Goal: Task Accomplishment & Management: Complete application form

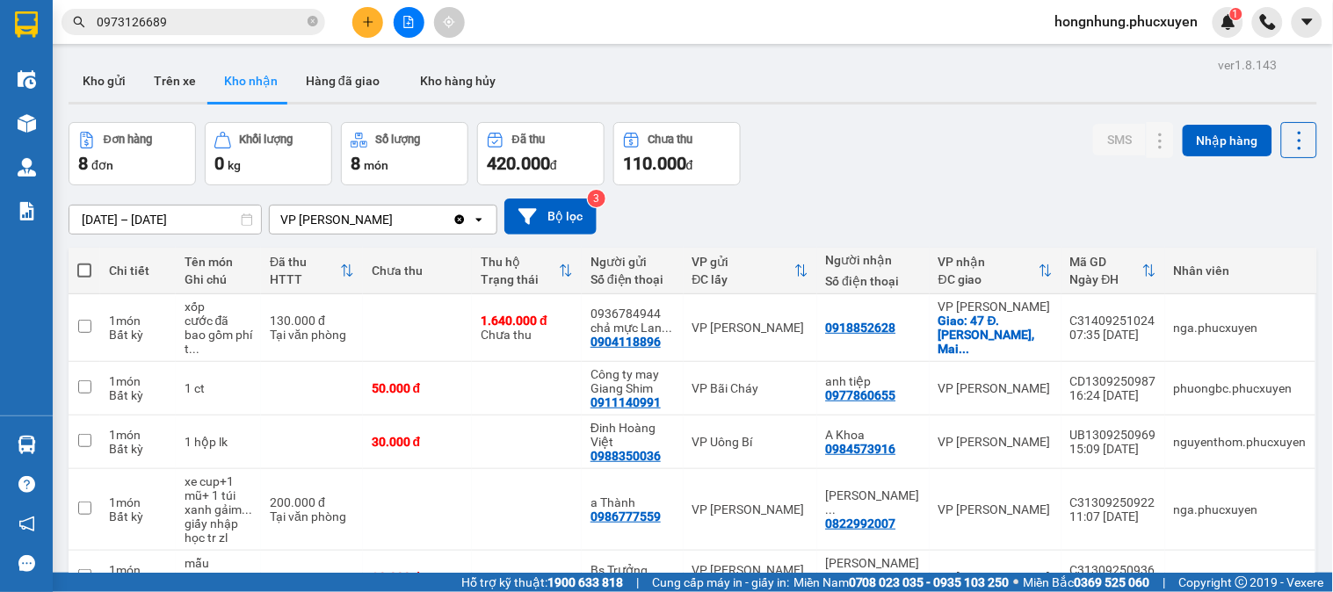
scroll to position [223, 0]
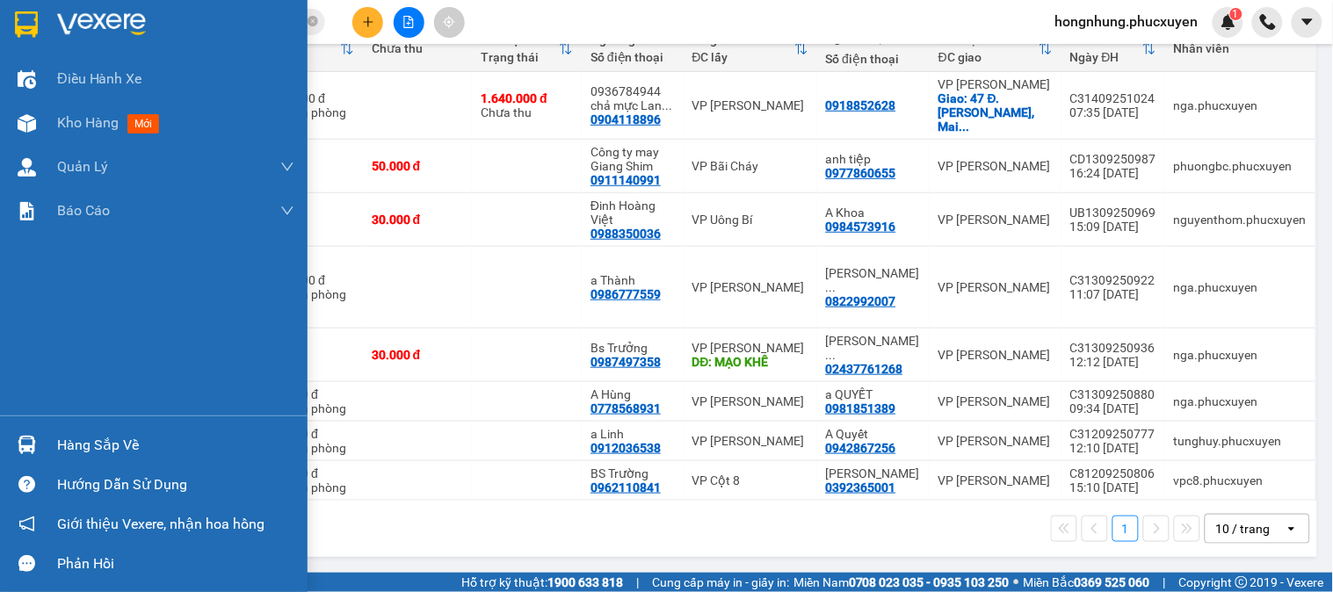
click at [18, 431] on div at bounding box center [26, 445] width 31 height 31
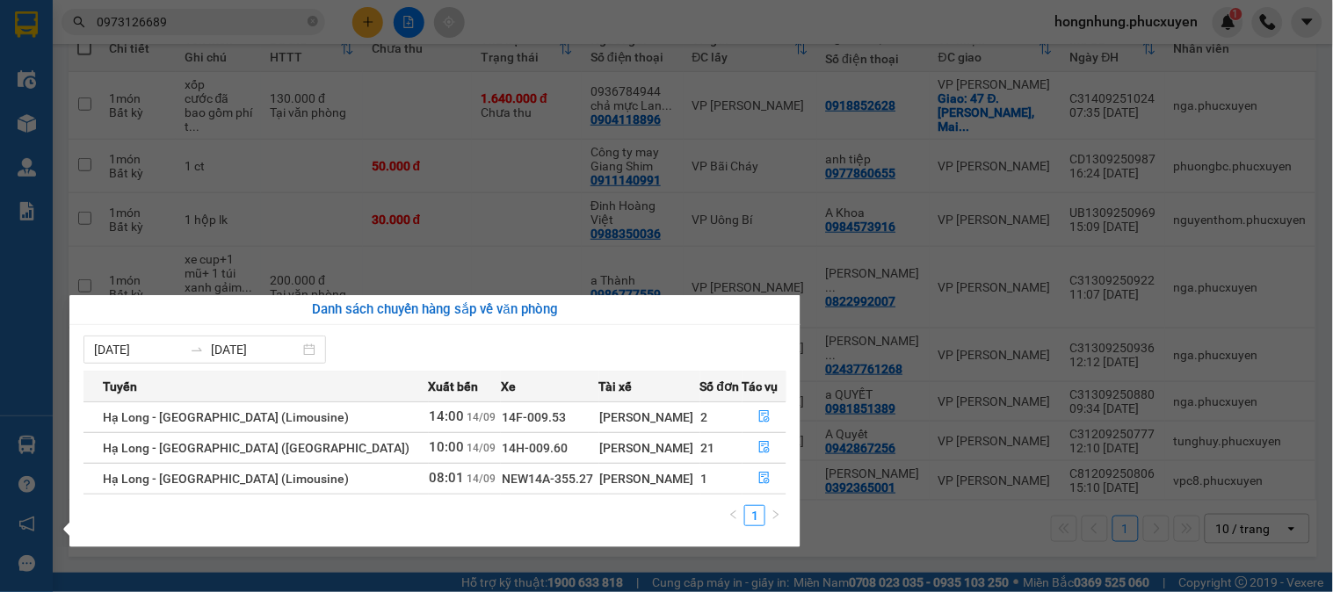
click at [718, 23] on section "Kết quả tìm kiếm ( 6 ) Bộ lọc Mã ĐH Trạng thái Món hàng Thu hộ Tổng cước Chưa c…" at bounding box center [666, 296] width 1333 height 592
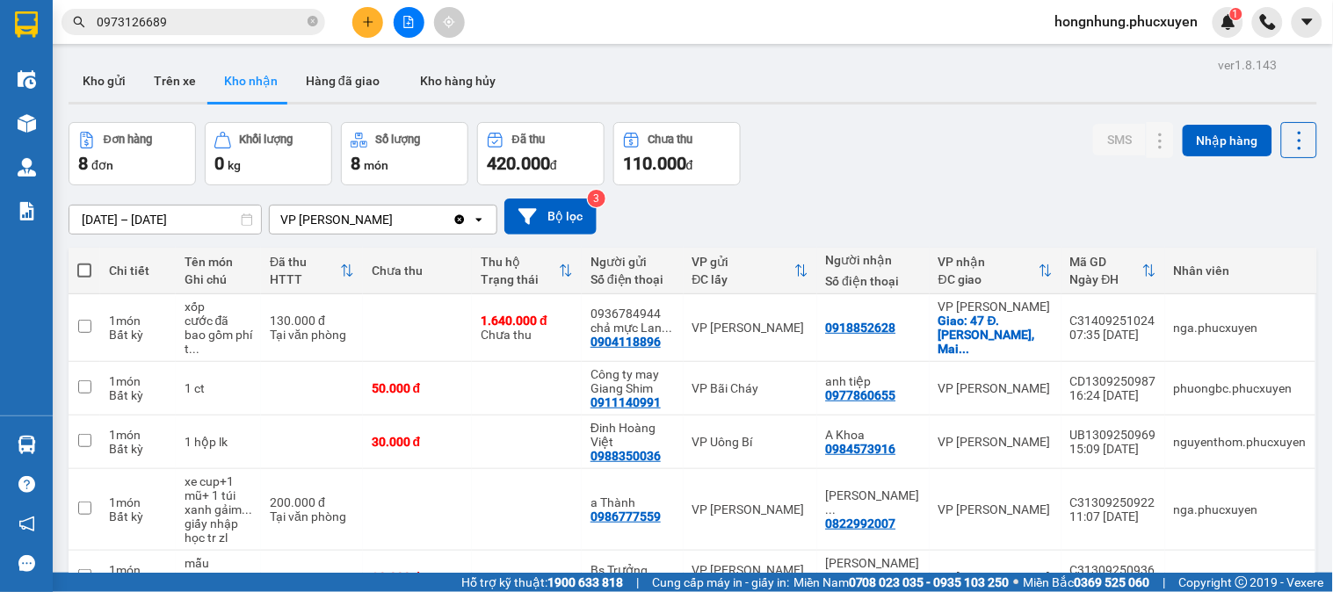
scroll to position [98, 0]
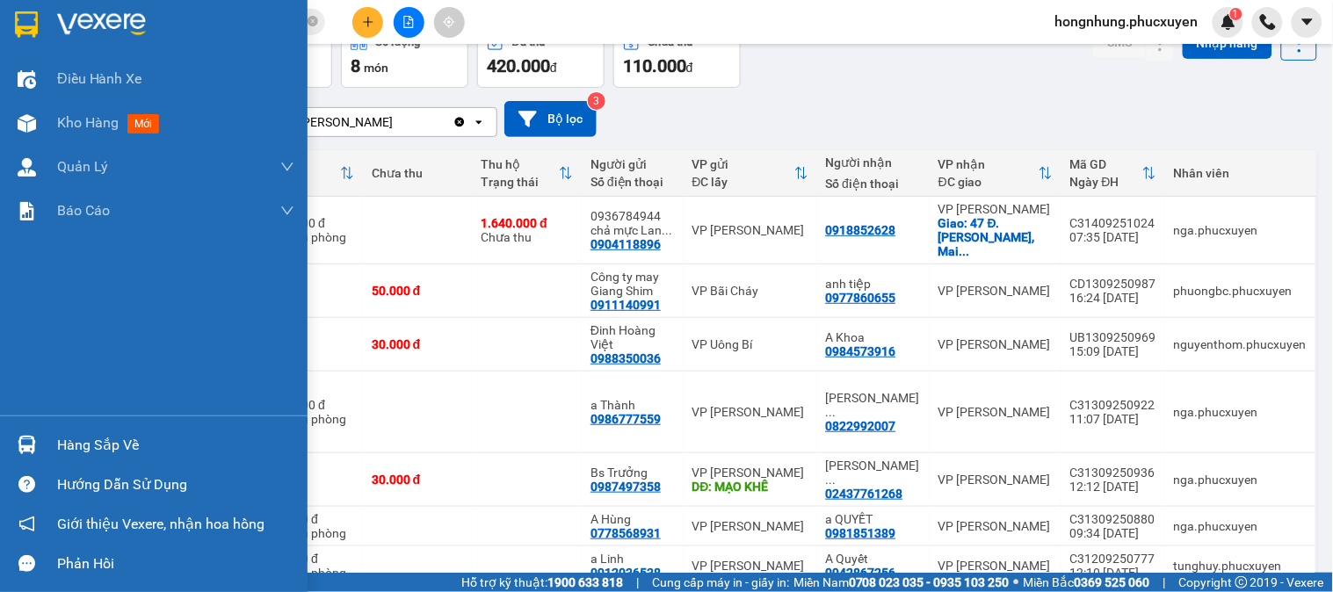
click at [30, 451] on img at bounding box center [27, 445] width 18 height 18
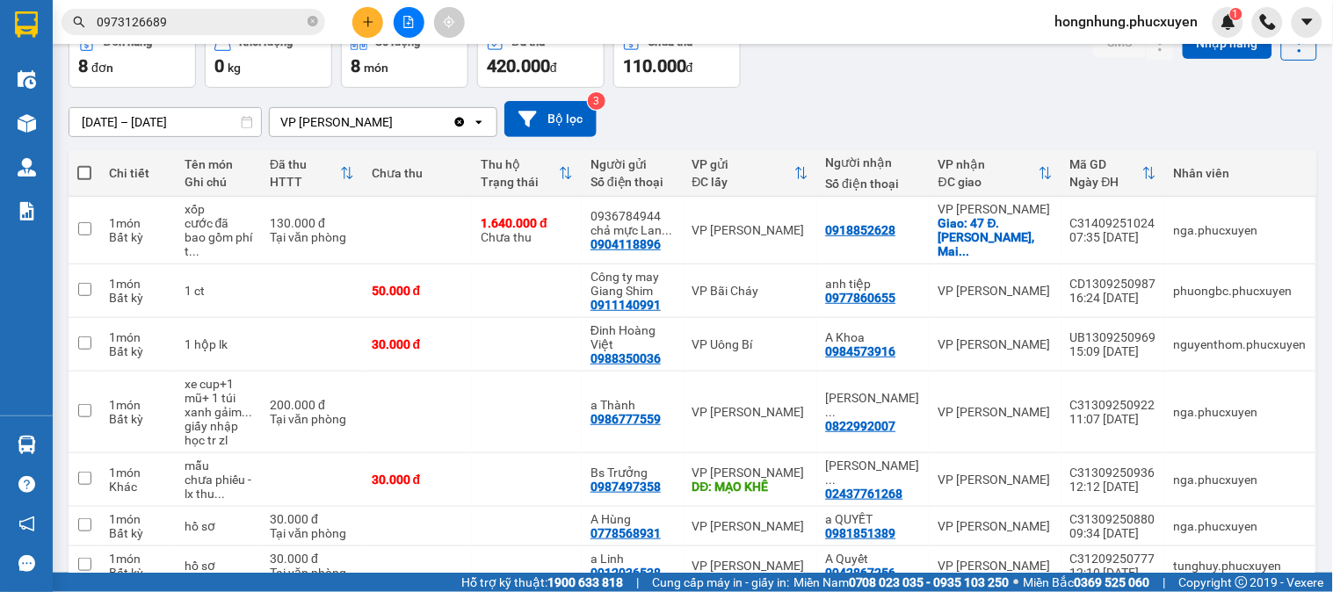
click at [845, 101] on section "Kết quả tìm kiếm ( 6 ) Bộ lọc Mã ĐH Trạng thái Món hàng Thu hộ Tổng cước Chưa c…" at bounding box center [666, 296] width 1333 height 592
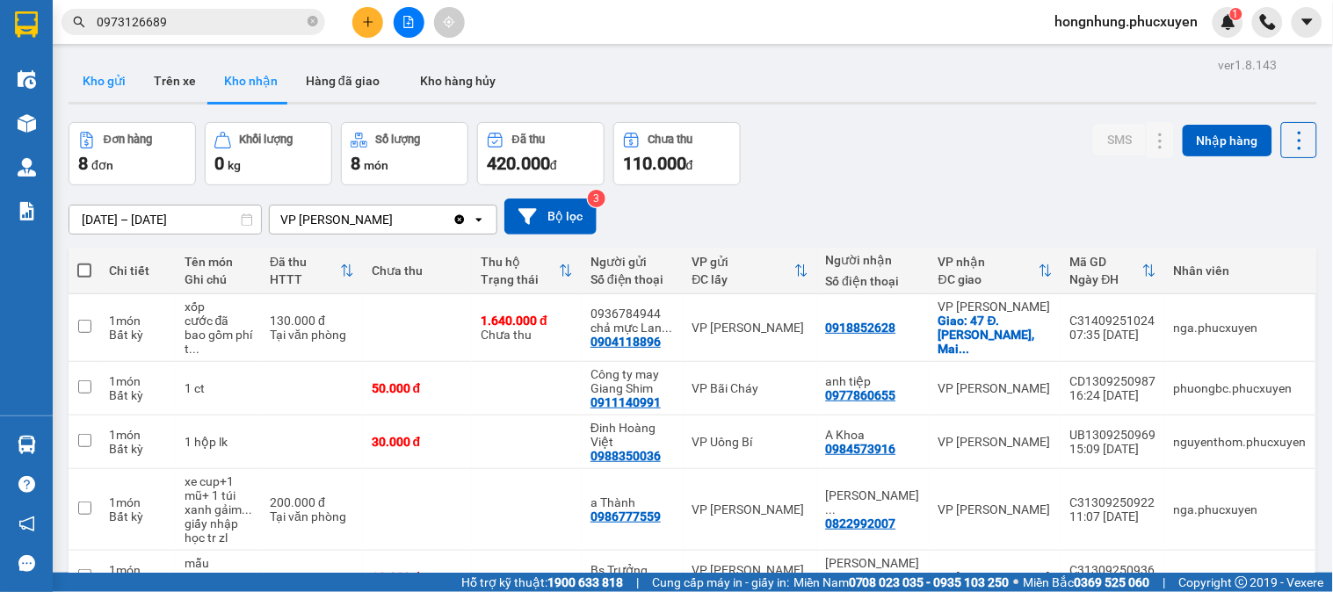
click at [127, 70] on button "Kho gửi" at bounding box center [104, 81] width 71 height 42
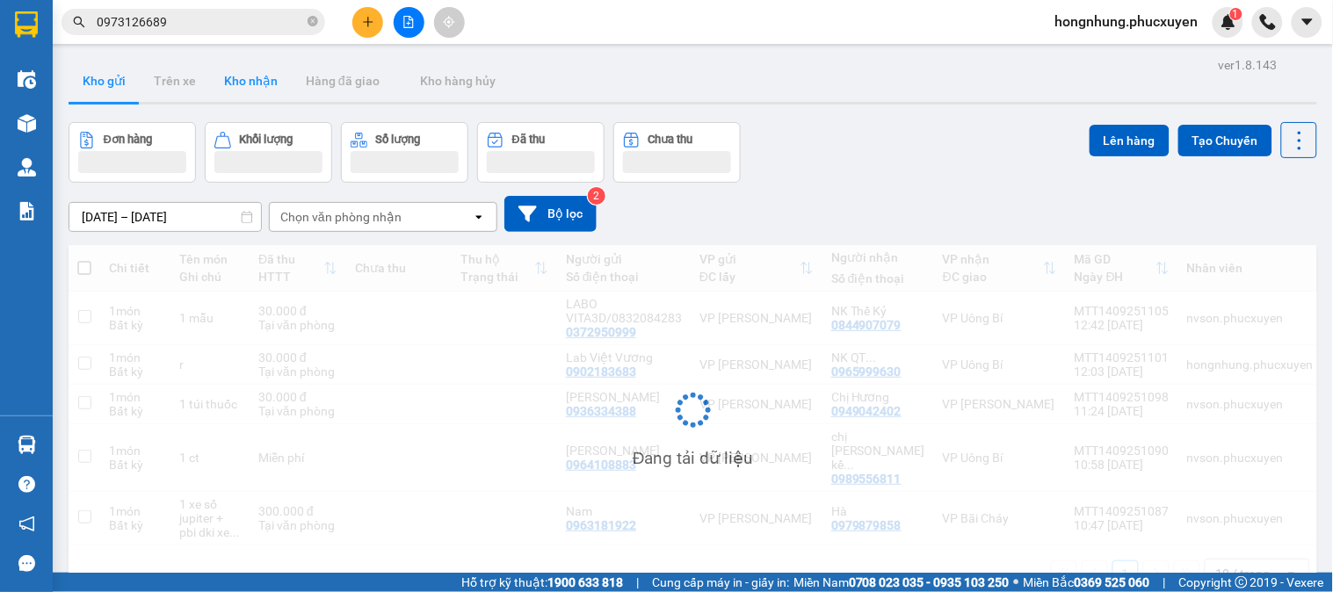
click at [257, 90] on button "Kho nhận" at bounding box center [251, 81] width 82 height 42
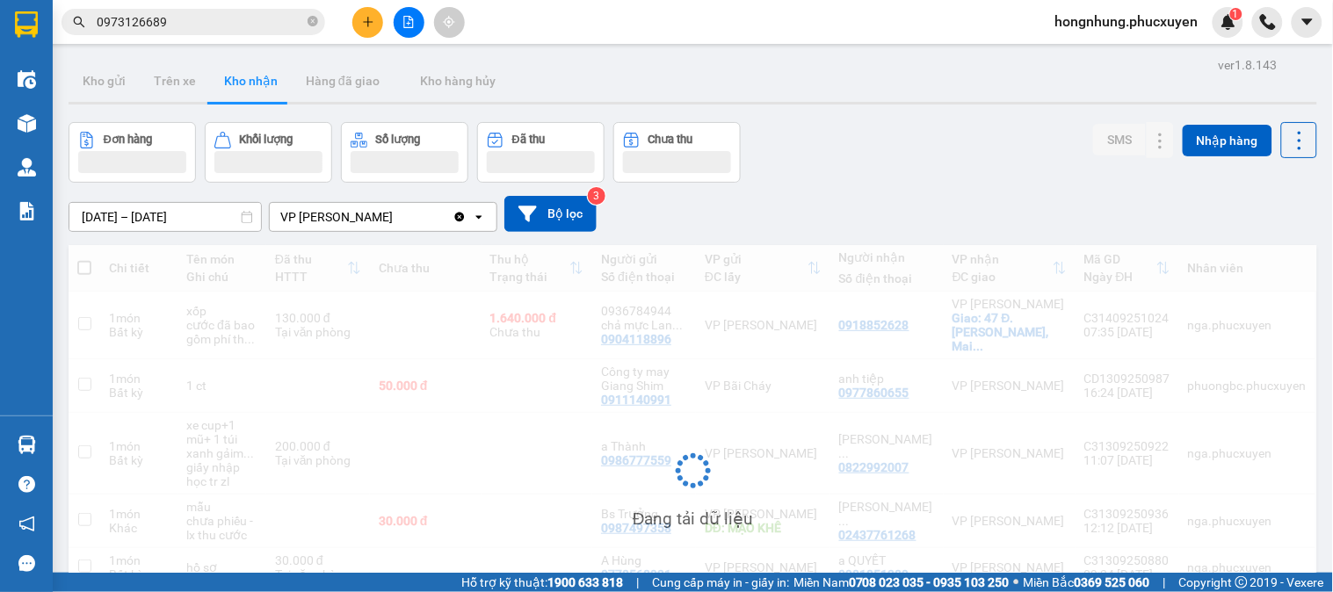
click at [257, 90] on button "Kho nhận" at bounding box center [251, 81] width 82 height 42
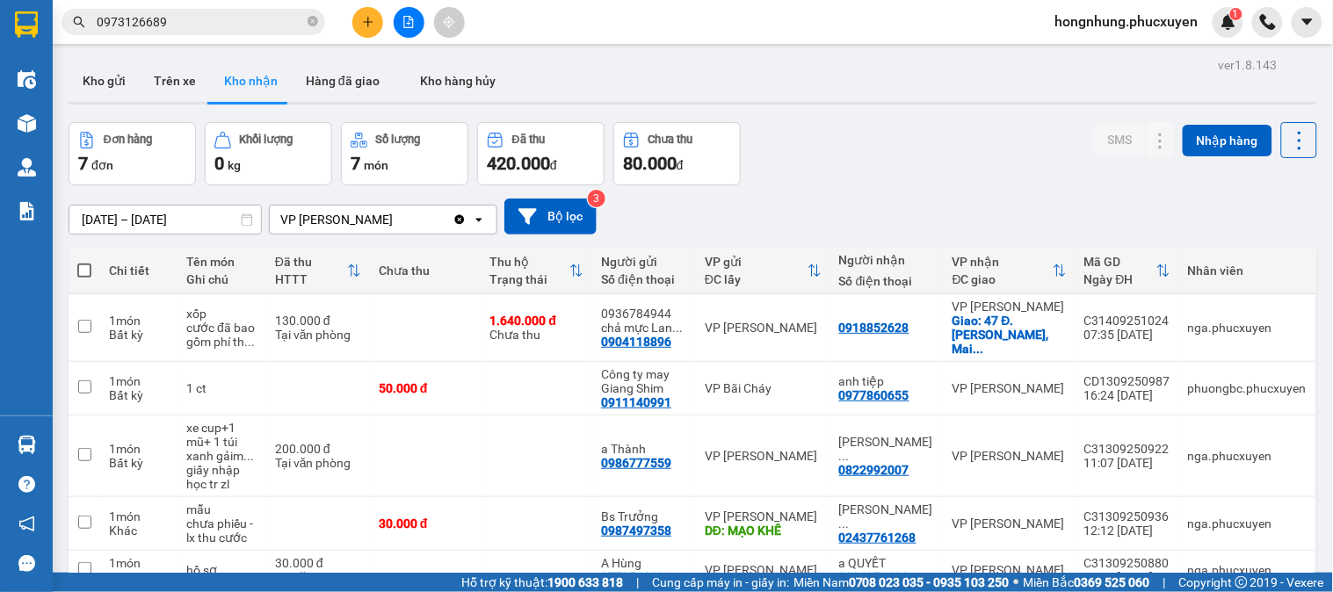
click at [32, 451] on img at bounding box center [27, 445] width 18 height 18
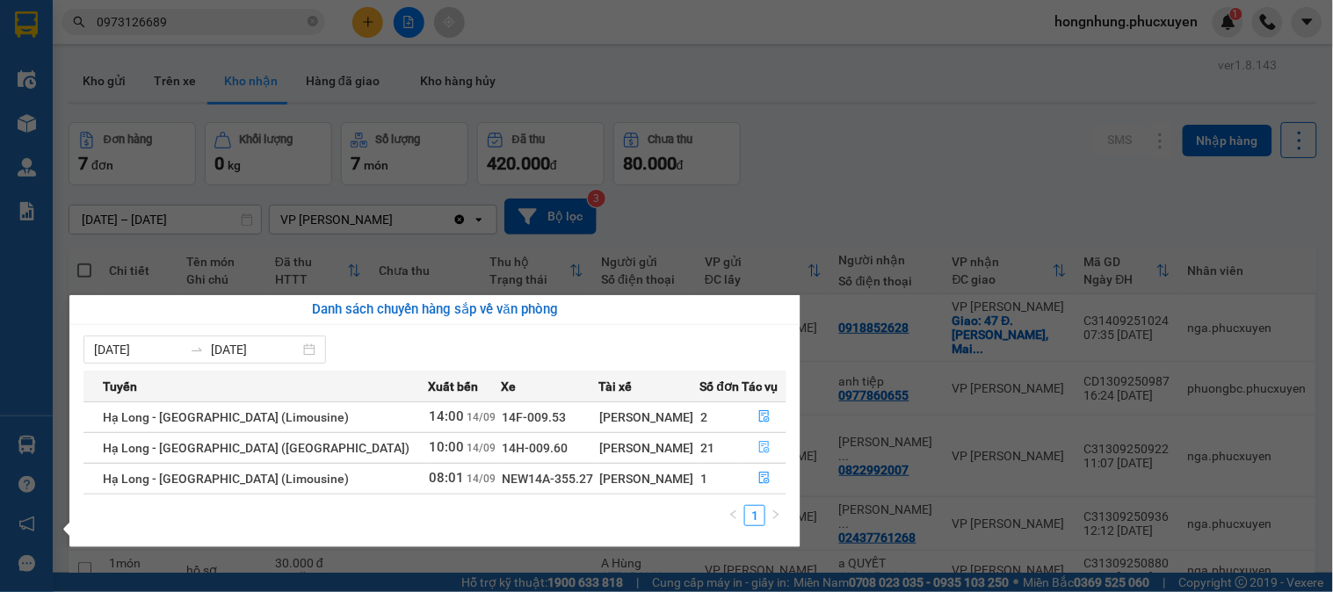
click at [768, 446] on button "button" at bounding box center [764, 448] width 43 height 28
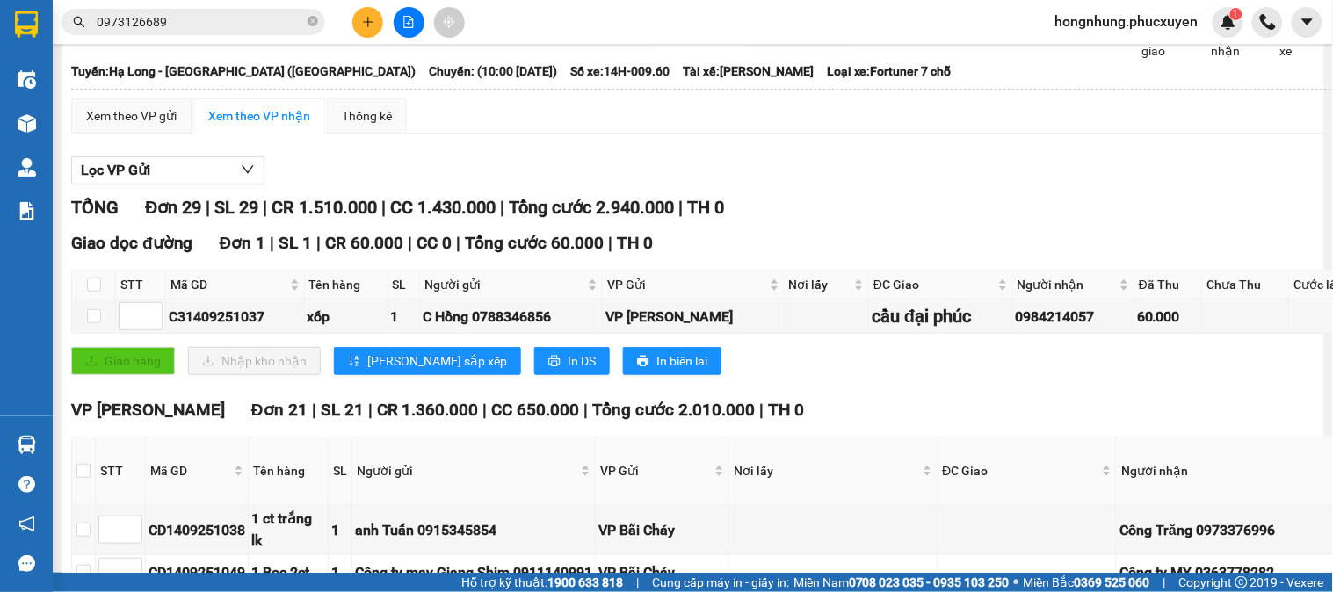
scroll to position [293, 0]
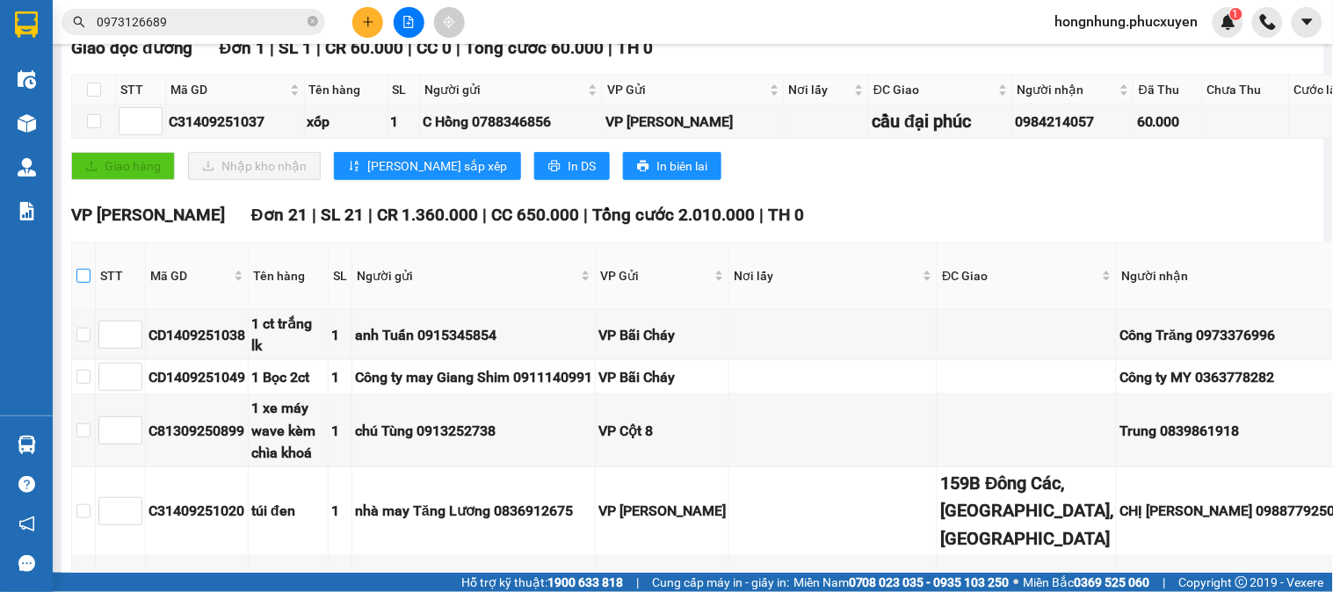
click at [83, 283] on input "checkbox" at bounding box center [83, 276] width 14 height 14
checkbox input "true"
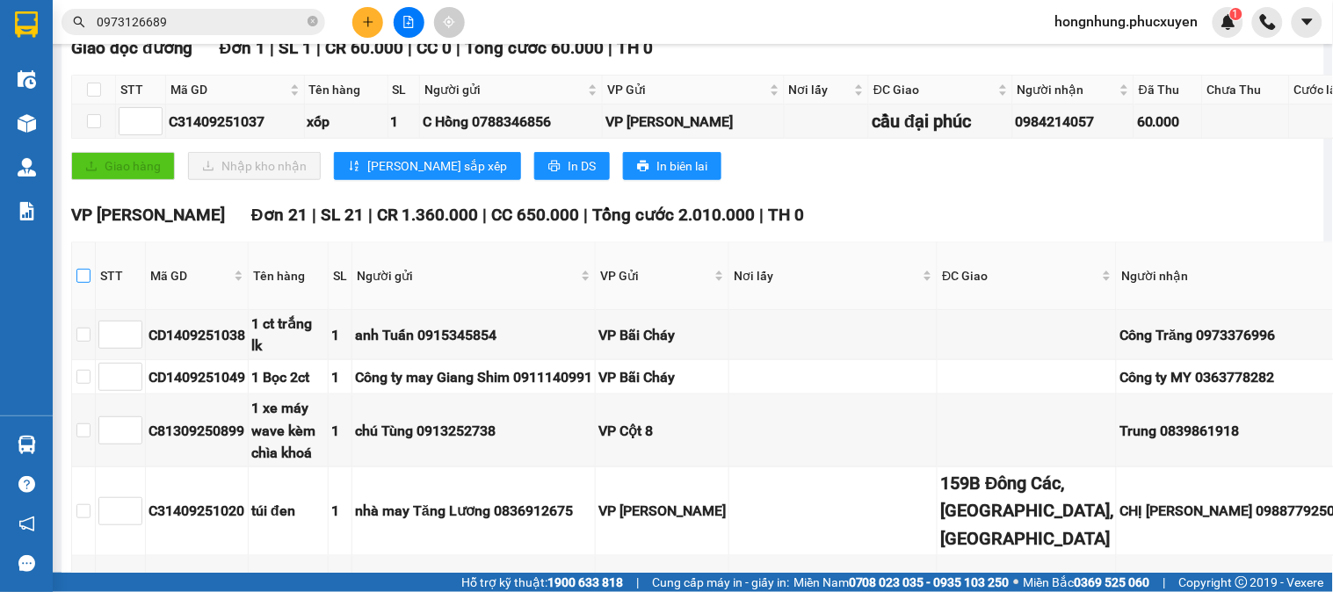
checkbox input "true"
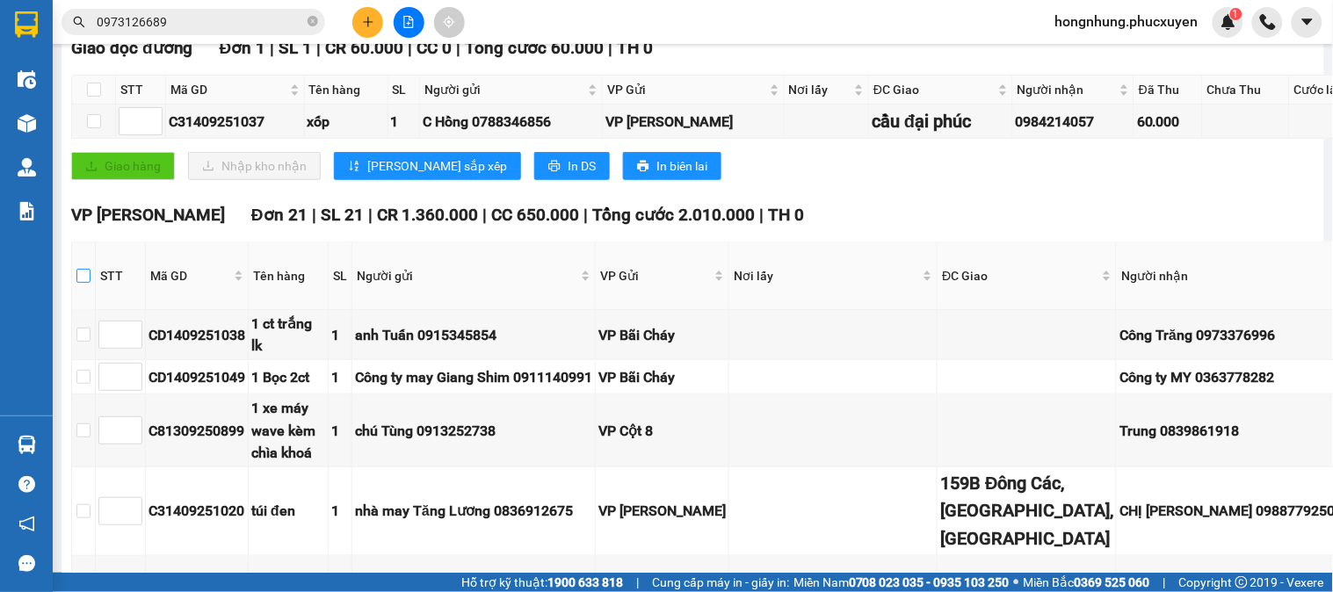
checkbox input "true"
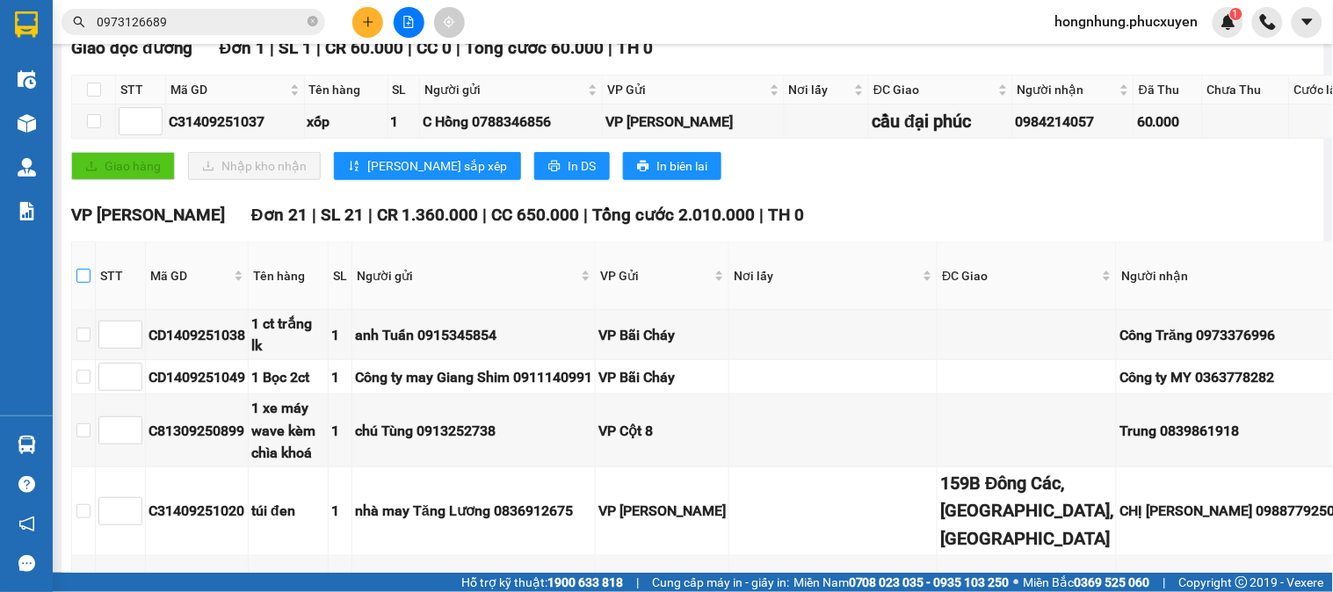
checkbox input "true"
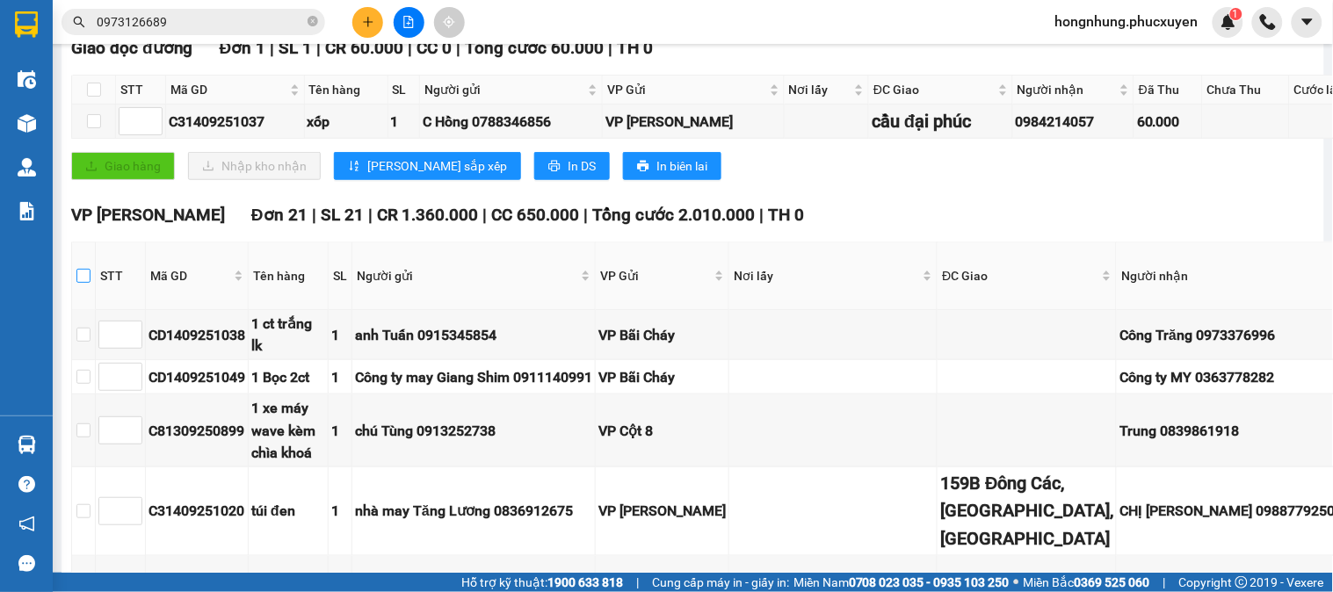
checkbox input "true"
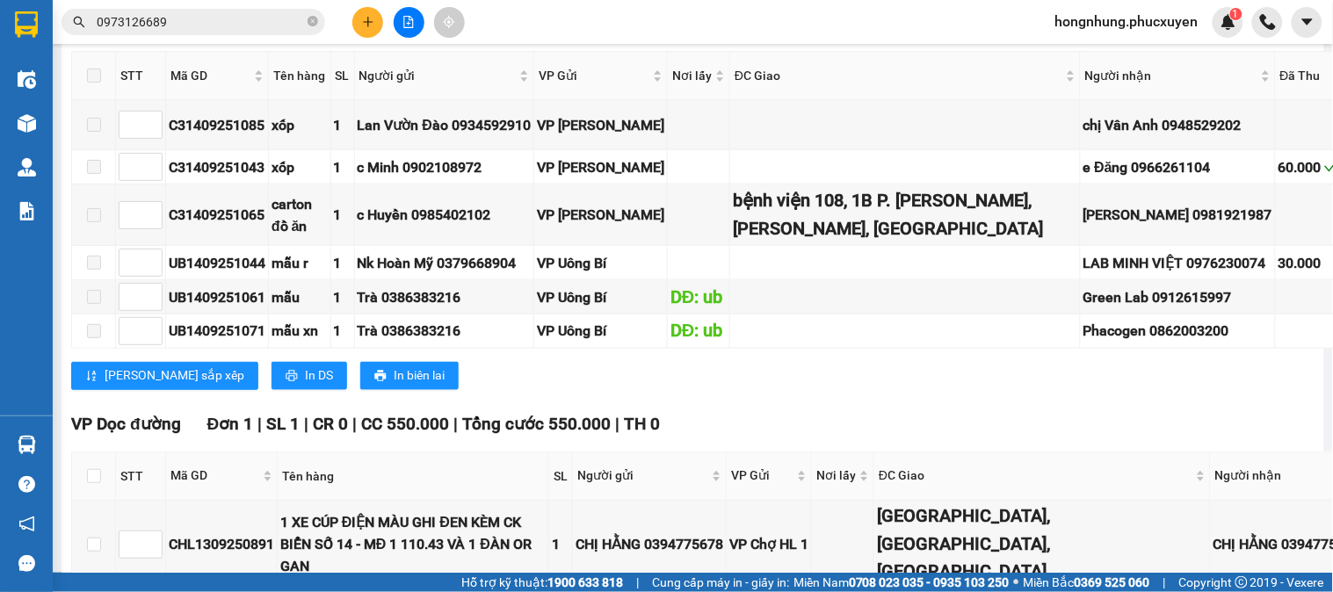
scroll to position [2538, 0]
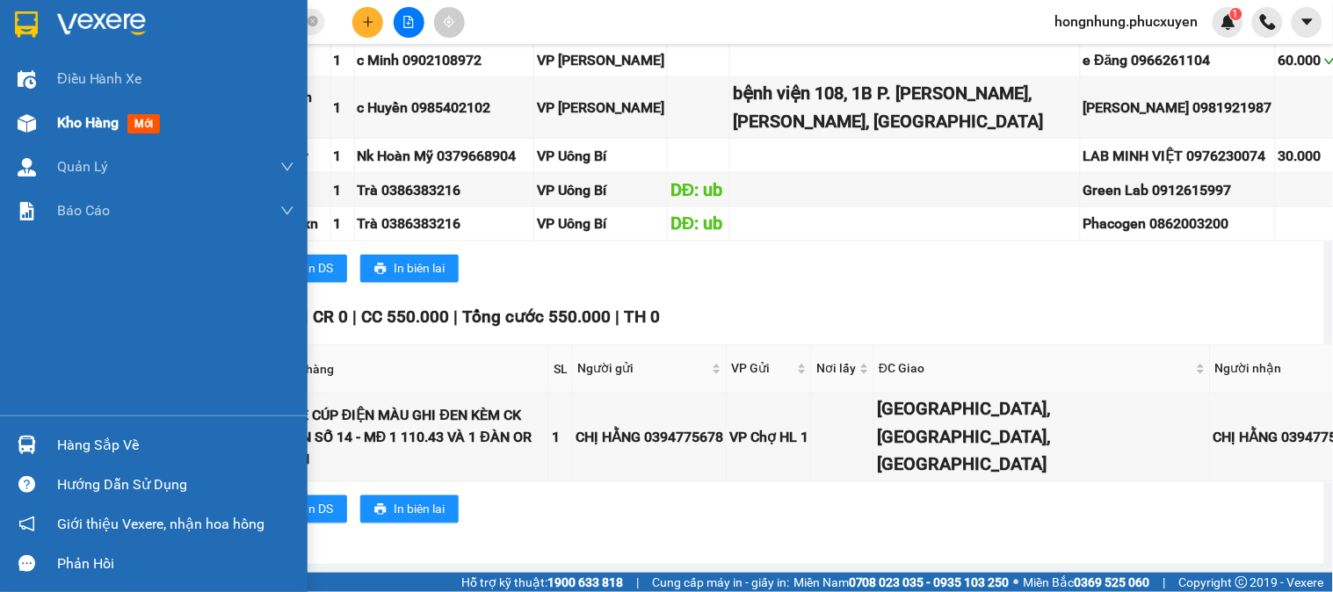
click at [20, 121] on img at bounding box center [27, 123] width 18 height 18
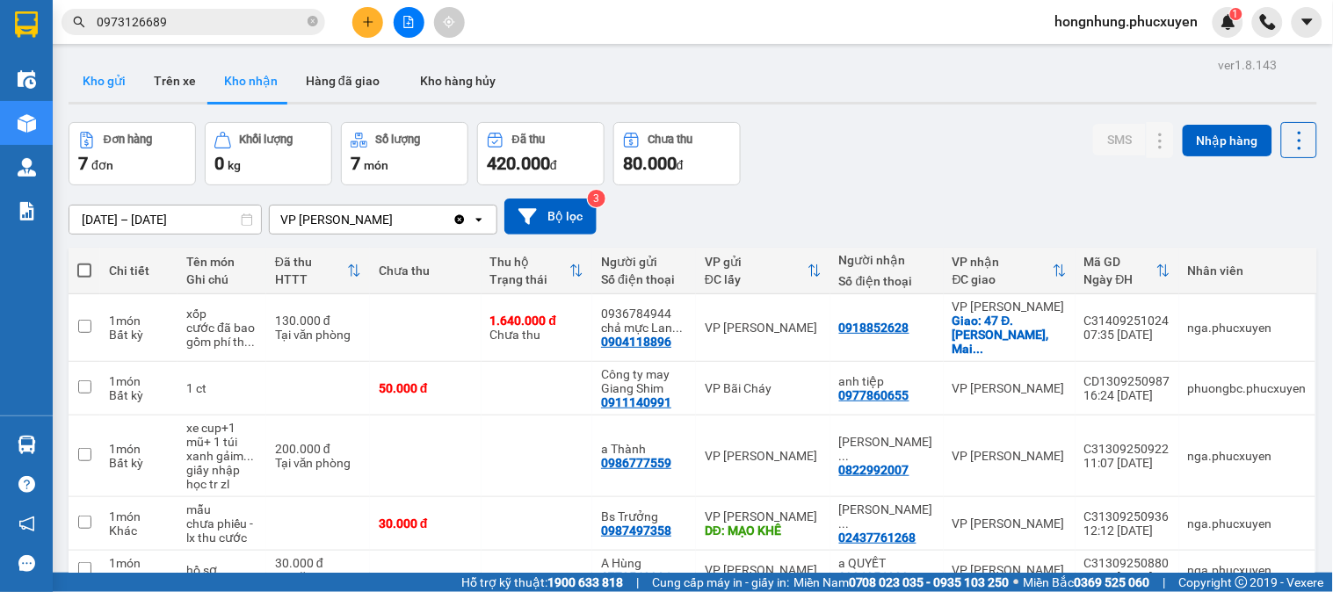
click at [119, 83] on button "Kho gửi" at bounding box center [104, 81] width 71 height 42
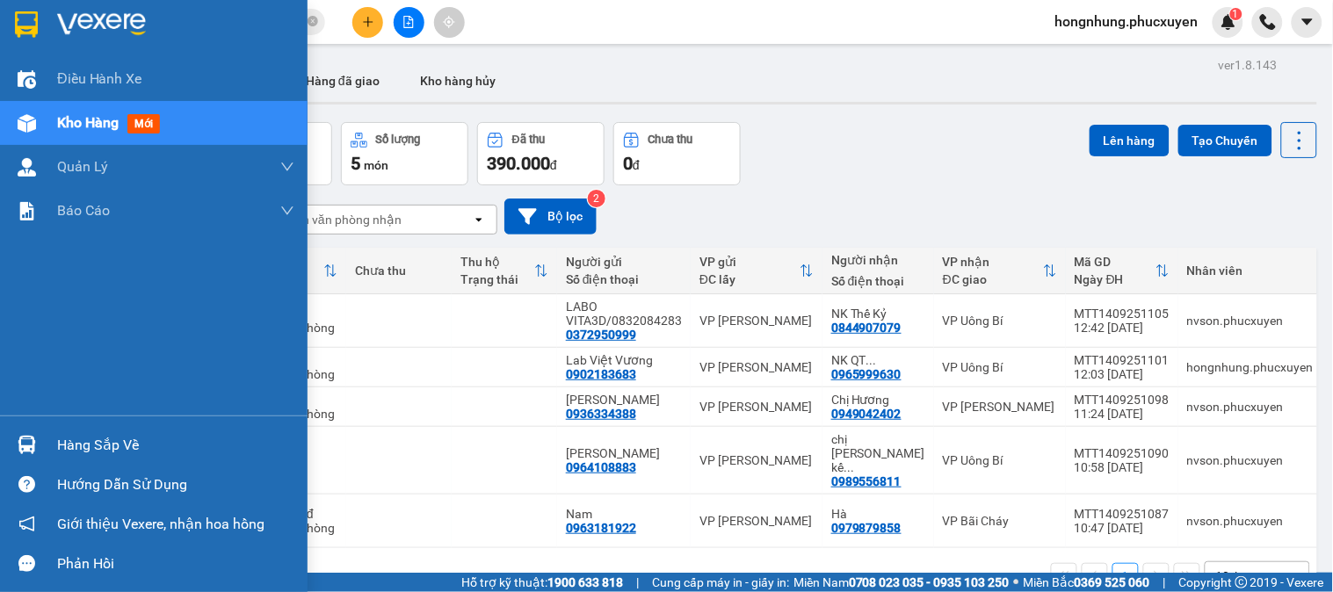
click at [47, 448] on div "Hàng sắp về" at bounding box center [154, 445] width 308 height 40
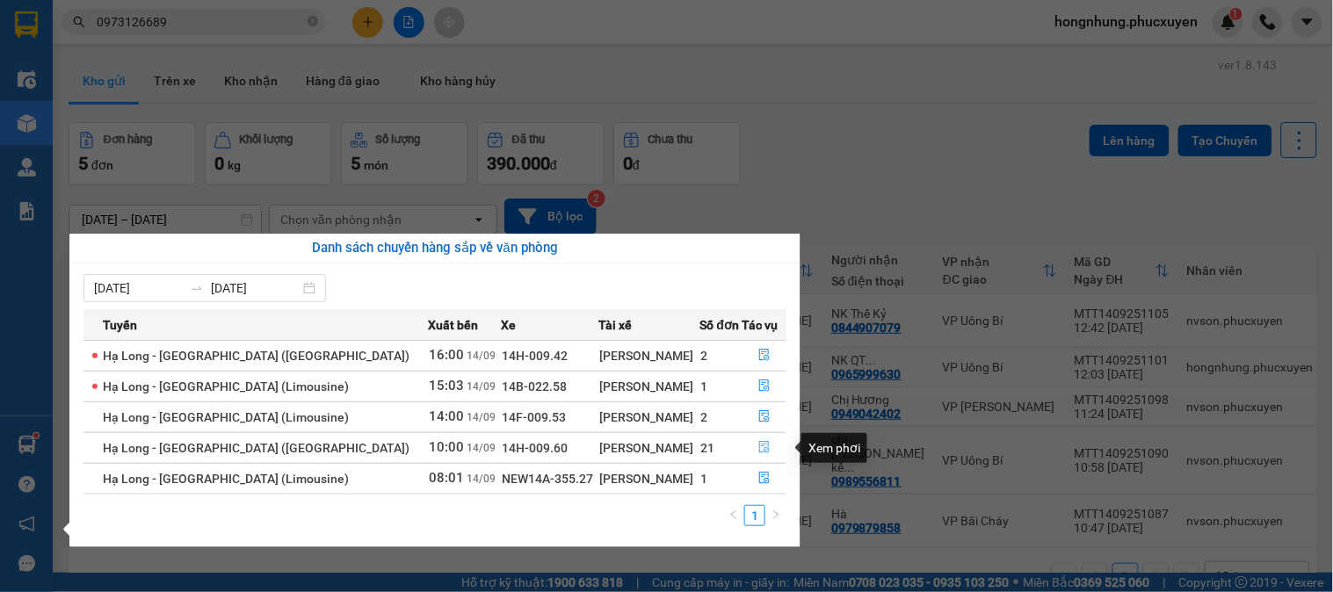
click at [762, 451] on icon "file-done" at bounding box center [764, 447] width 12 height 12
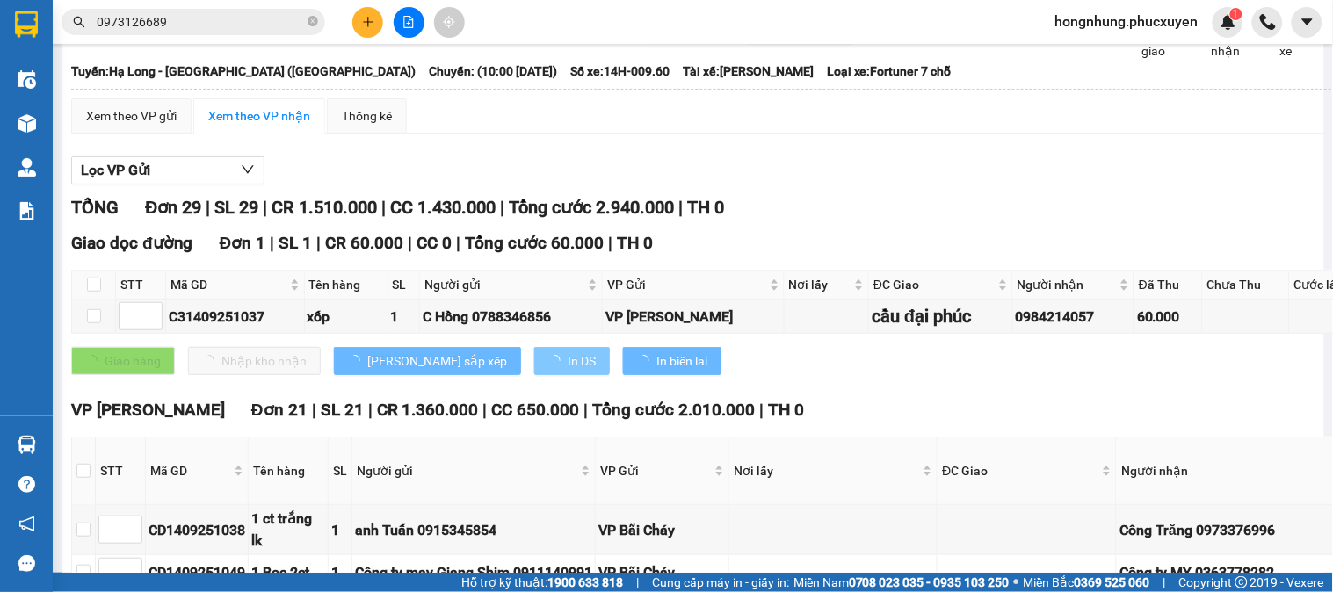
scroll to position [293, 0]
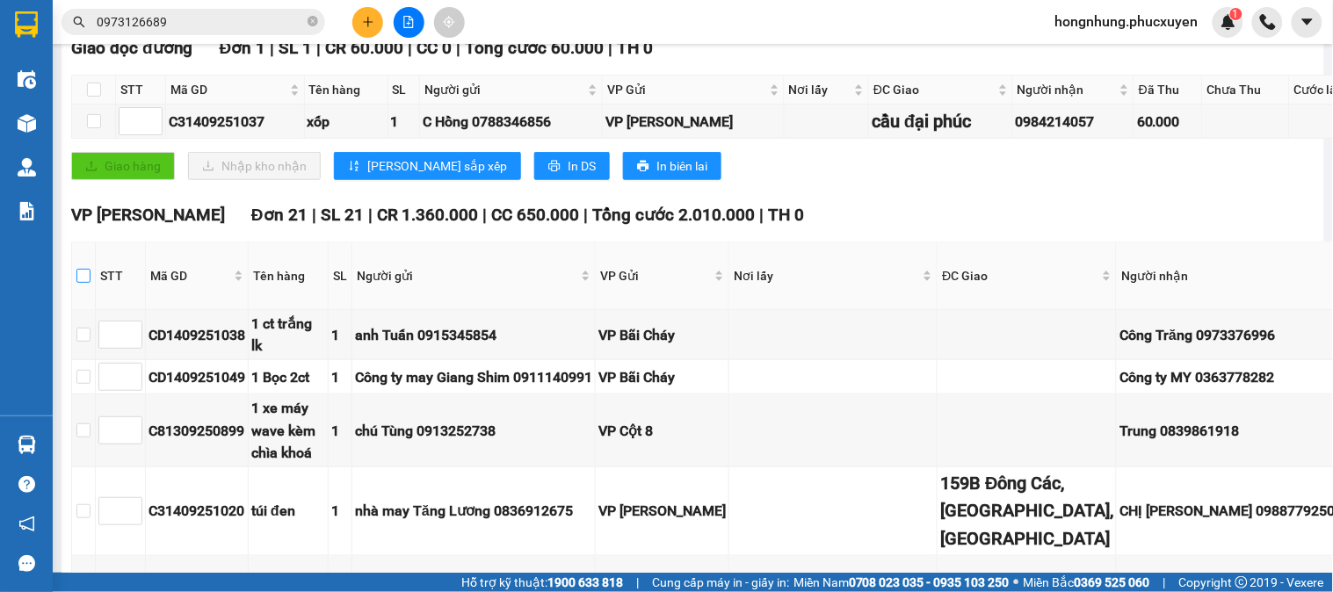
click at [89, 283] on input "checkbox" at bounding box center [83, 276] width 14 height 14
checkbox input "true"
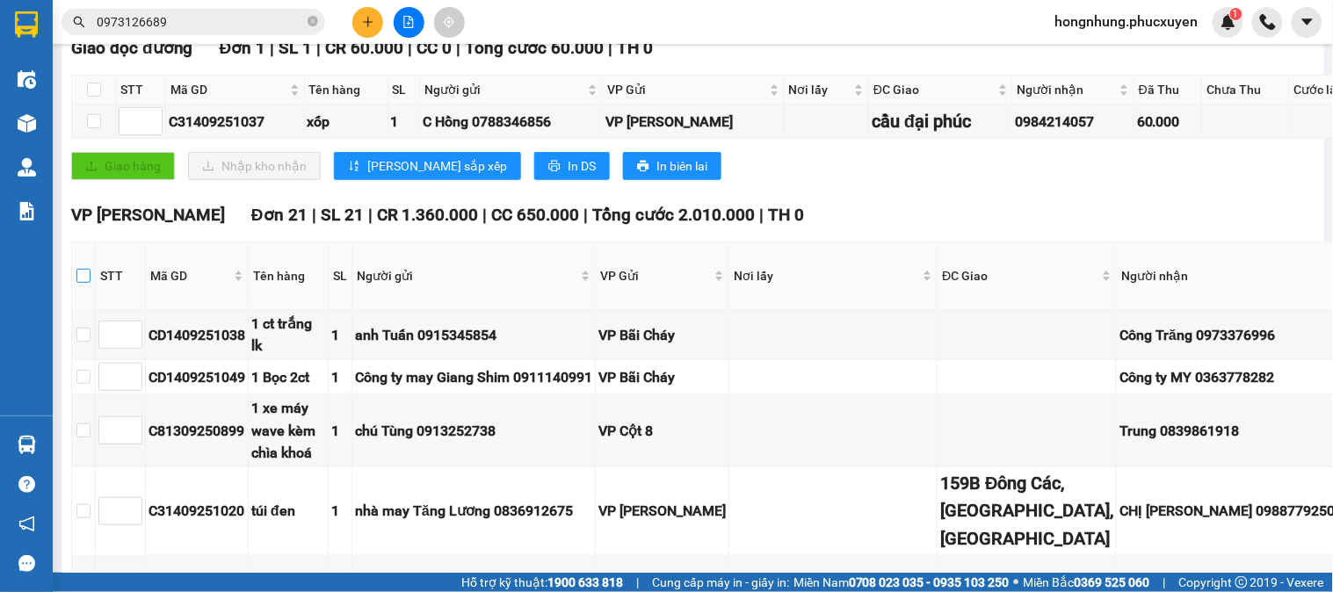
checkbox input "true"
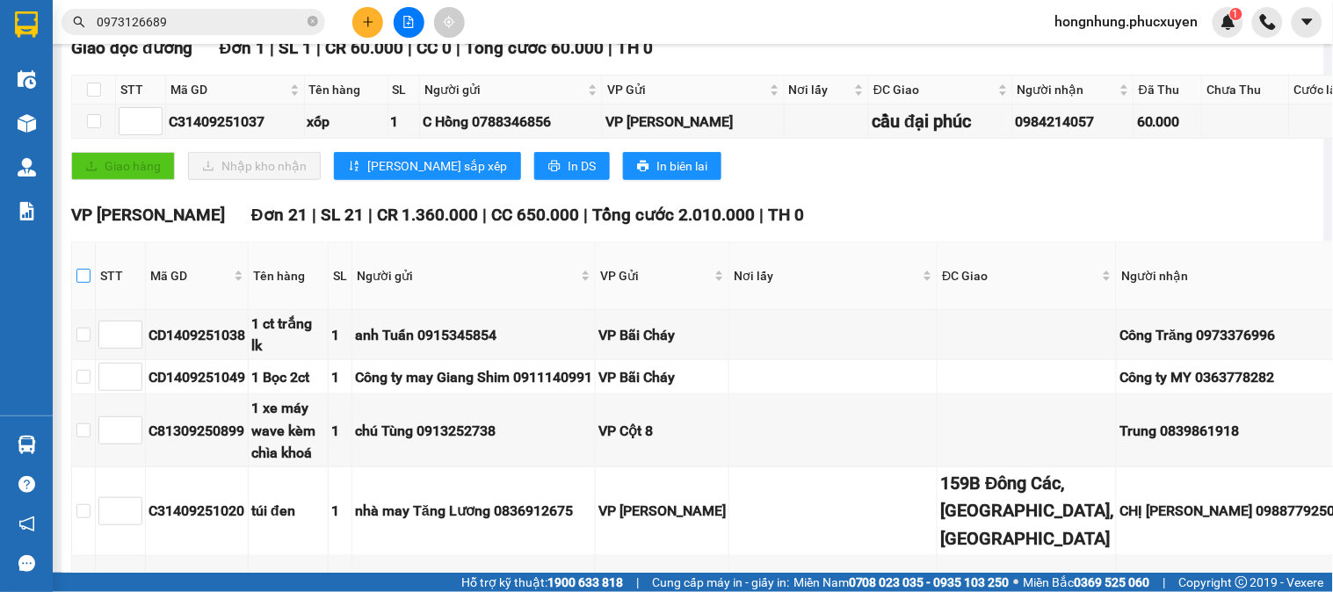
checkbox input "true"
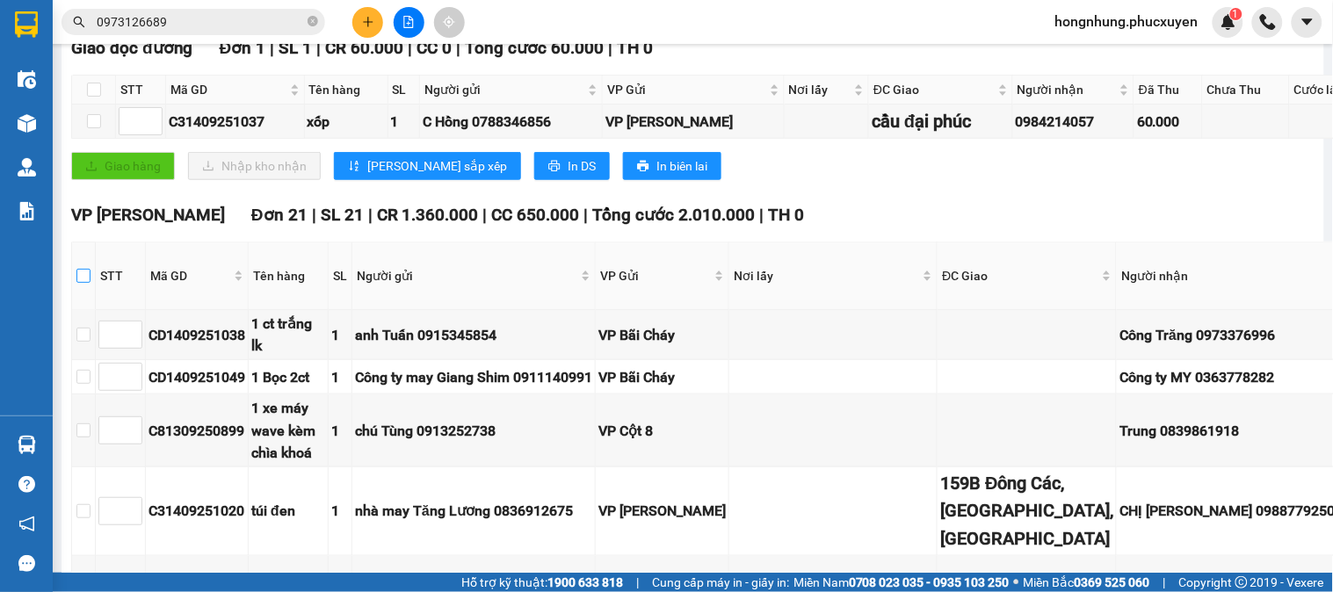
checkbox input "true"
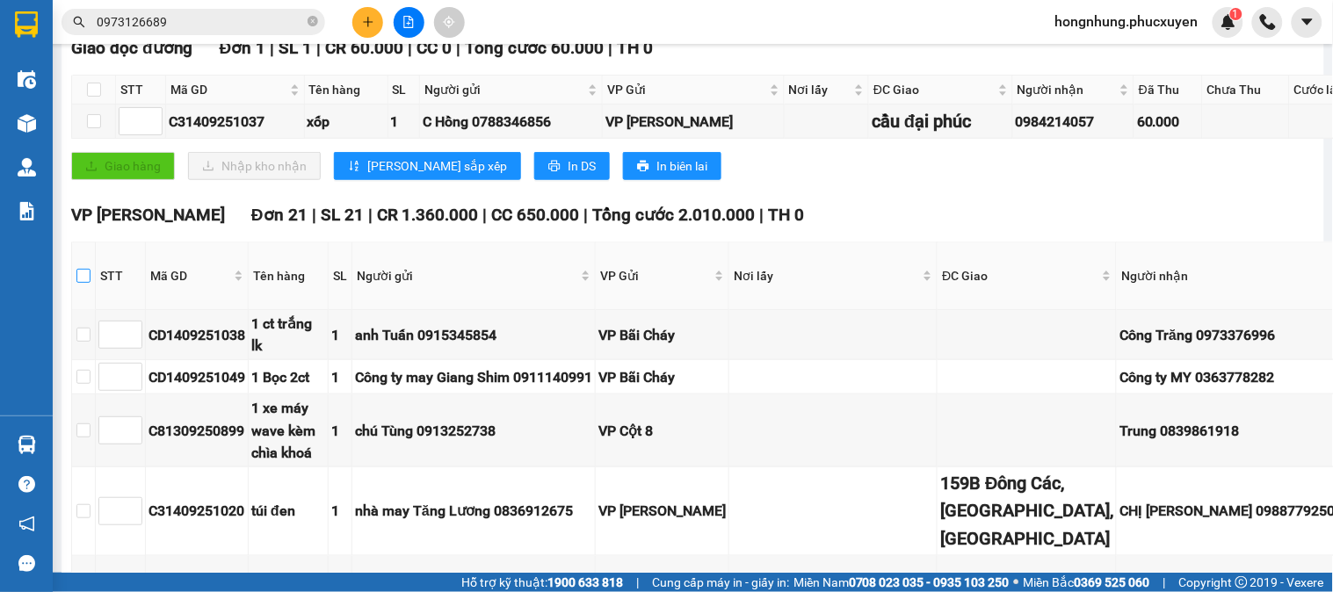
checkbox input "true"
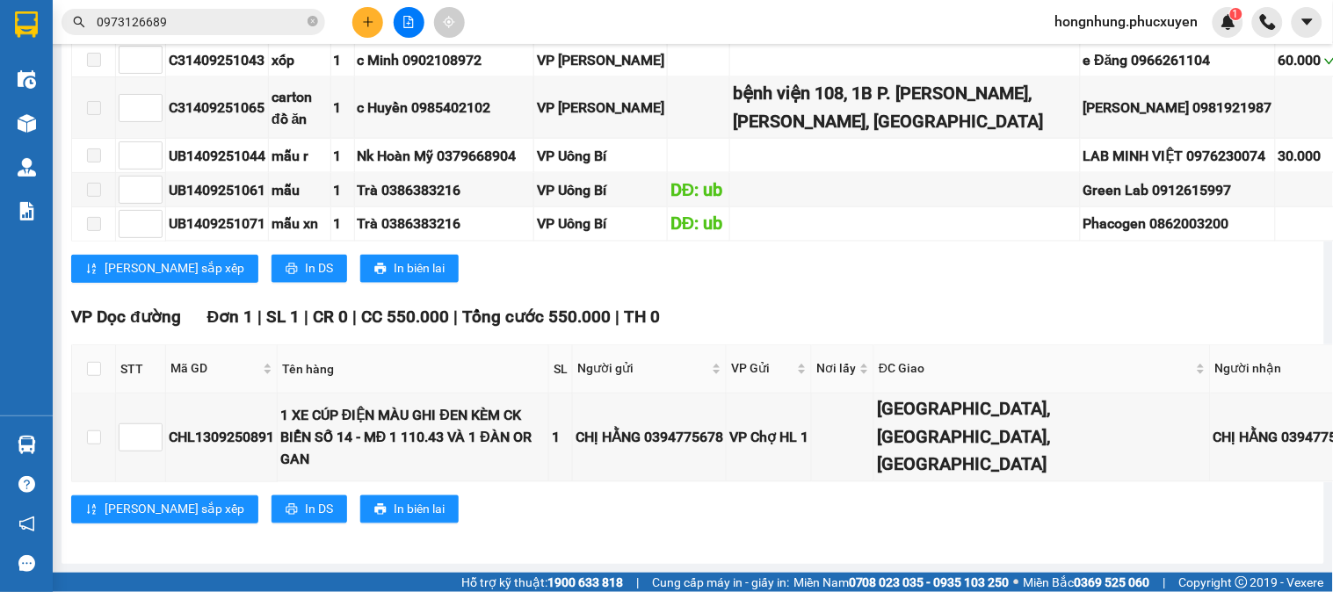
scroll to position [2734, 0]
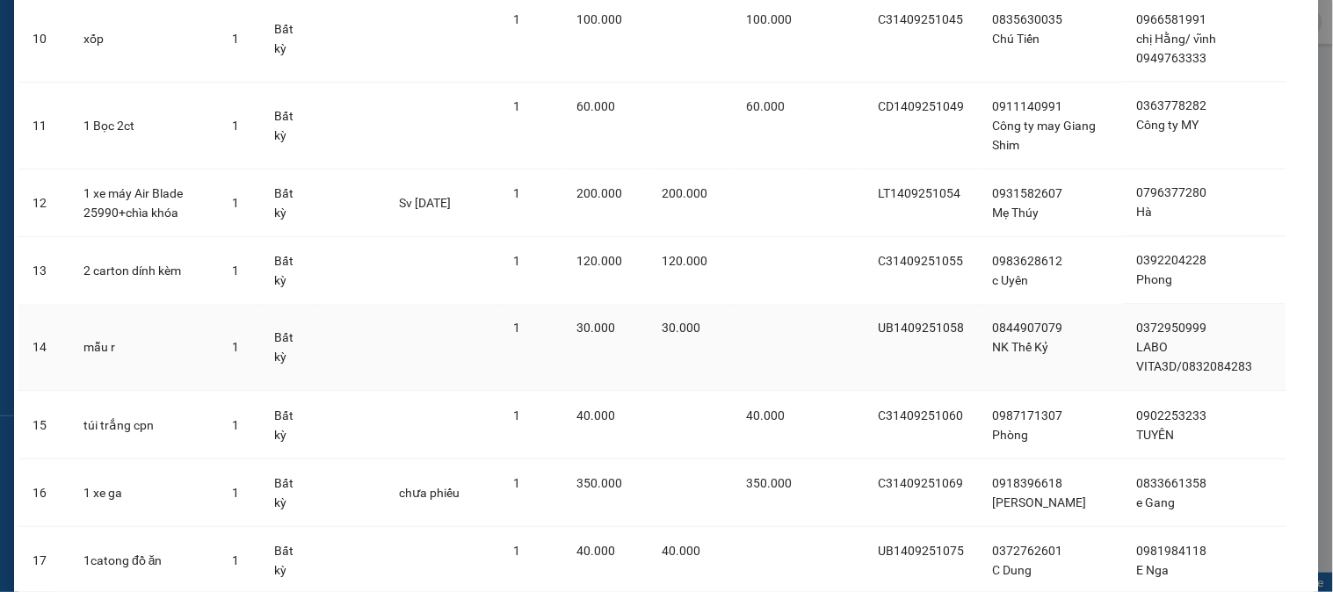
scroll to position [1201, 0]
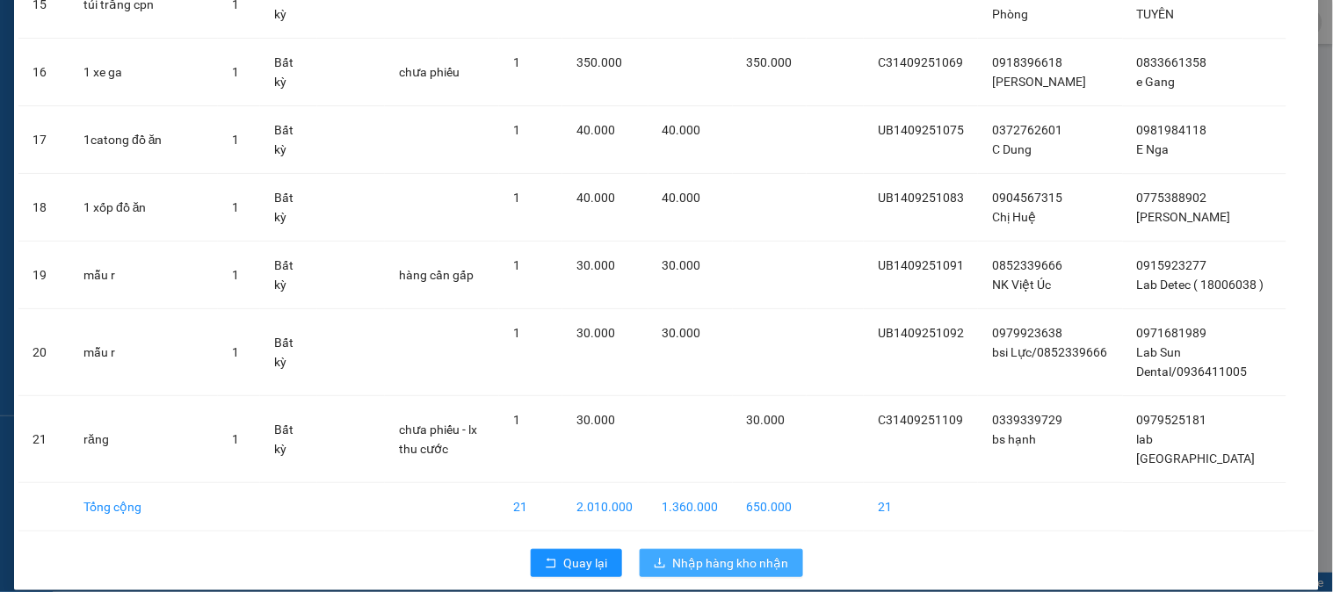
click at [734, 554] on span "Nhập hàng kho nhận" at bounding box center [731, 563] width 116 height 19
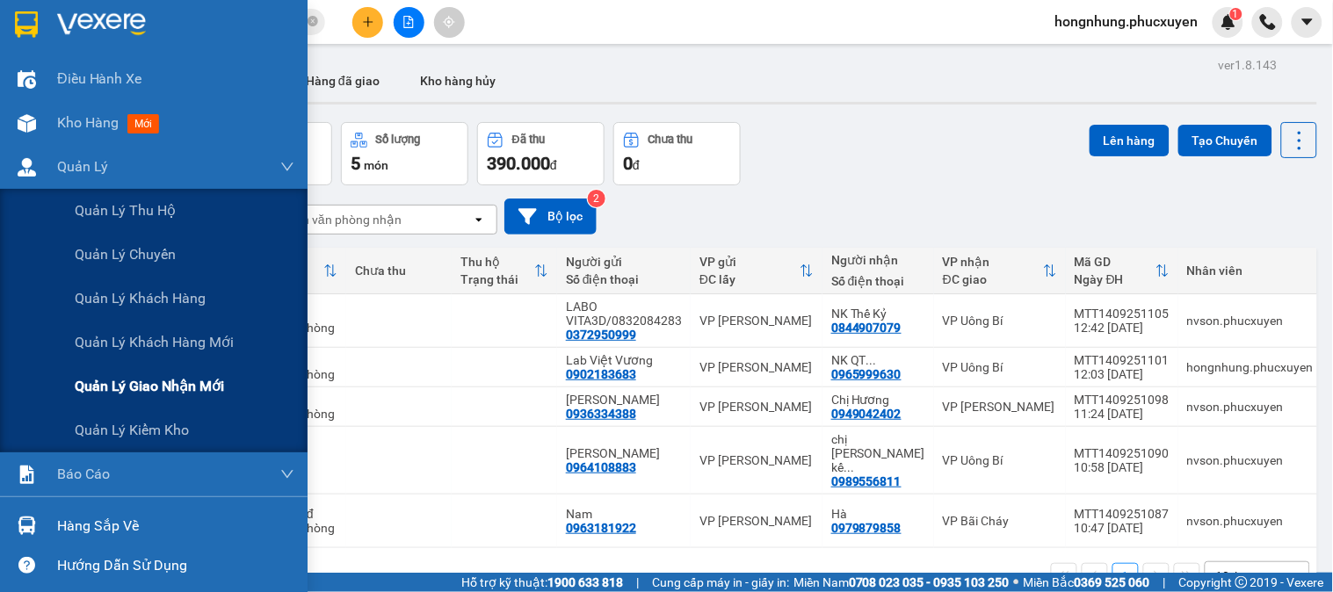
click at [156, 385] on span "Quản lý giao nhận mới" at bounding box center [149, 386] width 149 height 22
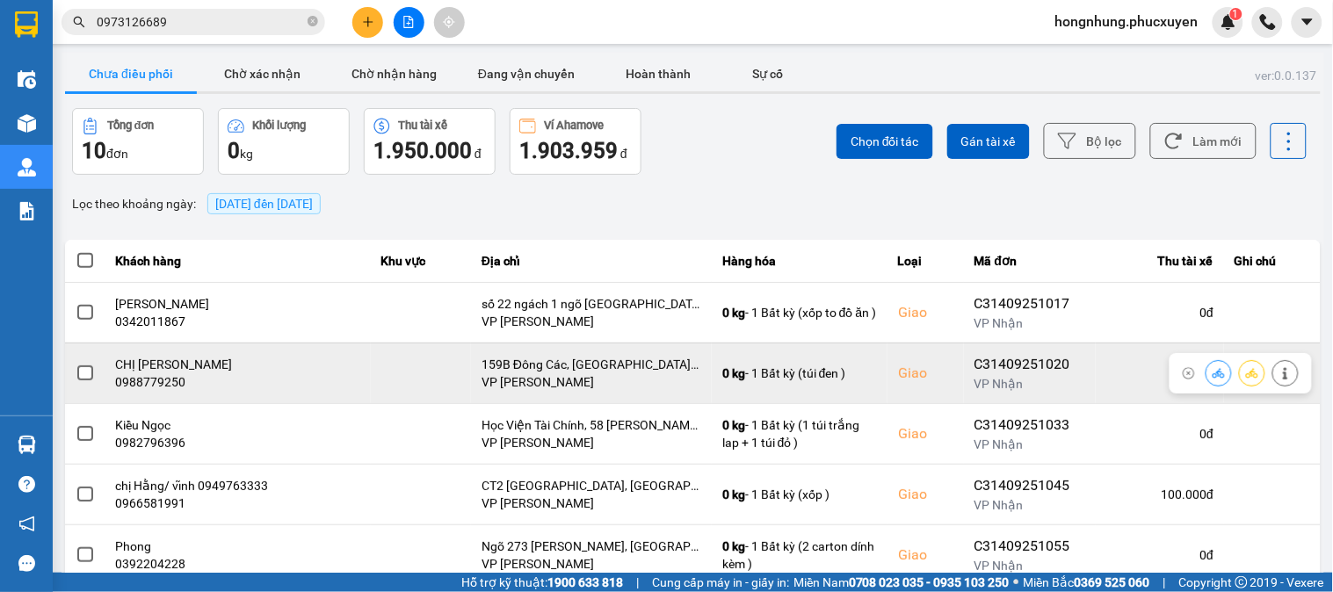
click at [1218, 382] on div at bounding box center [1252, 373] width 93 height 26
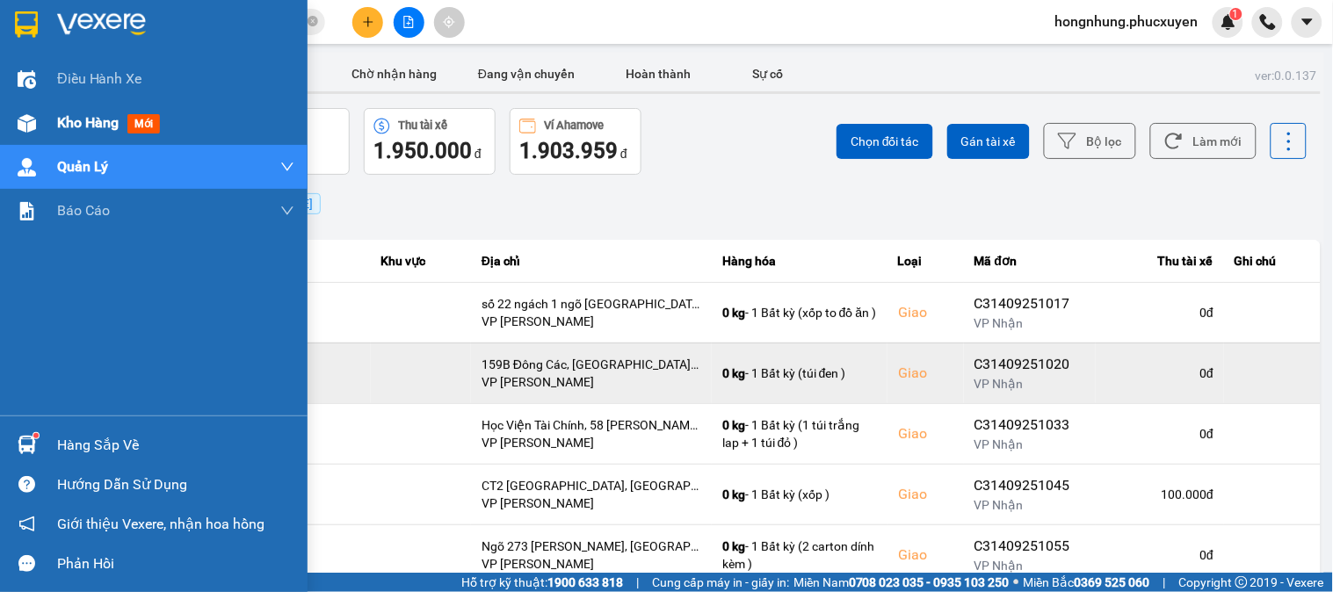
click at [32, 120] on img at bounding box center [27, 123] width 18 height 18
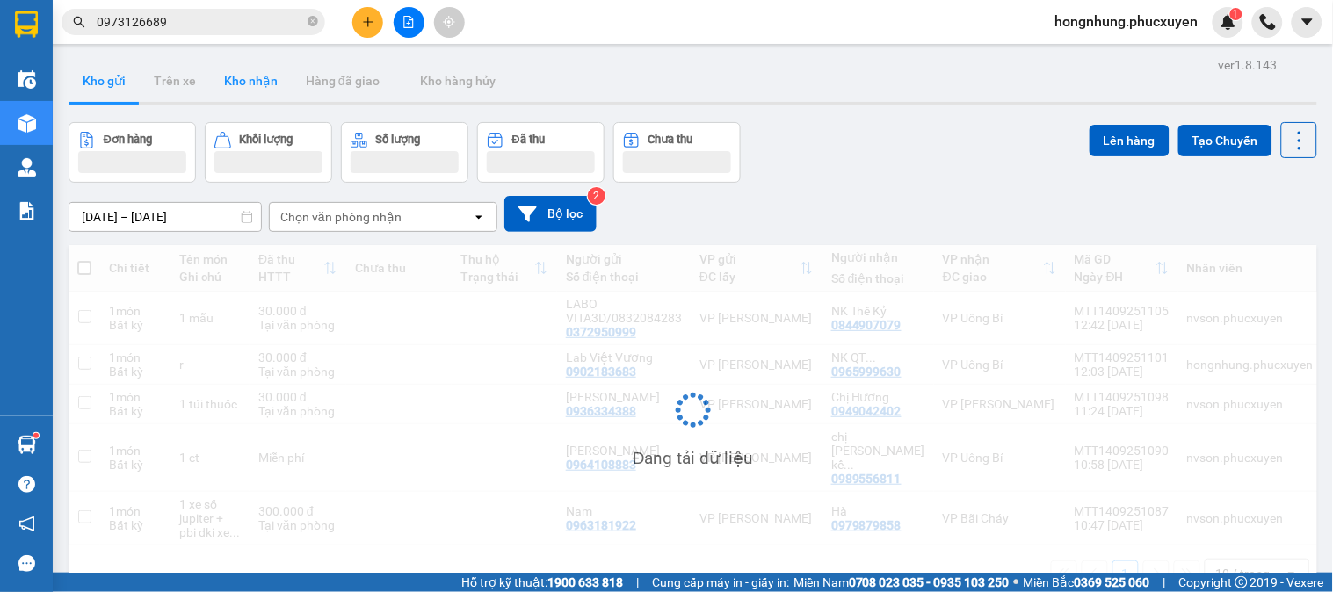
click at [241, 90] on button "Kho nhận" at bounding box center [251, 81] width 82 height 42
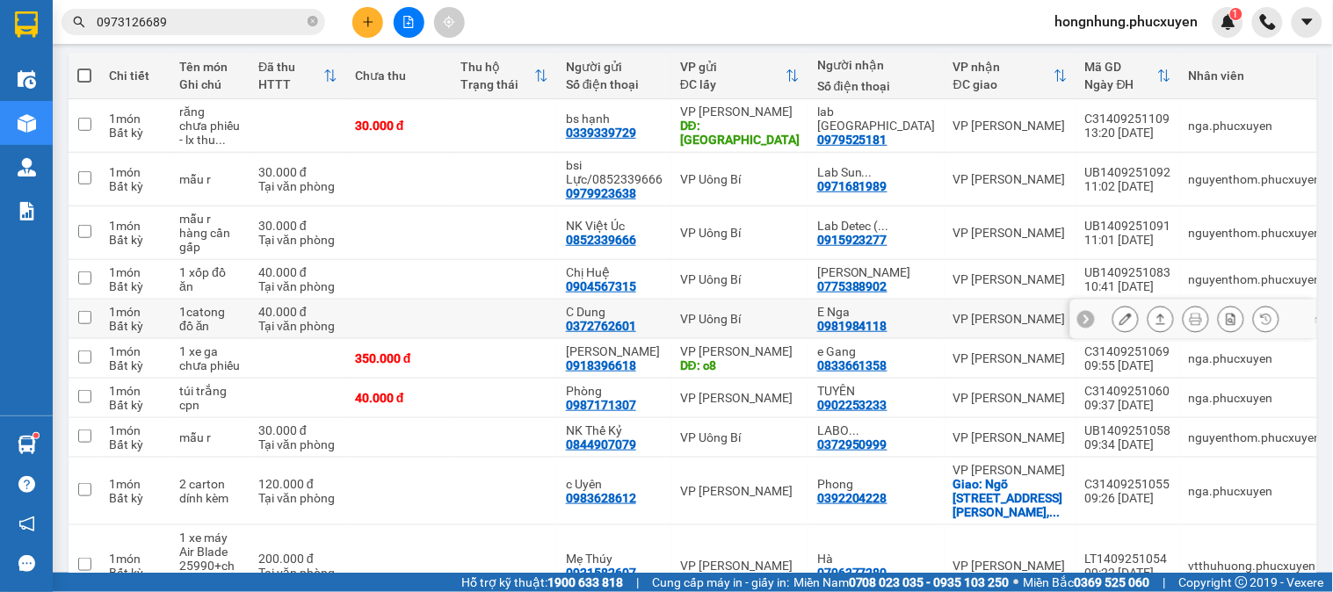
scroll to position [288, 0]
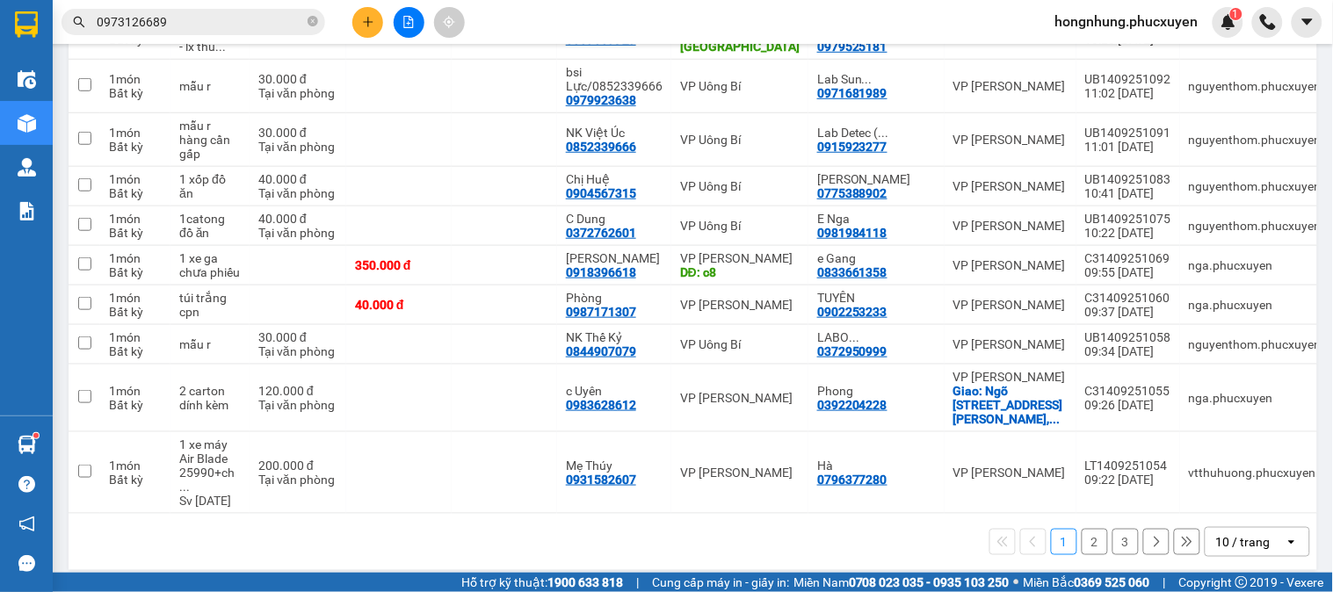
click at [1232, 533] on div "10 / trang" at bounding box center [1243, 542] width 54 height 18
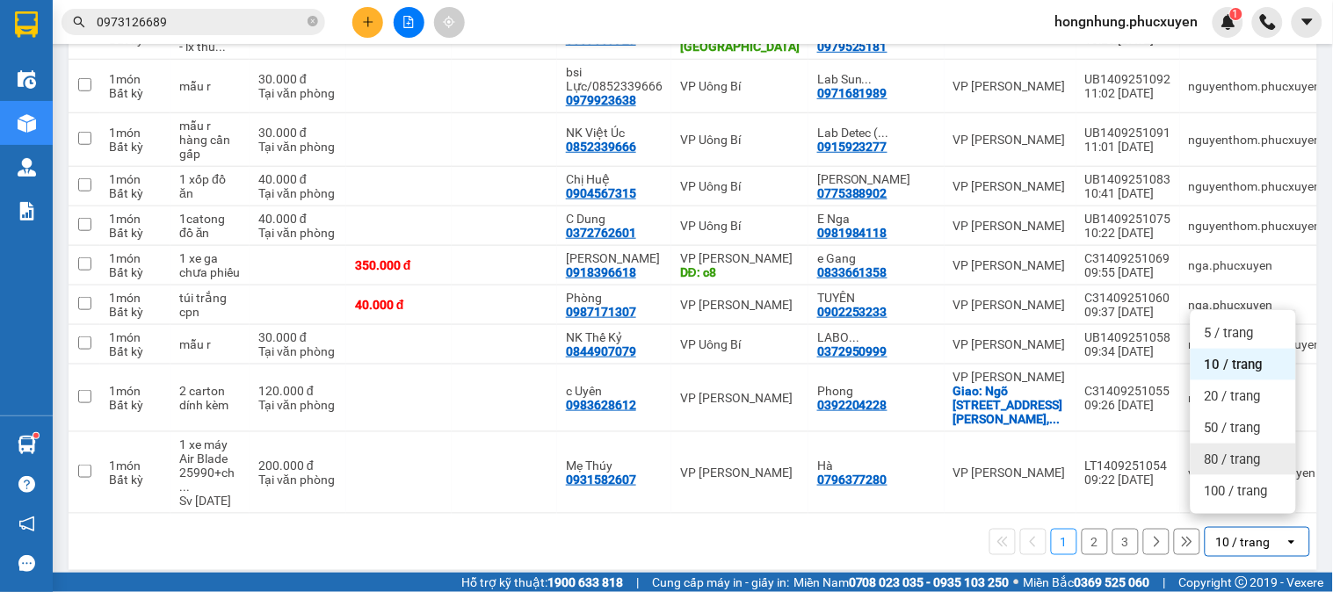
click at [1228, 457] on span "80 / trang" at bounding box center [1233, 460] width 56 height 18
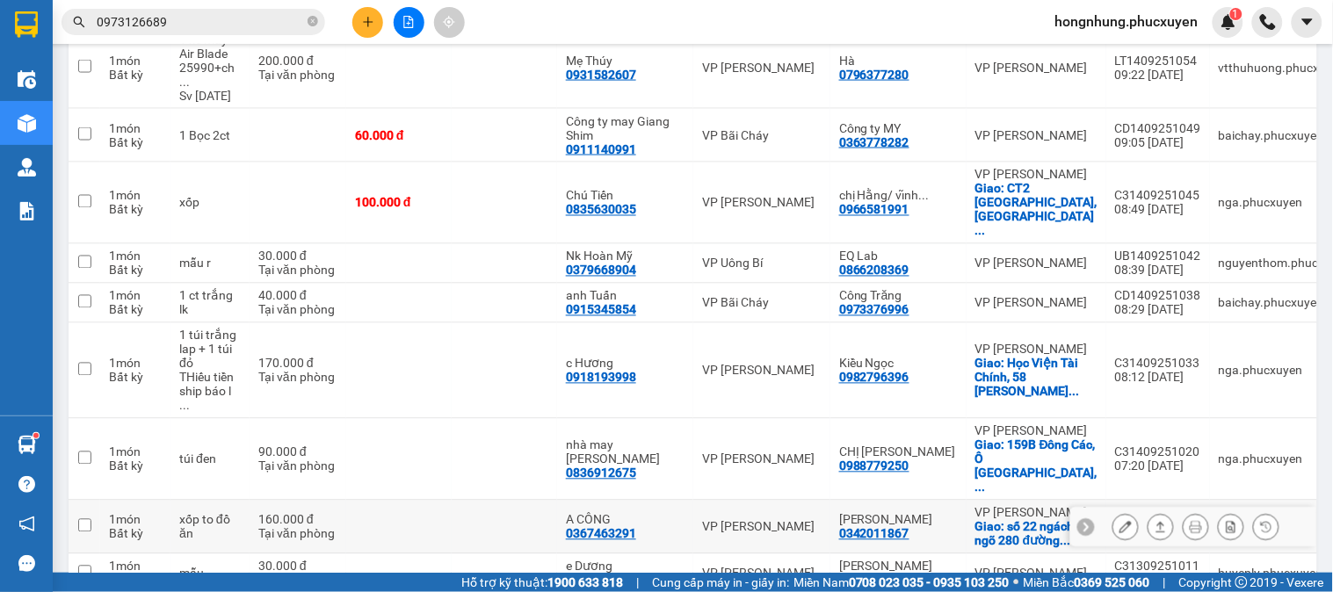
scroll to position [777, 0]
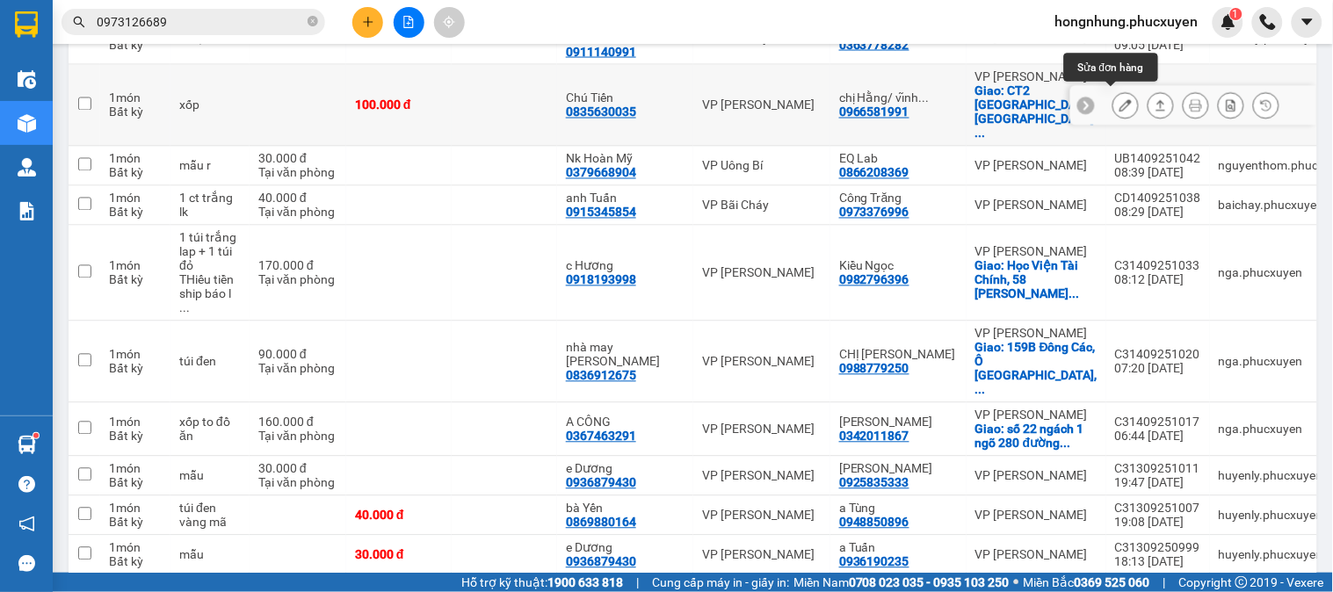
click at [1119, 100] on icon at bounding box center [1125, 105] width 12 height 12
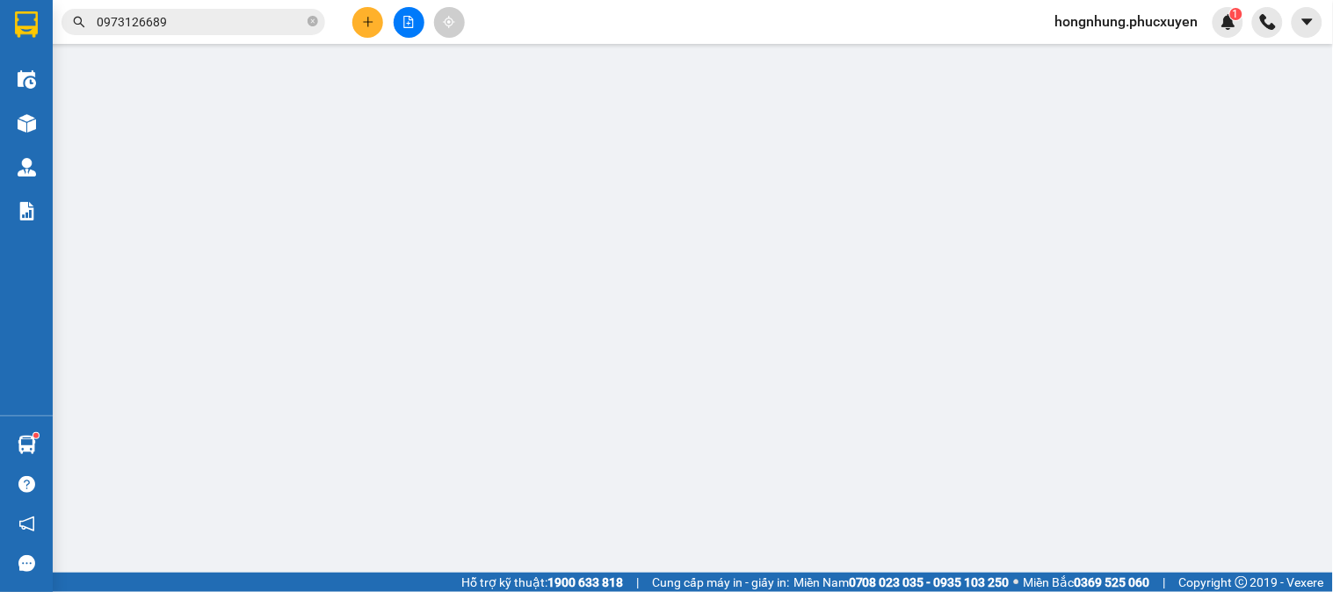
type input "0835630035"
type input "Chú Tiến"
type input "0966581991"
type input "chị Hằng/ vĩnh 0949763333"
checkbox input "true"
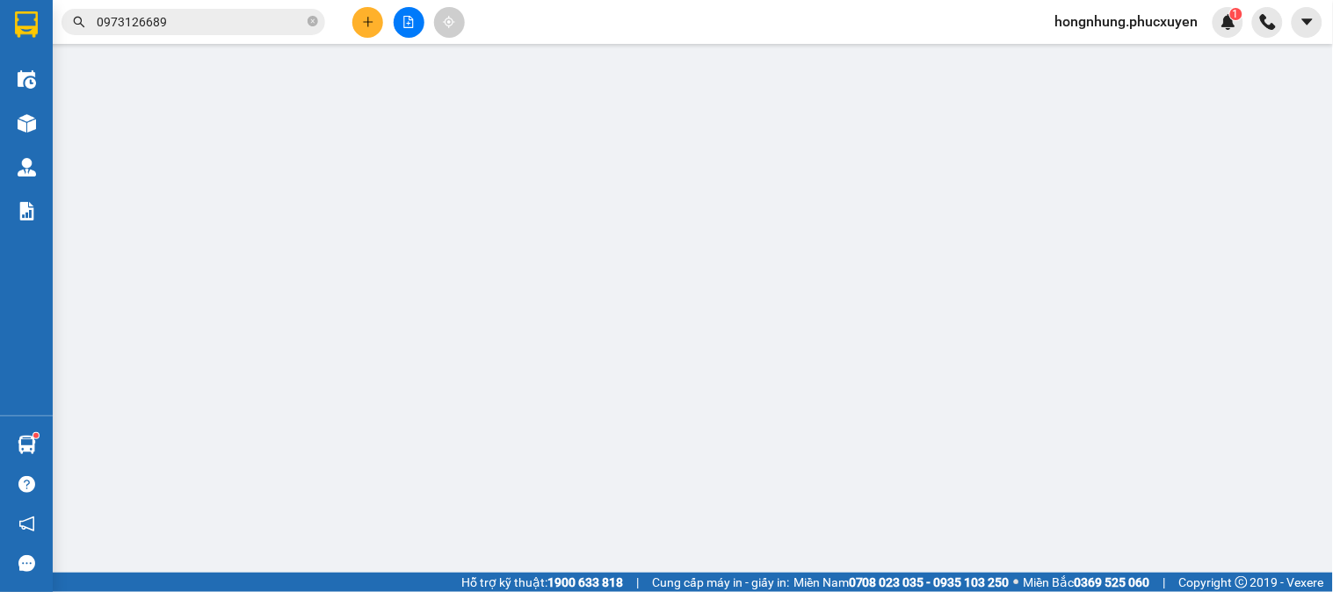
type input "CT2 [GEOGRAPHIC_DATA], [GEOGRAPHIC_DATA], [GEOGRAPHIC_DATA] thị [GEOGRAPHIC_DAT…"
type input "100.000"
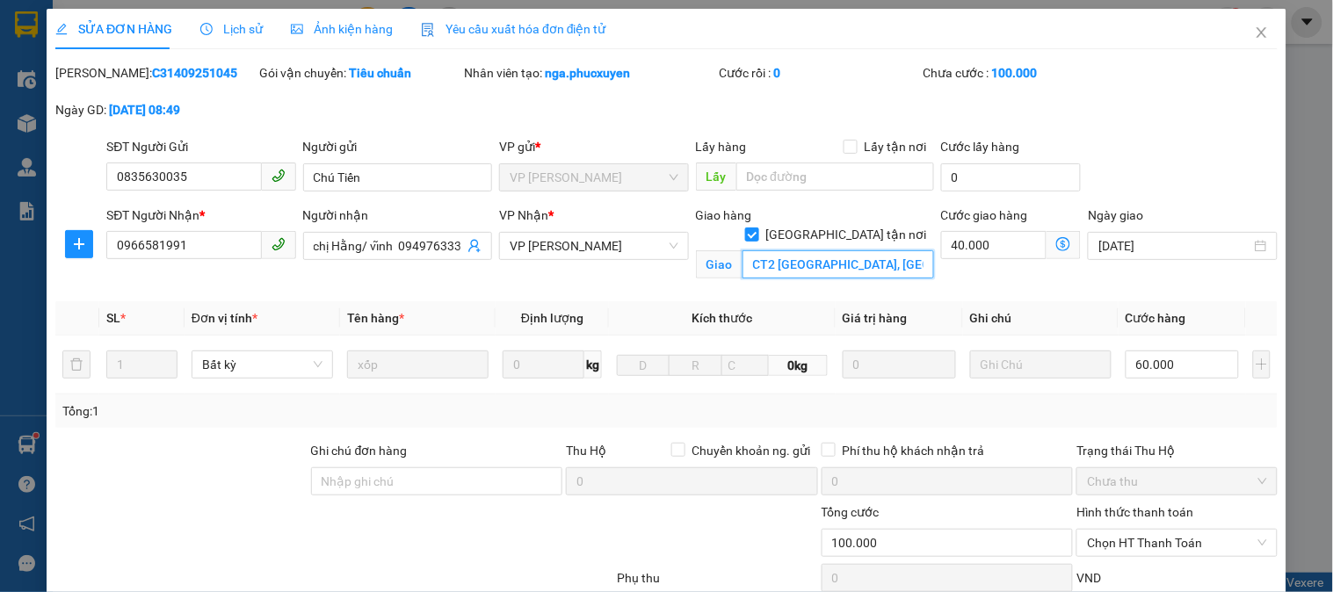
click at [766, 250] on input "CT2 [GEOGRAPHIC_DATA], [GEOGRAPHIC_DATA], [GEOGRAPHIC_DATA] thị [GEOGRAPHIC_DAT…" at bounding box center [839, 264] width 192 height 28
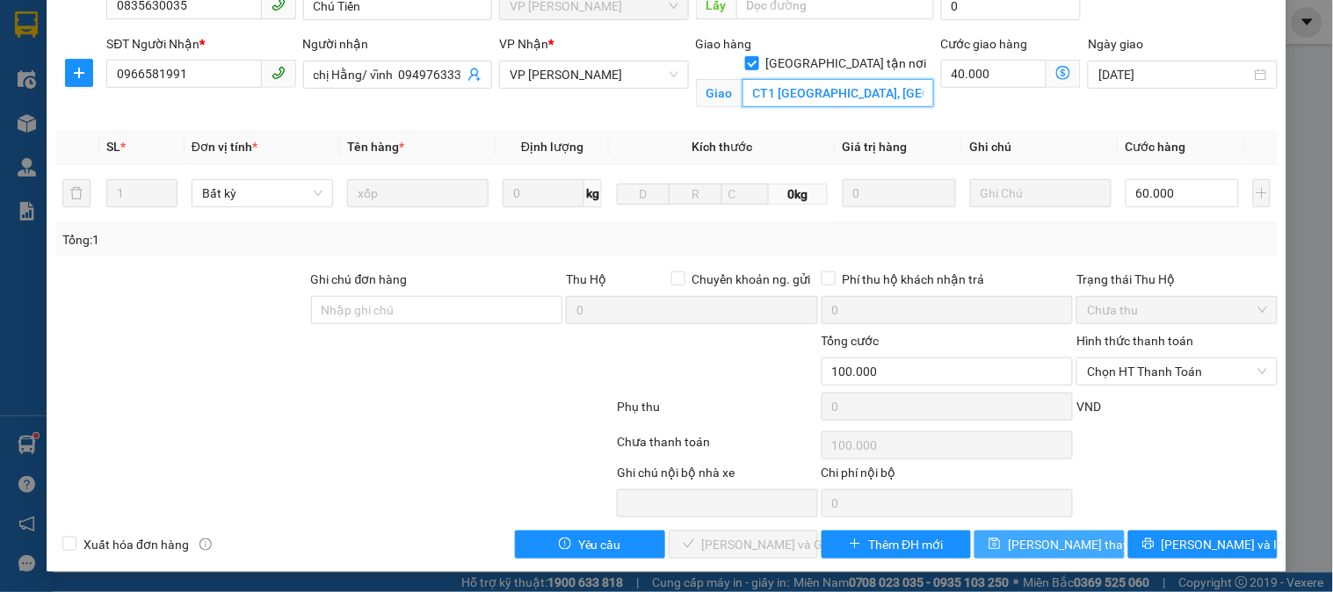
type input "CT1 [GEOGRAPHIC_DATA], [GEOGRAPHIC_DATA], [GEOGRAPHIC_DATA] thị [GEOGRAPHIC_DAT…"
click at [1061, 547] on span "[PERSON_NAME] thay đổi" at bounding box center [1078, 544] width 141 height 19
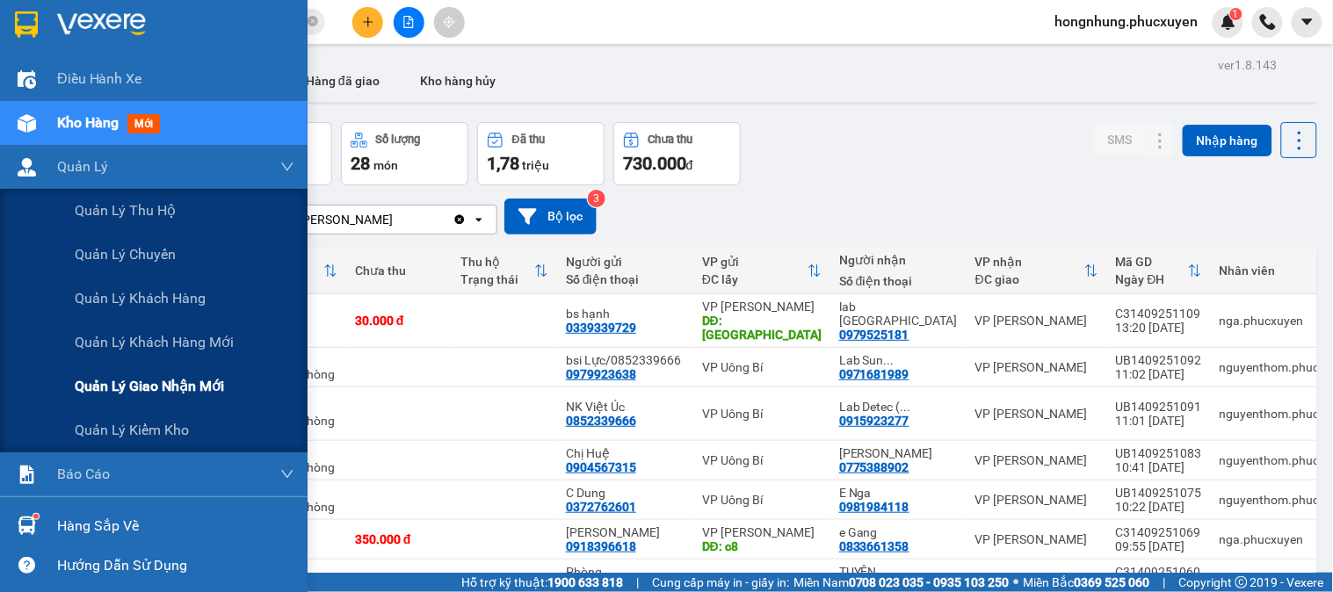
click at [230, 389] on div "Quản lý giao nhận mới" at bounding box center [185, 387] width 220 height 44
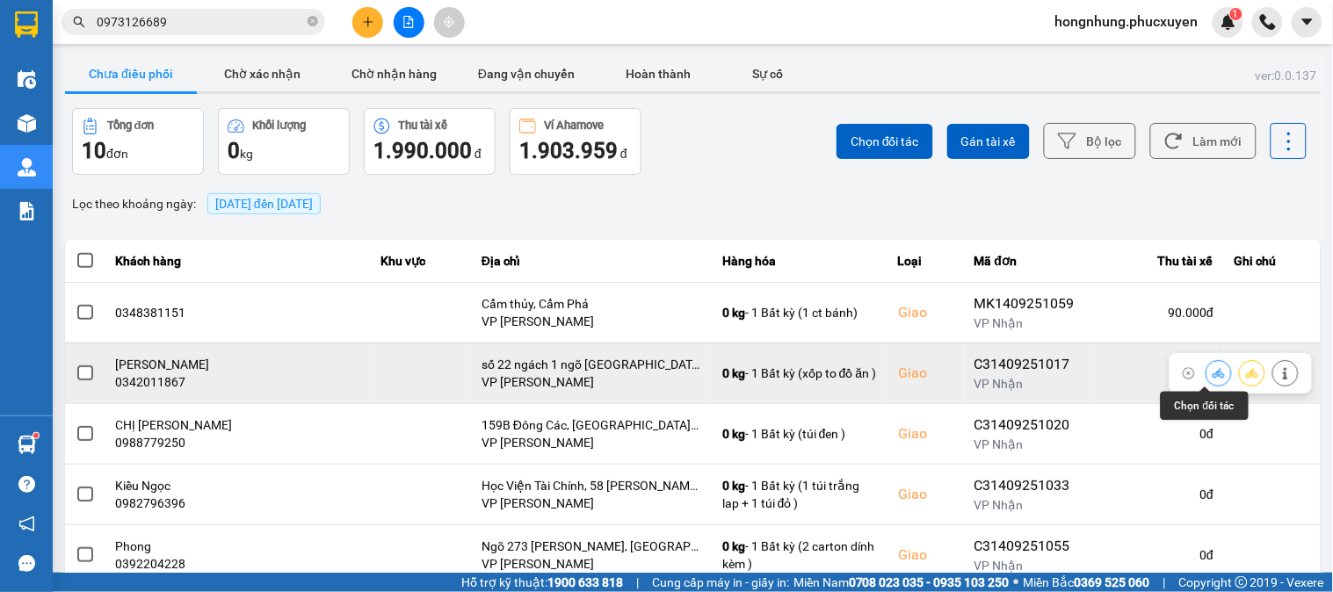
click at [1213, 378] on icon at bounding box center [1219, 373] width 12 height 12
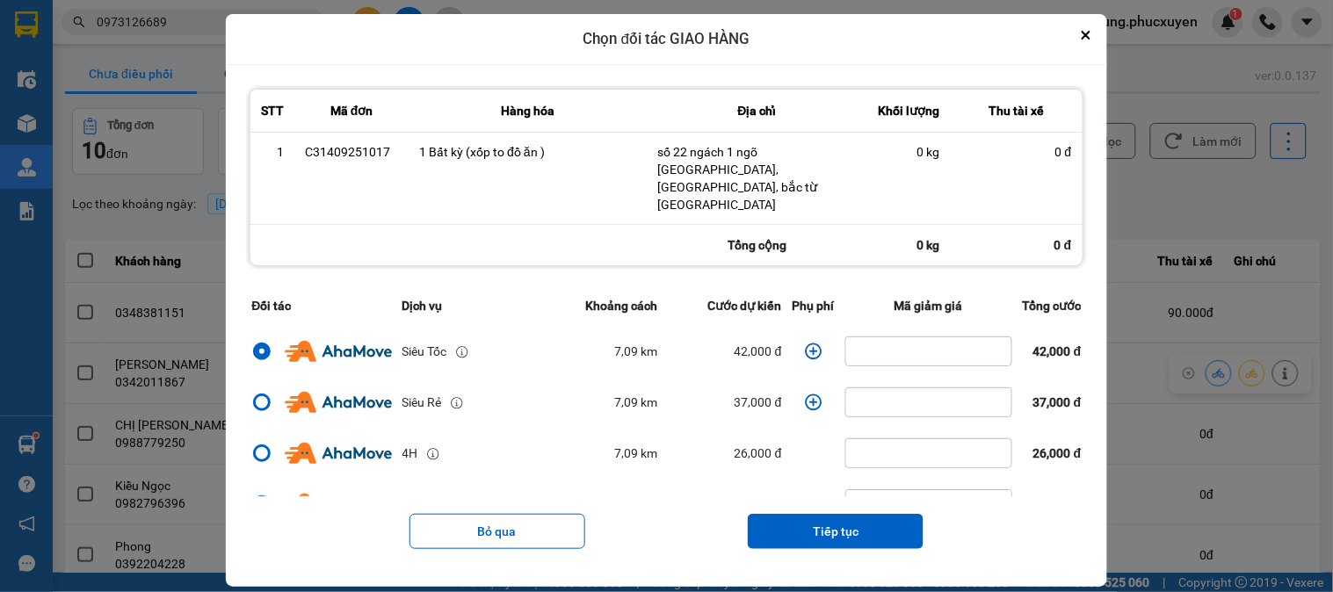
click at [806, 343] on icon "dialog" at bounding box center [813, 351] width 17 height 17
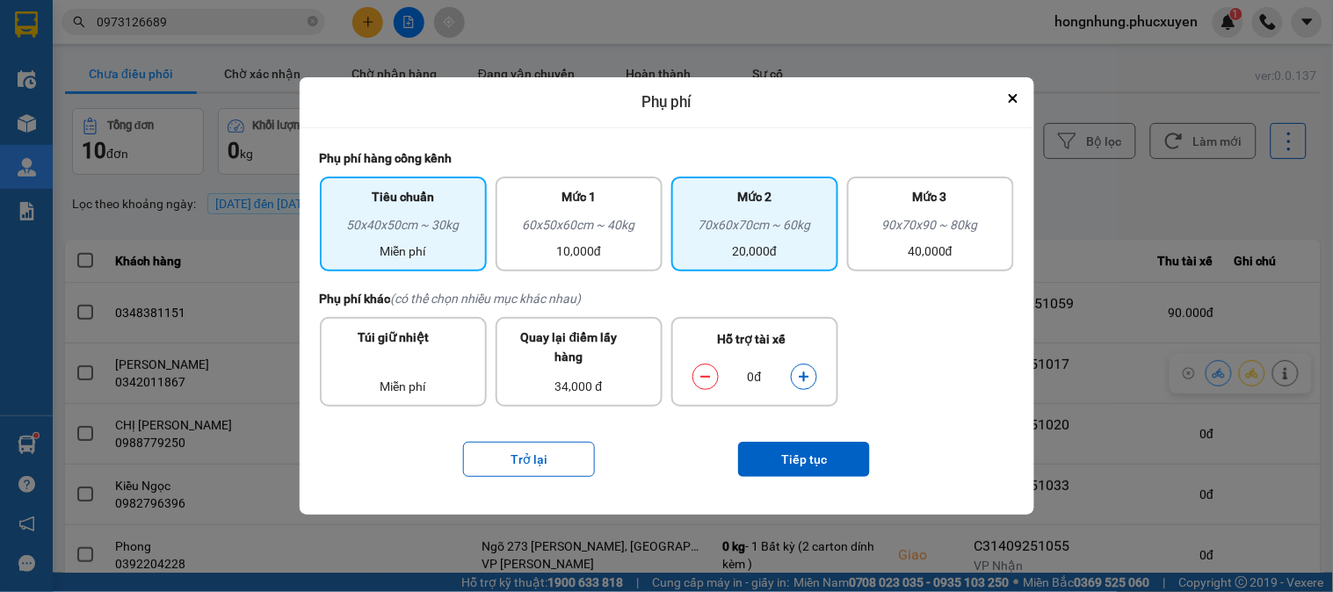
click at [738, 235] on div "70x60x70cm ~ 60kg" at bounding box center [755, 228] width 146 height 26
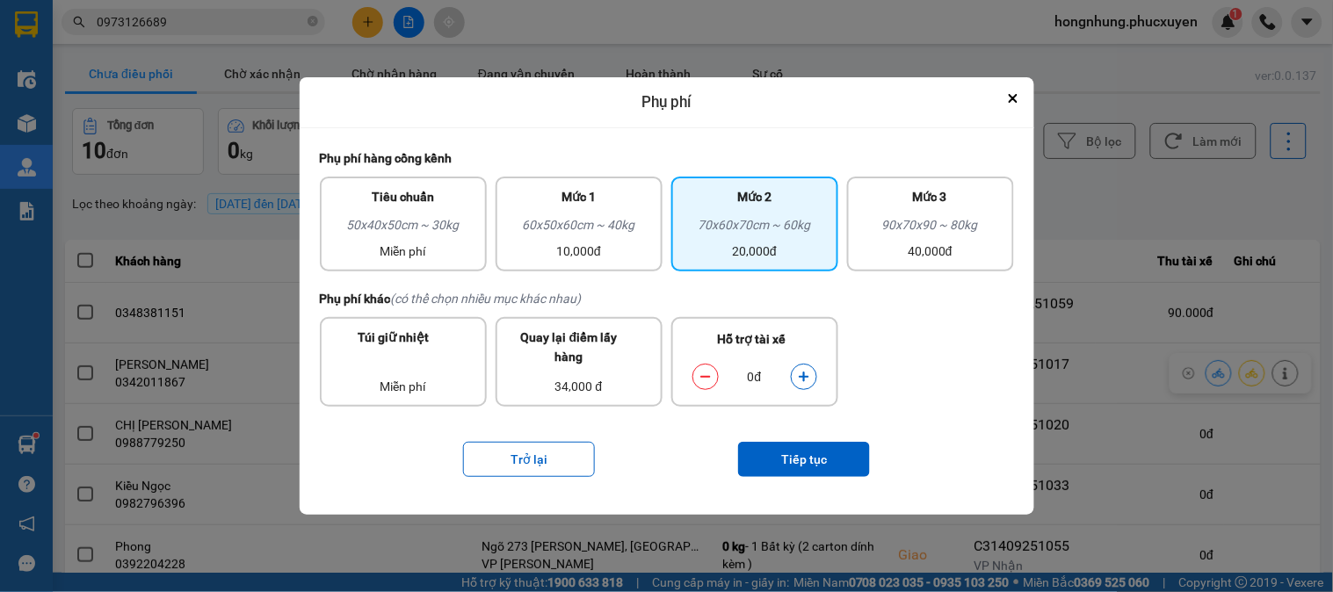
click at [810, 374] on icon "dialog" at bounding box center [804, 377] width 12 height 12
click at [704, 380] on icon "dialog" at bounding box center [705, 377] width 12 height 12
click at [806, 375] on icon "dialog" at bounding box center [804, 377] width 10 height 10
click at [786, 451] on button "Tiếp tục" at bounding box center [804, 459] width 132 height 35
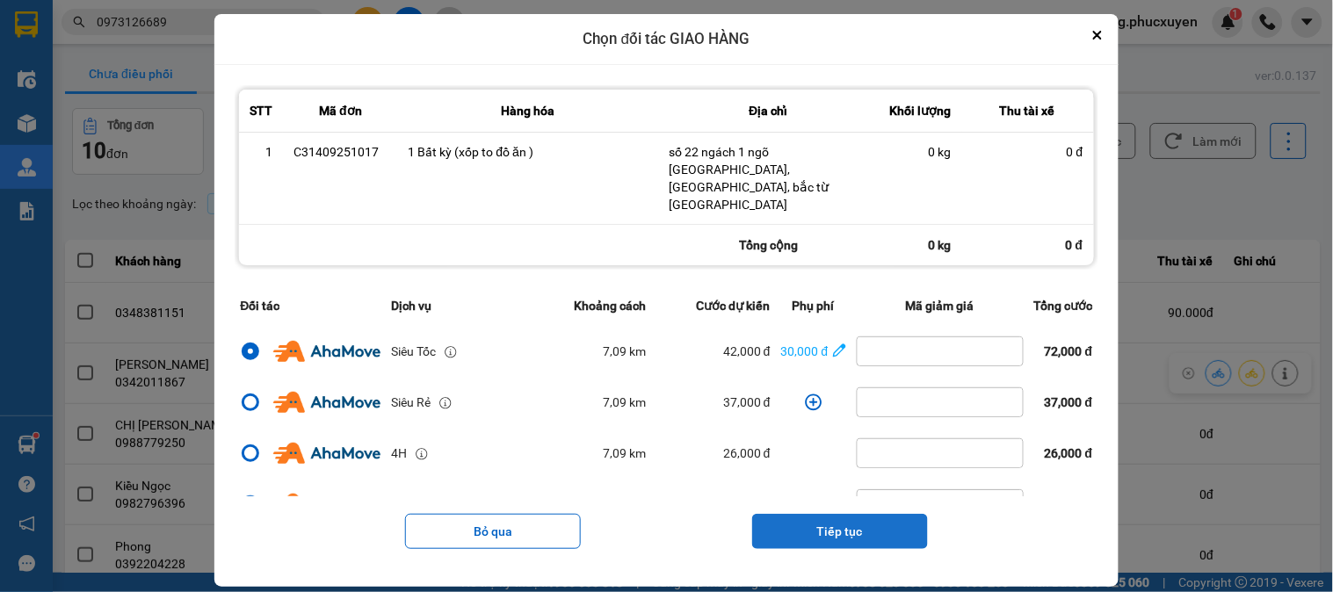
click at [867, 514] on button "Tiếp tục" at bounding box center [840, 531] width 176 height 35
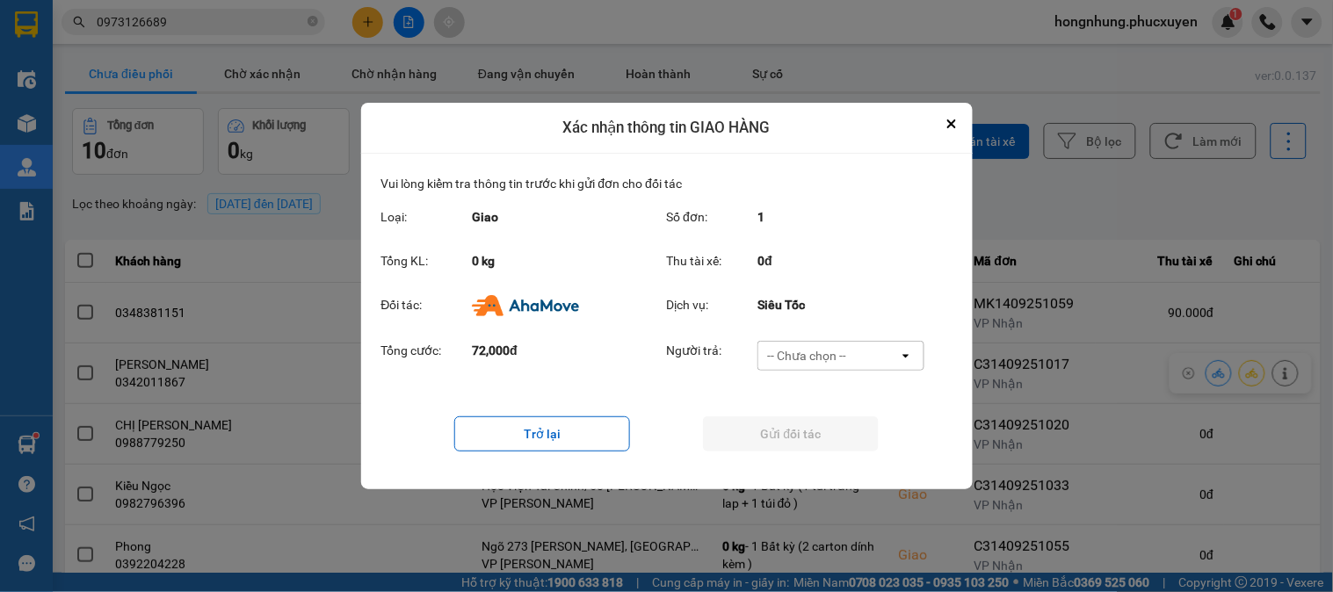
click at [826, 373] on div "Người trả: -- Chưa chọn -- open" at bounding box center [801, 361] width 269 height 40
click at [826, 366] on div "-- Chưa chọn --" at bounding box center [828, 356] width 141 height 28
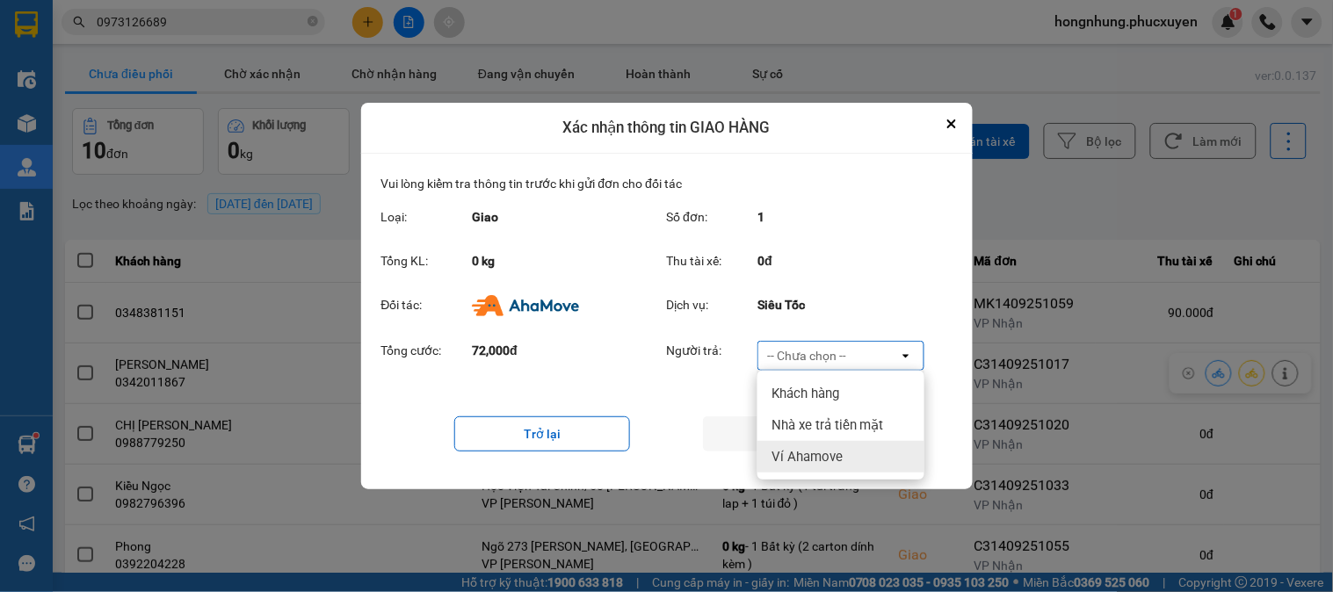
click at [798, 457] on span "Ví Ahamove" at bounding box center [806, 457] width 71 height 18
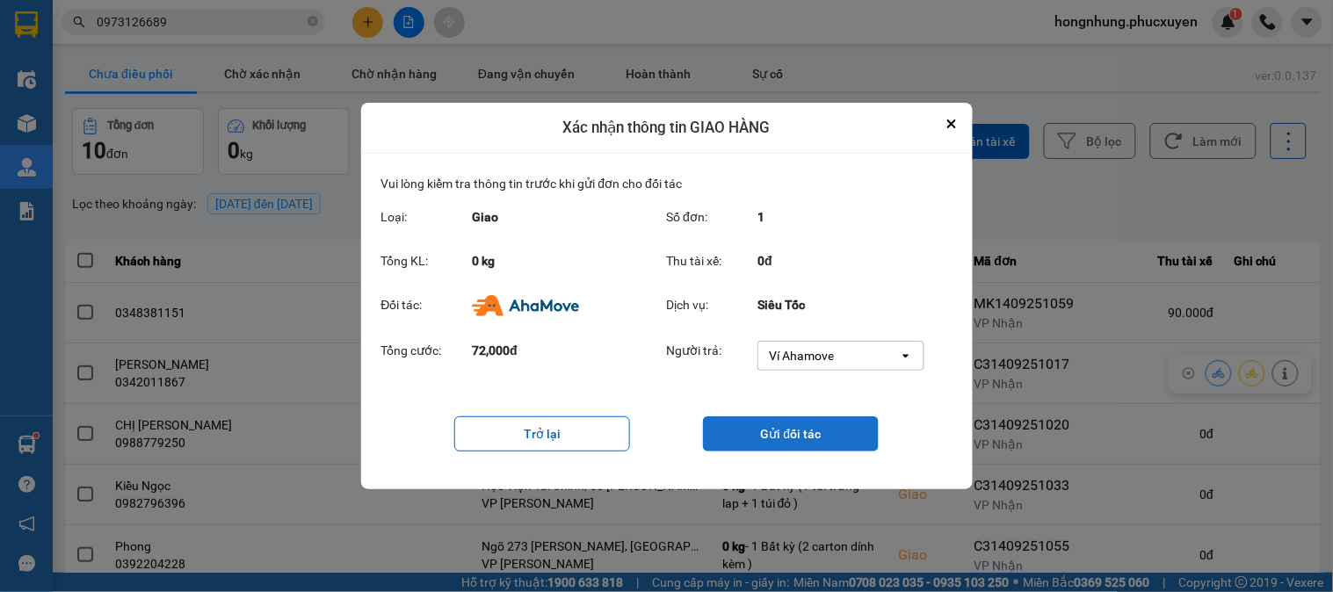
click at [803, 449] on button "Gửi đối tác" at bounding box center [791, 434] width 176 height 35
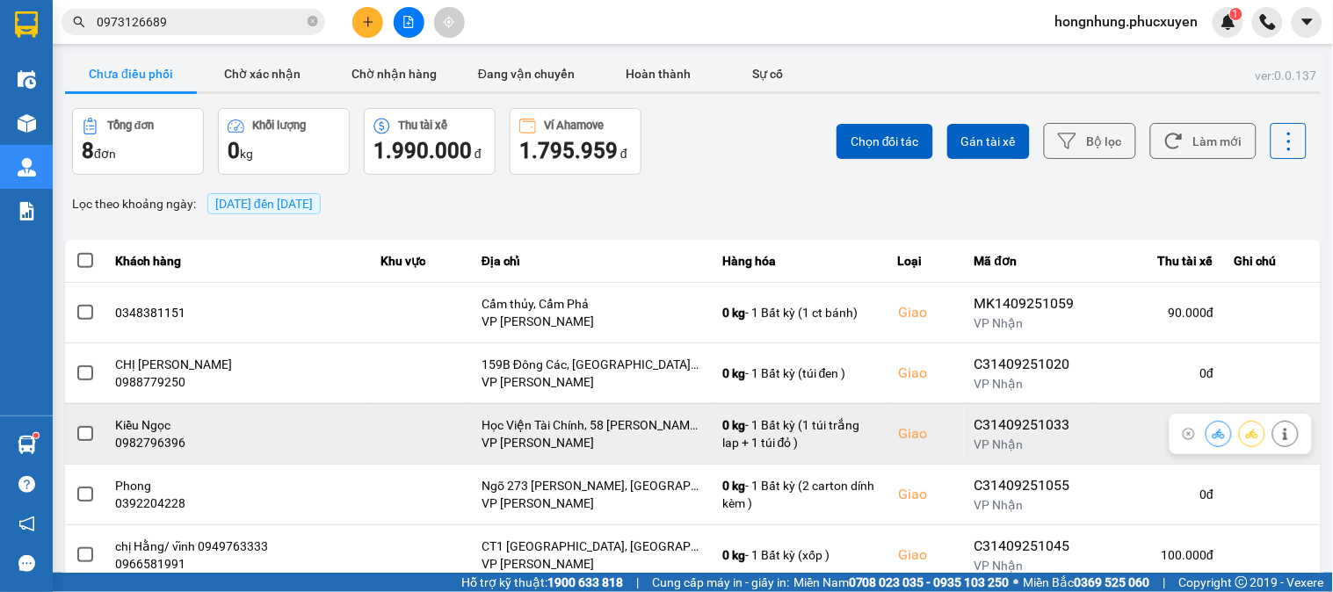
scroll to position [195, 0]
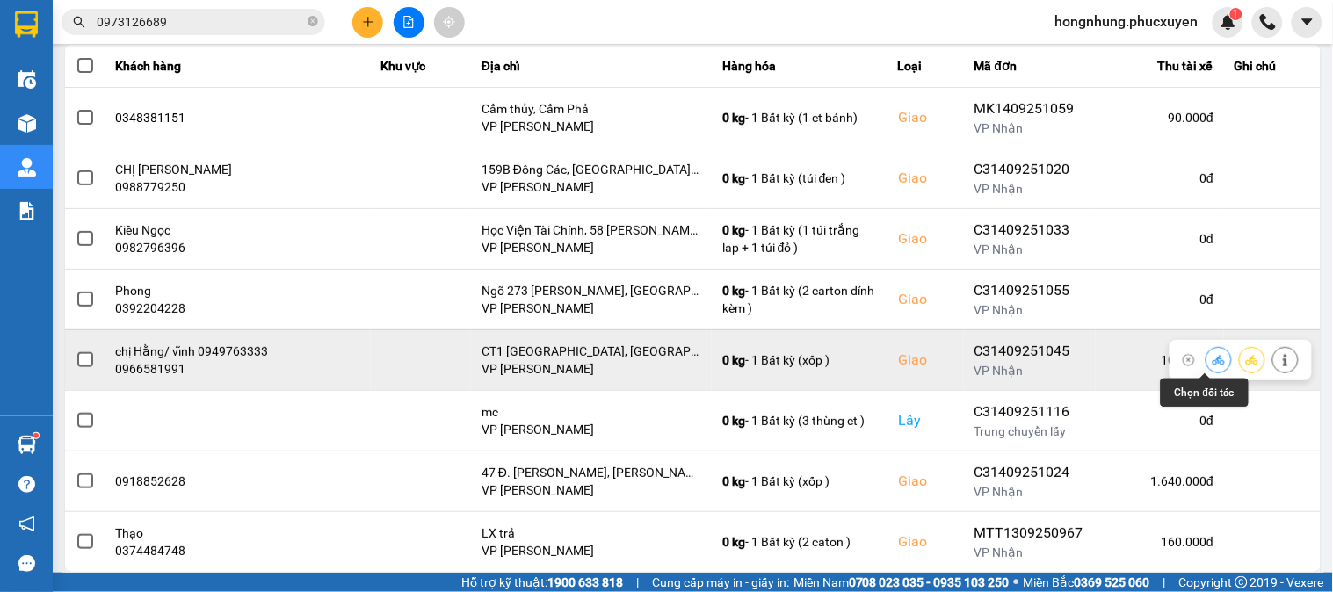
click at [1213, 363] on icon at bounding box center [1219, 360] width 12 height 10
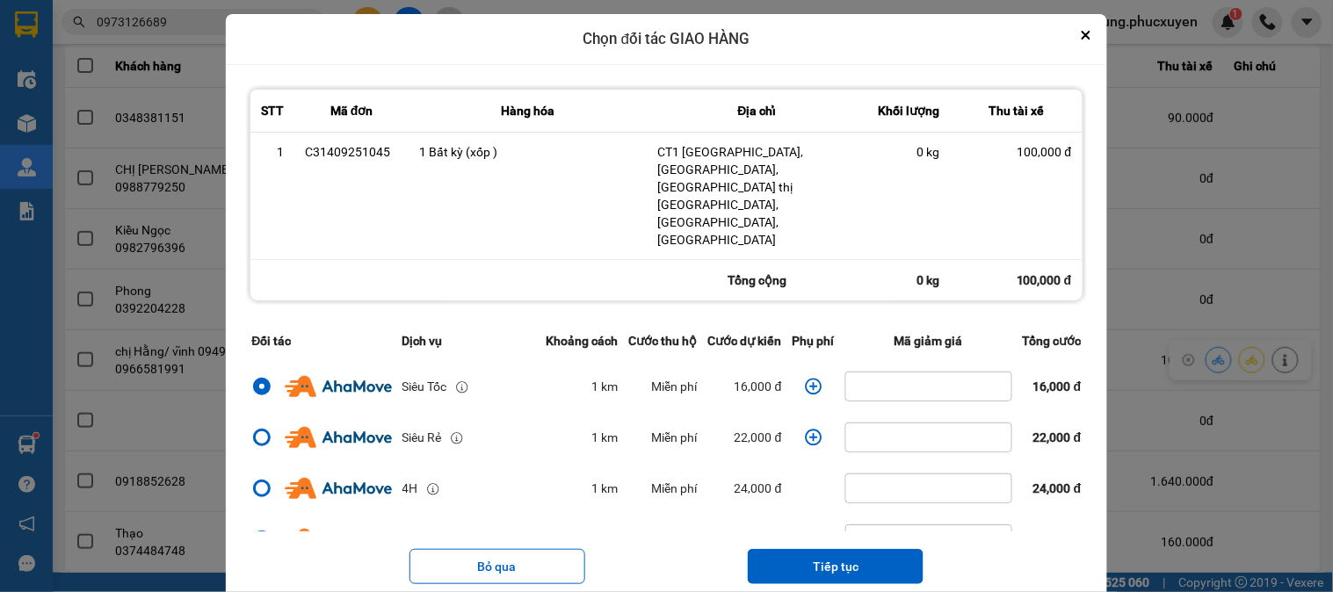
click at [808, 378] on icon "dialog" at bounding box center [813, 386] width 17 height 17
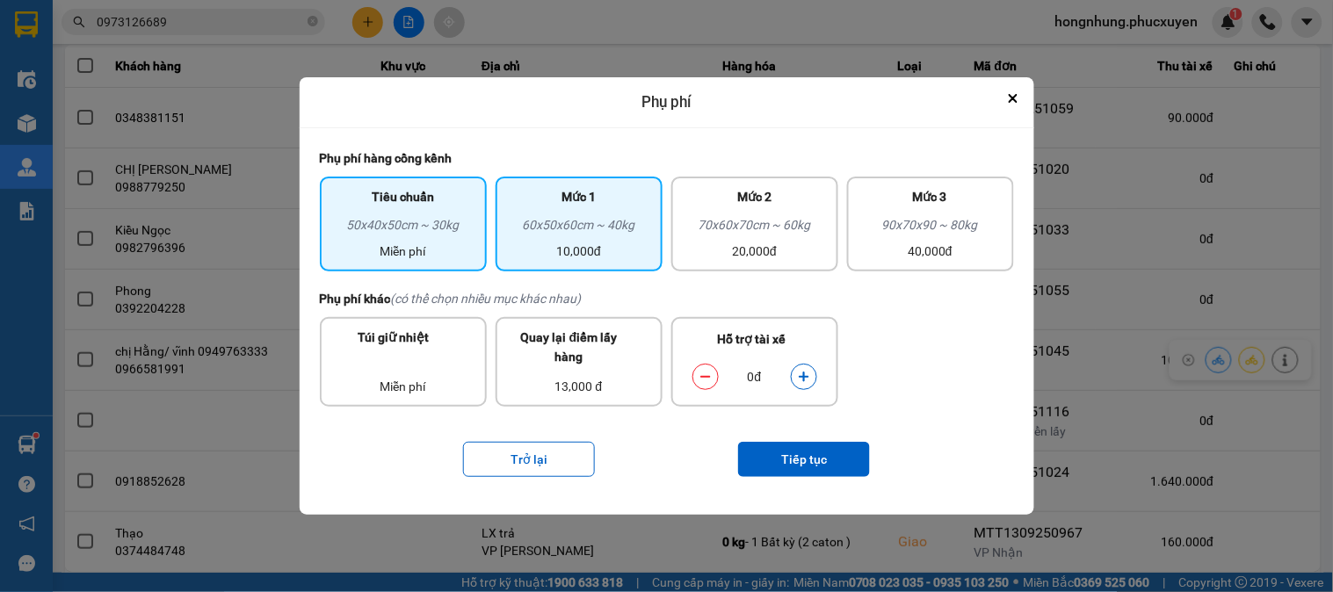
click at [616, 250] on div "10,000đ" at bounding box center [579, 251] width 146 height 19
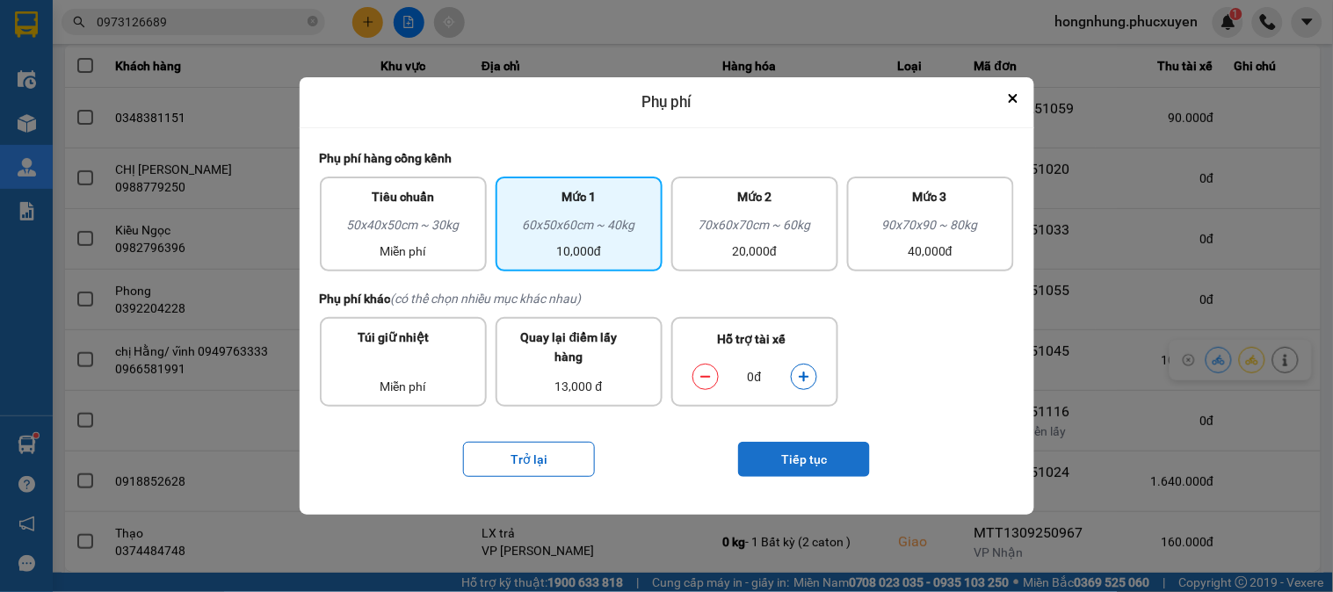
click at [824, 464] on button "Tiếp tục" at bounding box center [804, 459] width 132 height 35
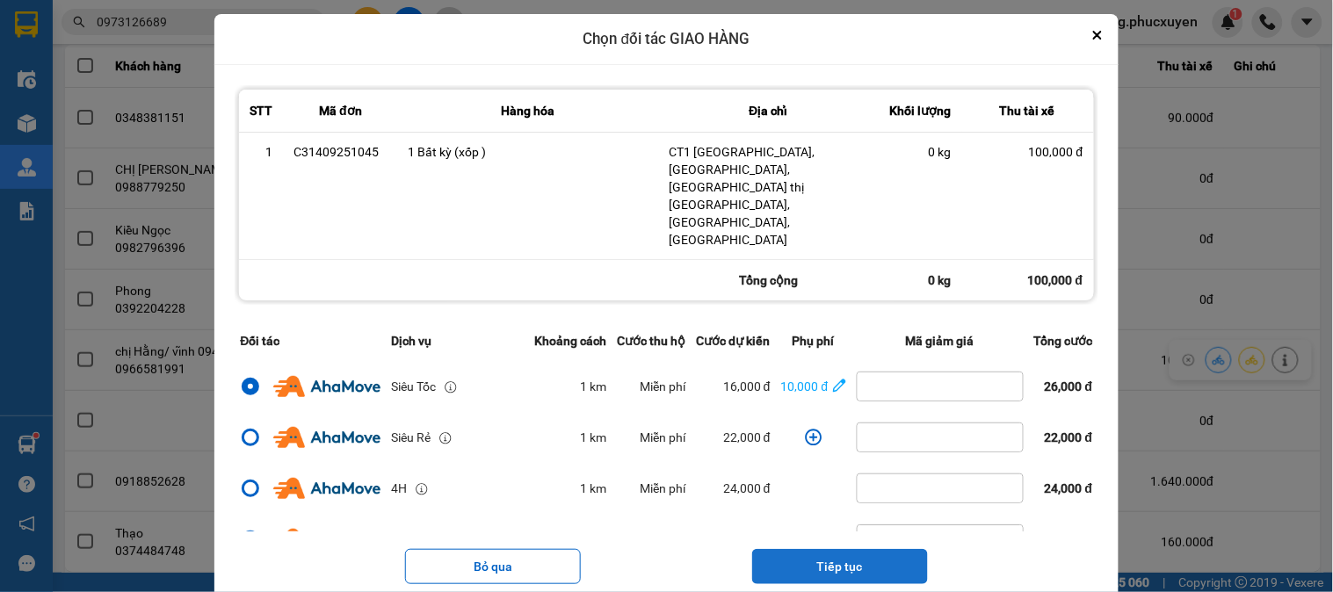
click at [855, 549] on button "Tiếp tục" at bounding box center [840, 566] width 176 height 35
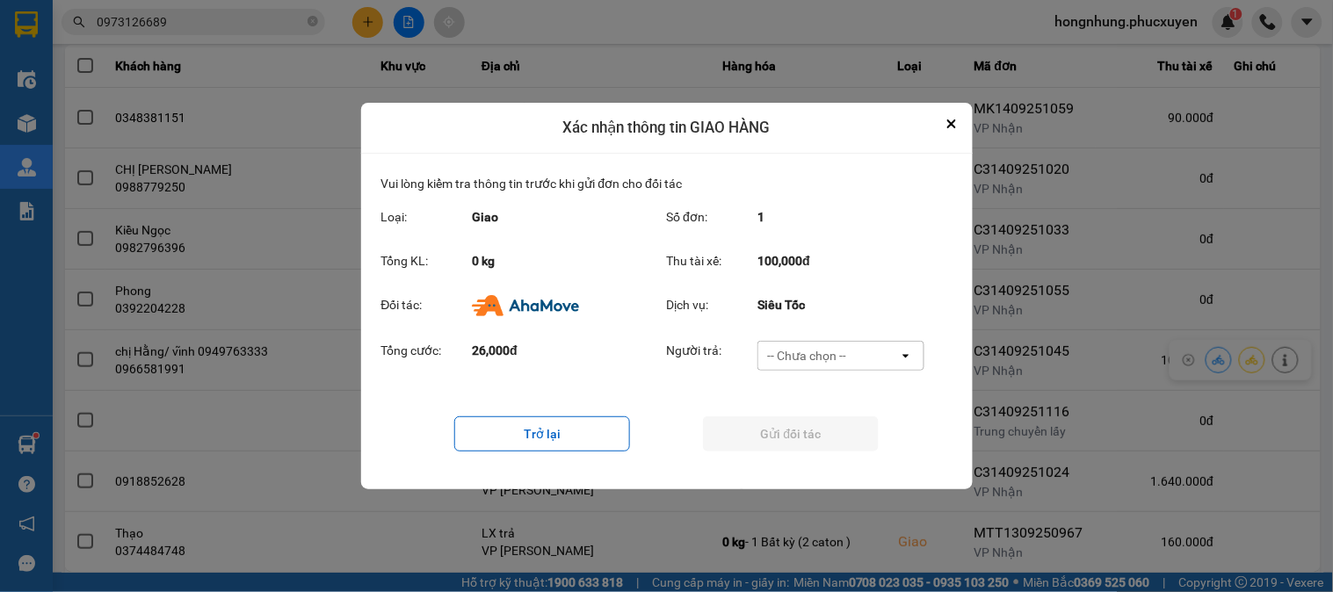
click at [837, 361] on div "-- Chưa chọn --" at bounding box center [806, 356] width 79 height 18
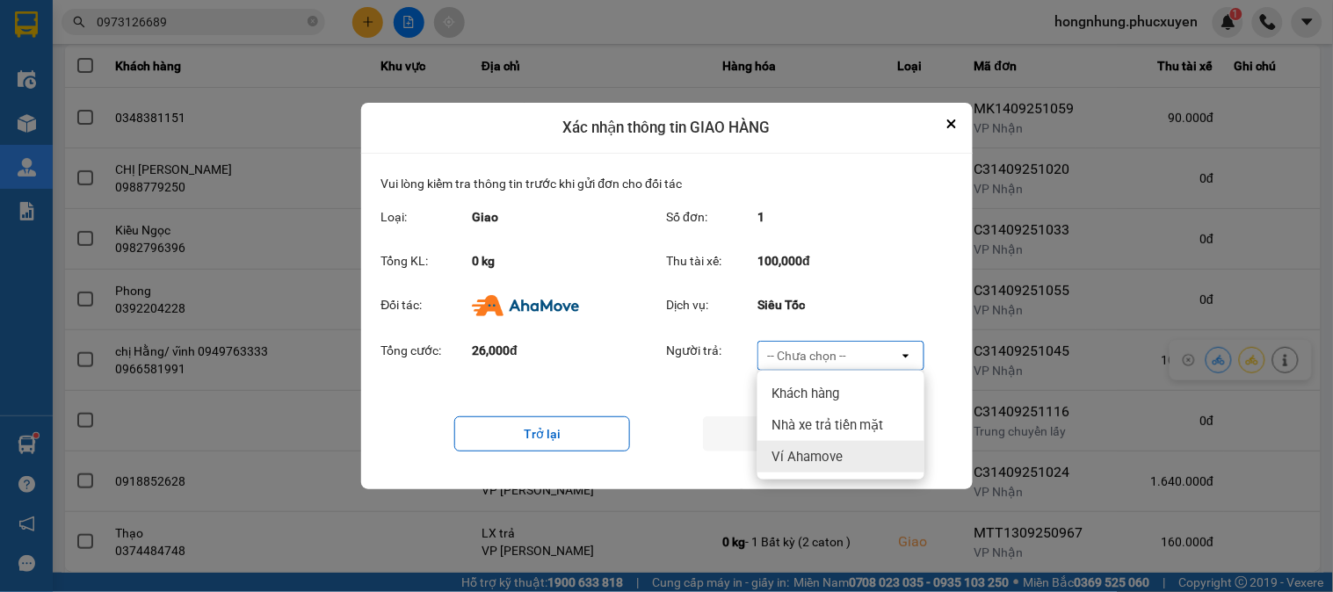
click at [823, 443] on div "Ví Ahamove" at bounding box center [840, 457] width 167 height 32
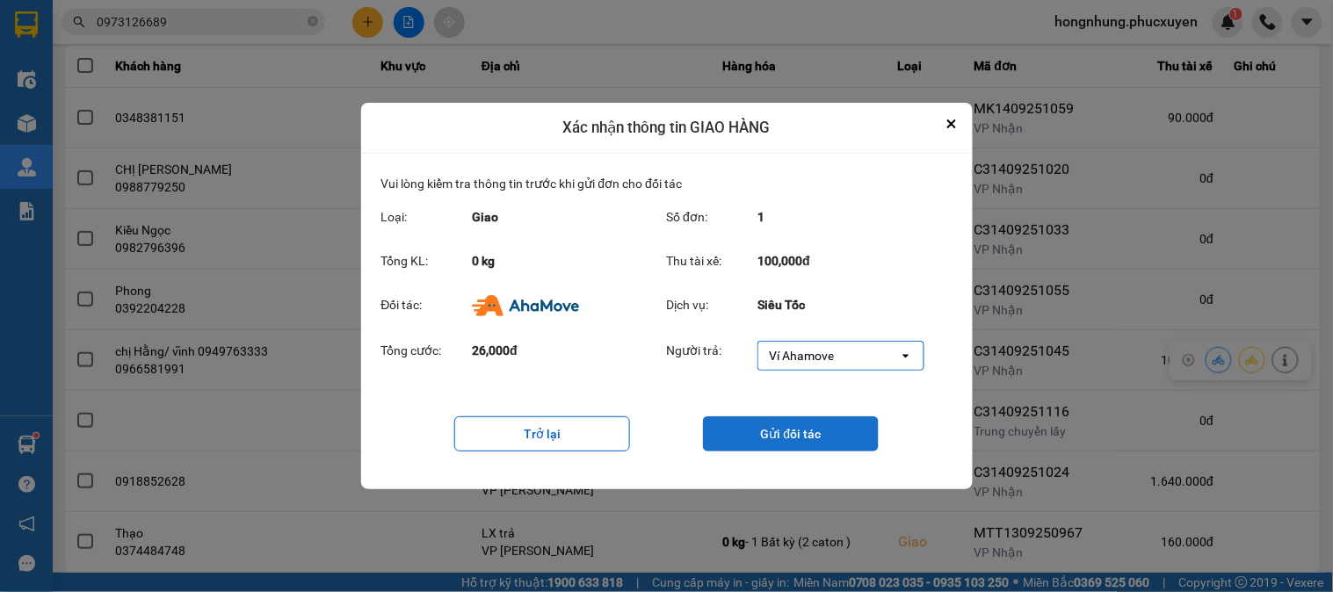
click at [829, 434] on button "Gửi đối tác" at bounding box center [791, 434] width 176 height 35
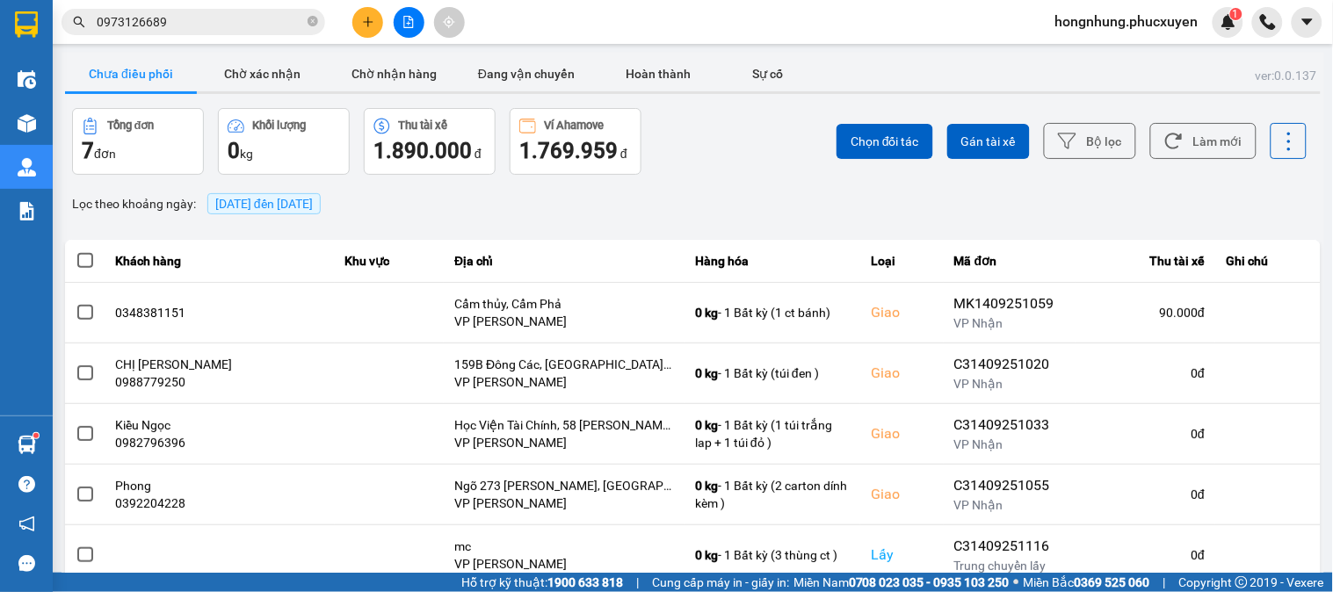
scroll to position [0, 0]
click at [388, 79] on button "Chờ nhận hàng" at bounding box center [395, 73] width 132 height 35
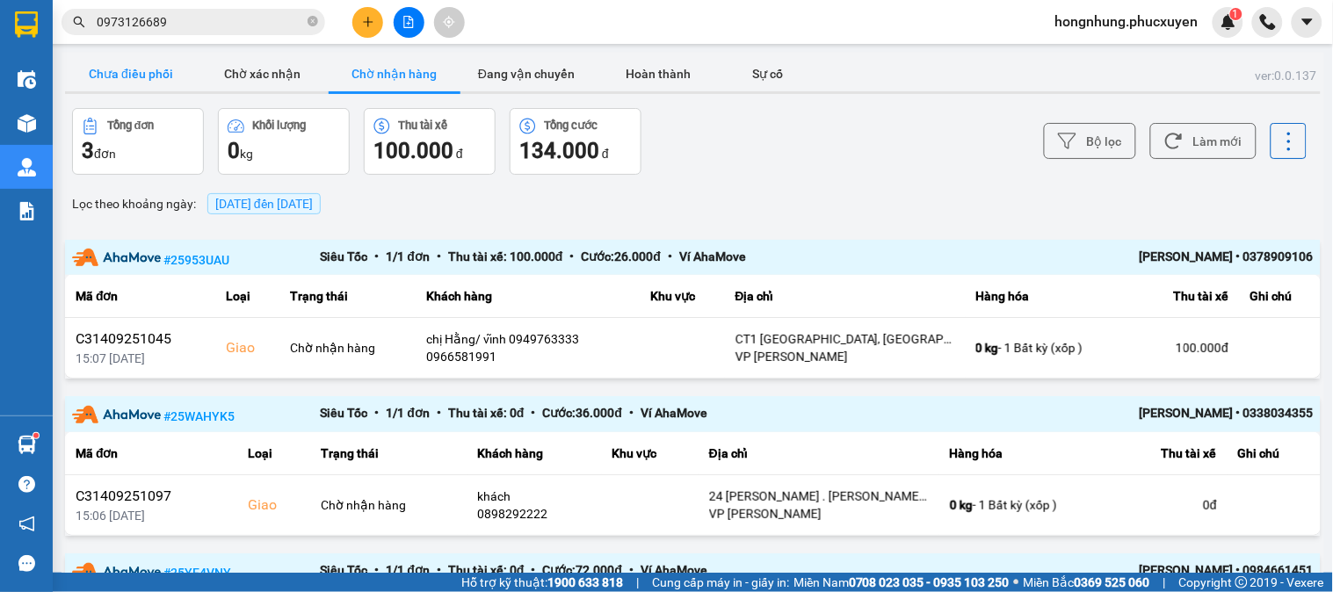
click at [145, 68] on button "Chưa điều phối" at bounding box center [131, 73] width 132 height 35
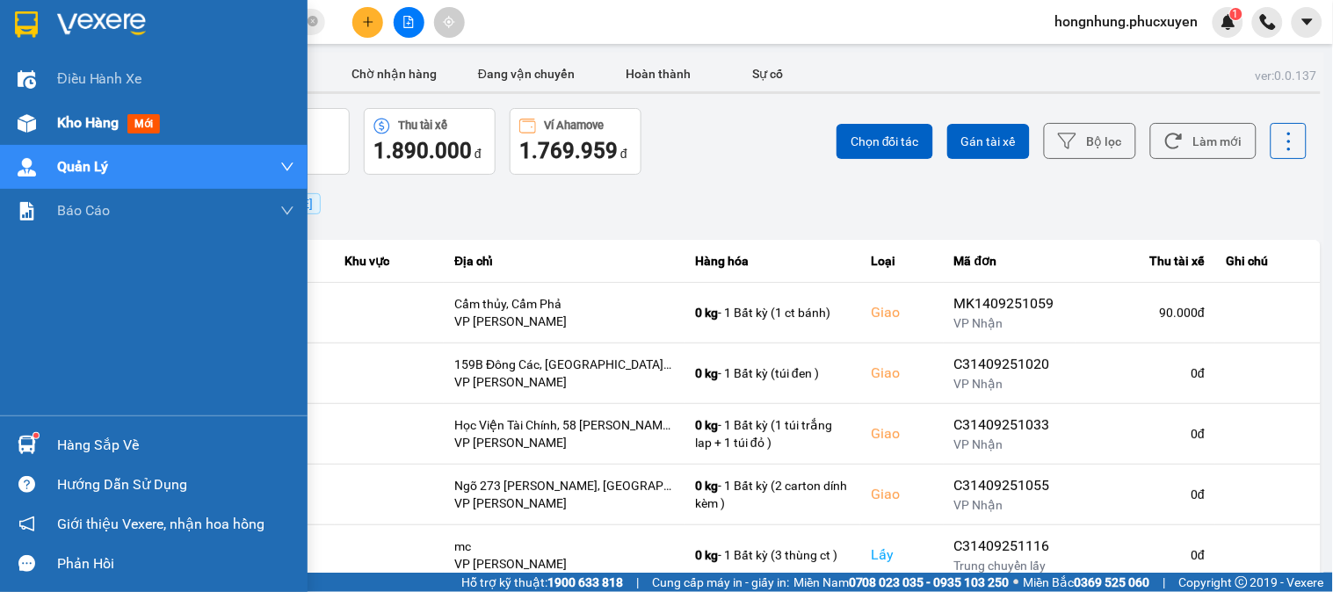
click at [80, 117] on span "Kho hàng" at bounding box center [88, 122] width 62 height 17
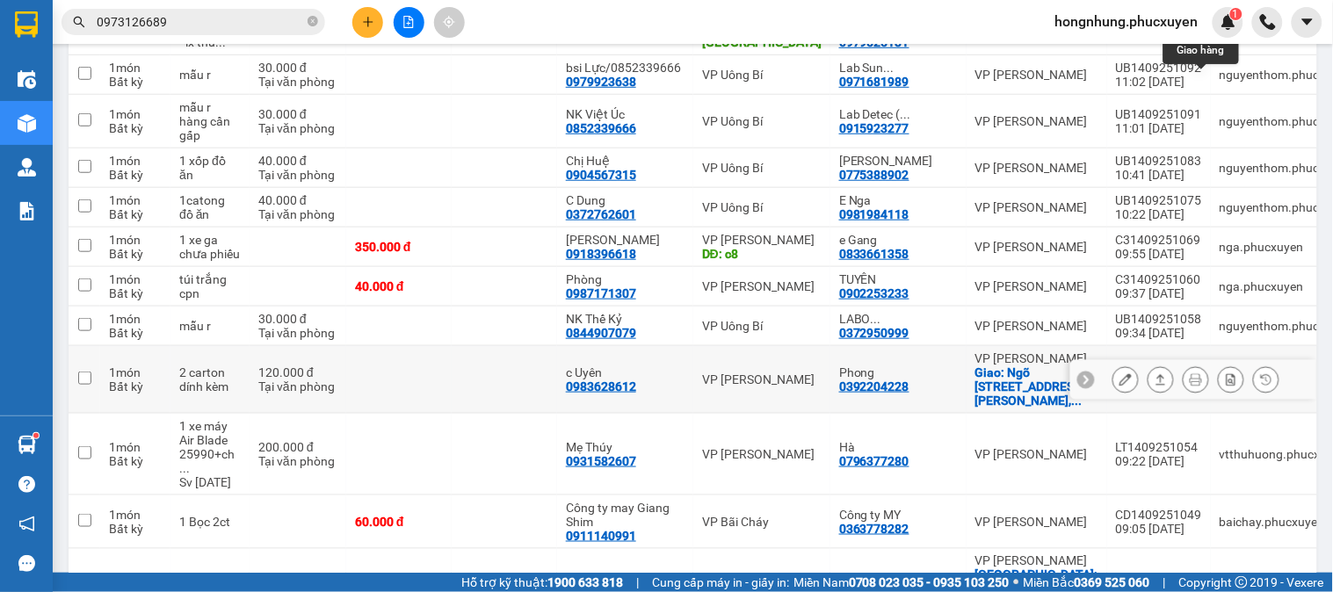
scroll to position [488, 0]
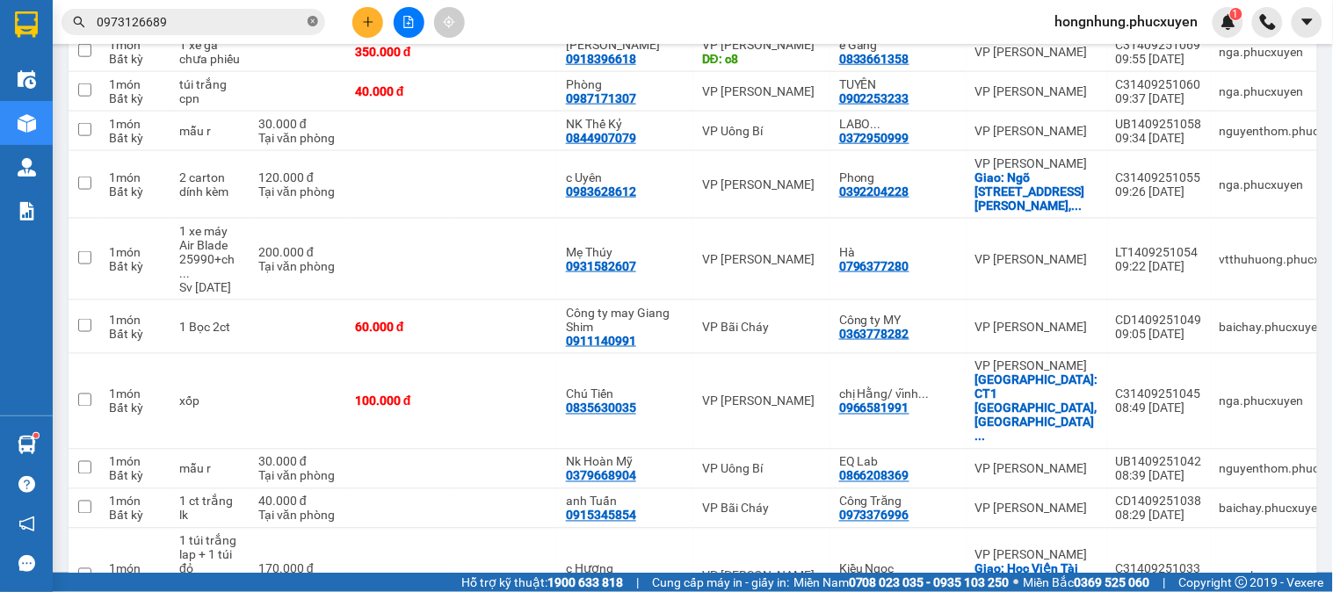
click at [311, 23] on icon "close-circle" at bounding box center [313, 21] width 11 height 11
click at [291, 19] on input "text" at bounding box center [200, 21] width 207 height 19
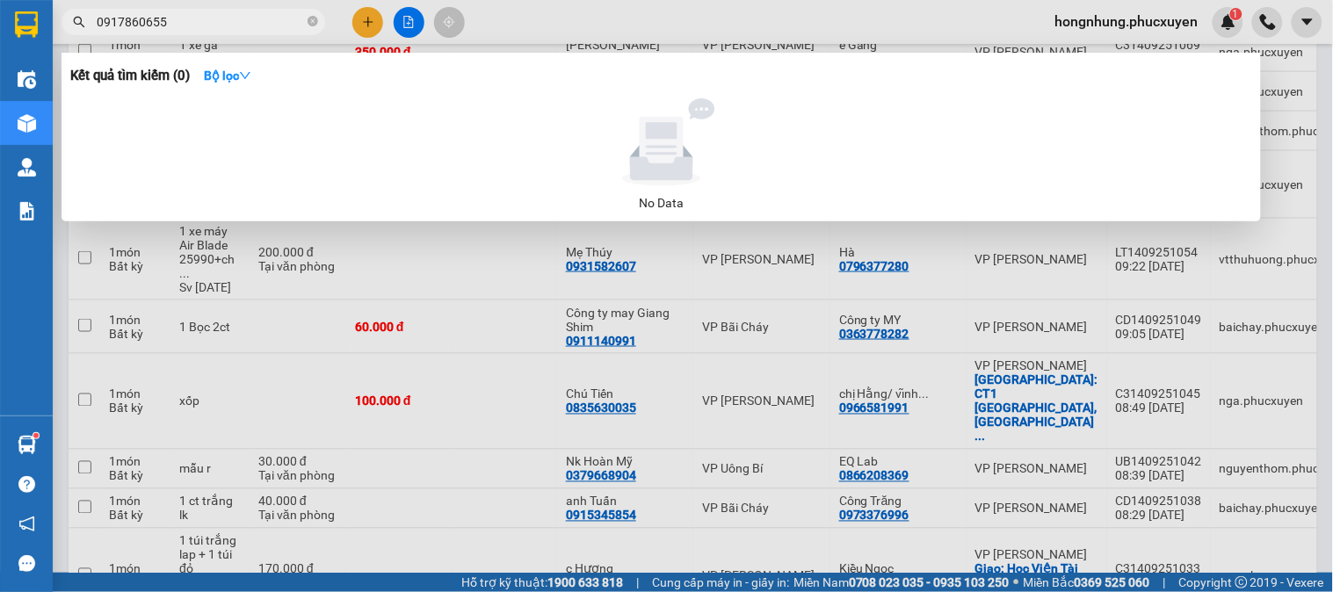
click at [112, 13] on input "0917860655" at bounding box center [200, 21] width 207 height 19
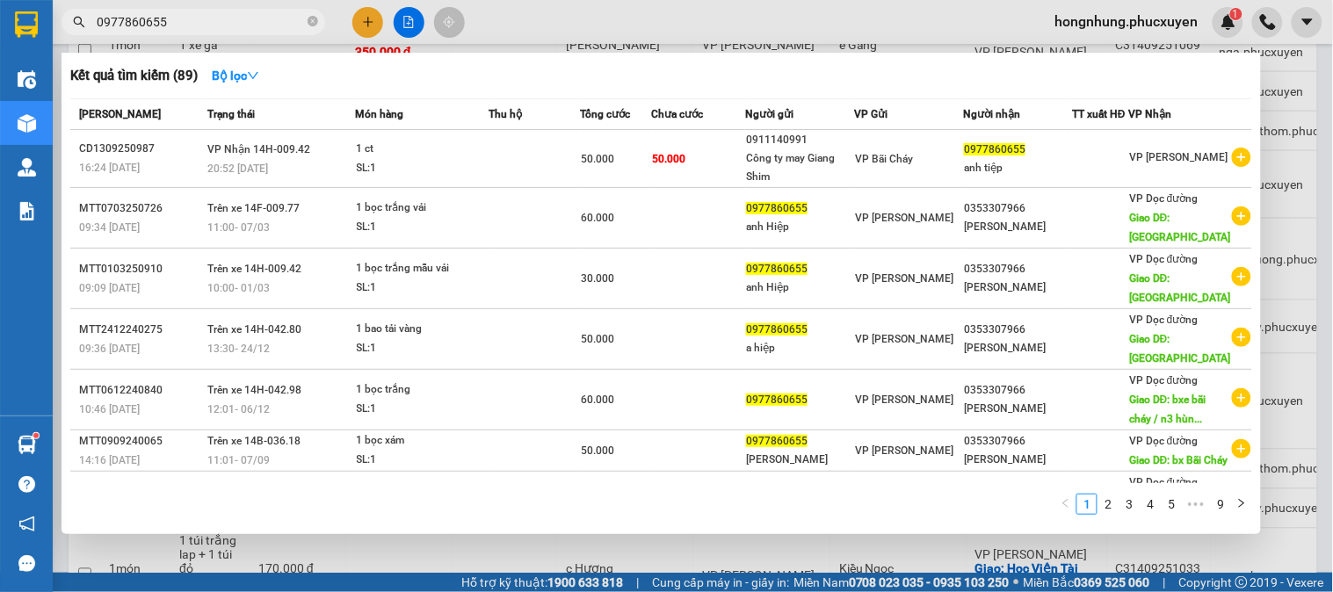
type input "0977860655"
click at [472, 548] on div at bounding box center [666, 296] width 1333 height 592
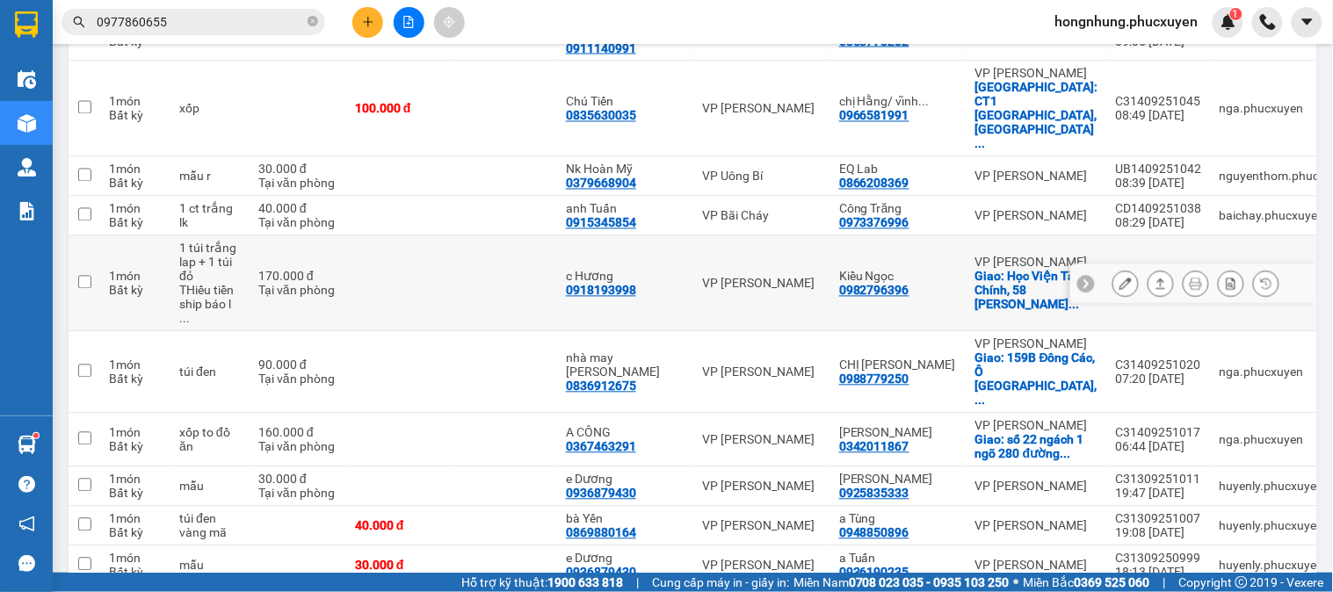
scroll to position [293, 0]
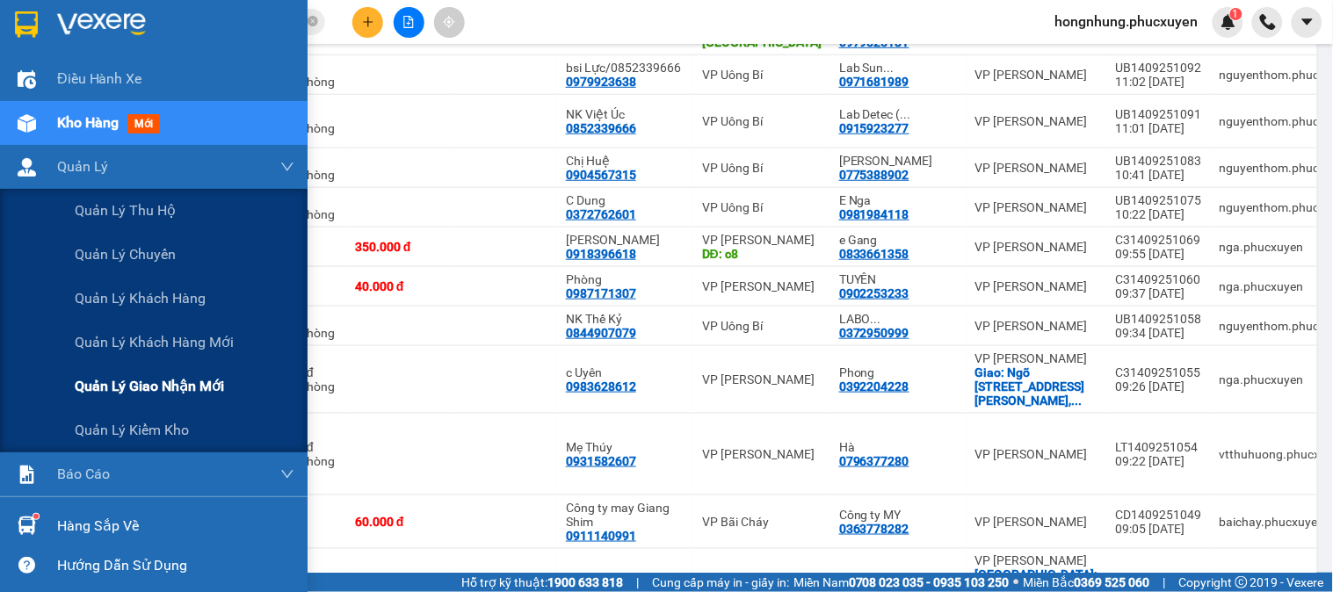
click at [193, 394] on span "Quản lý giao nhận mới" at bounding box center [149, 386] width 149 height 22
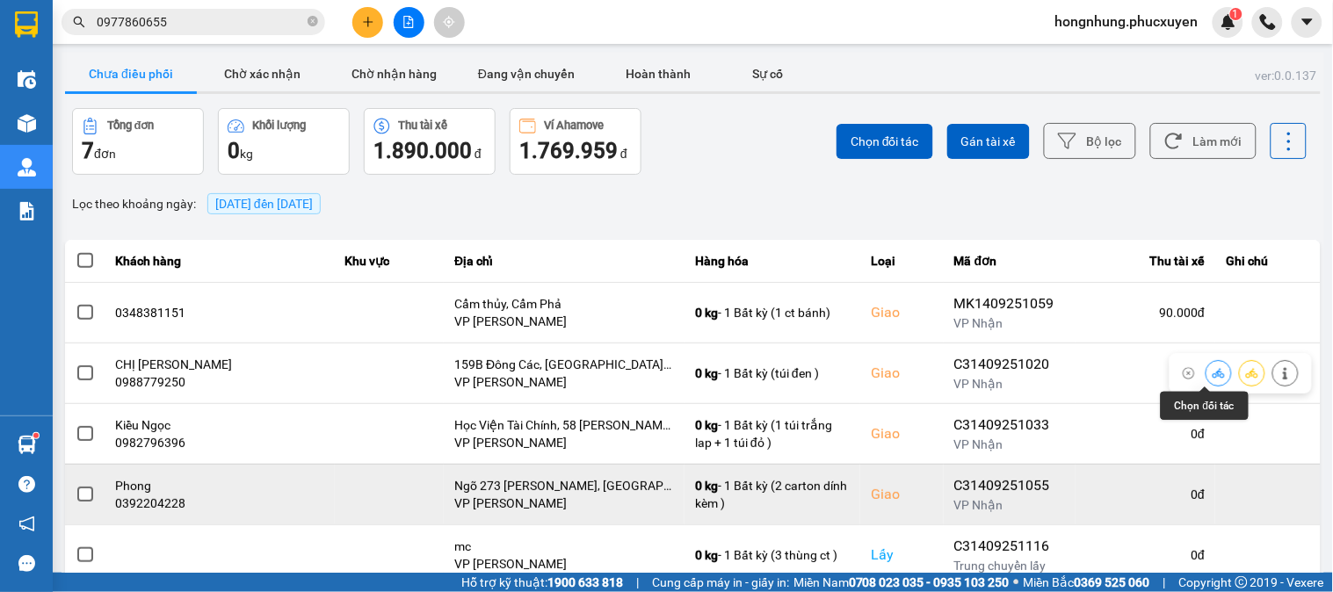
scroll to position [98, 0]
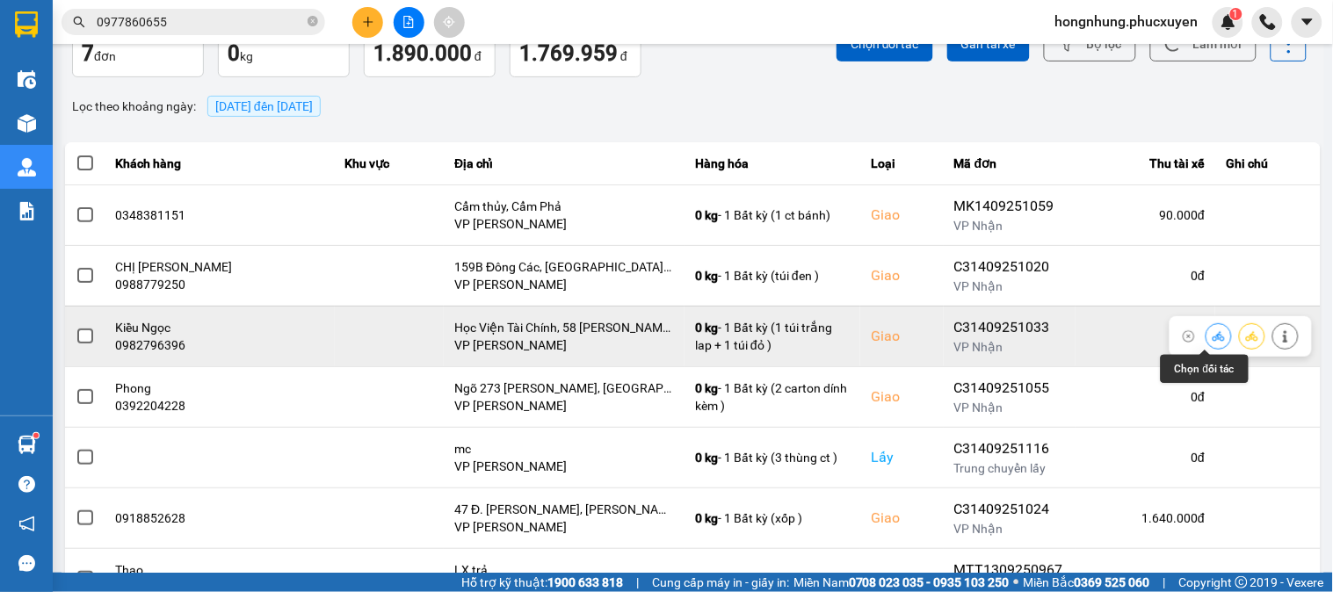
click at [1213, 337] on icon at bounding box center [1219, 336] width 12 height 12
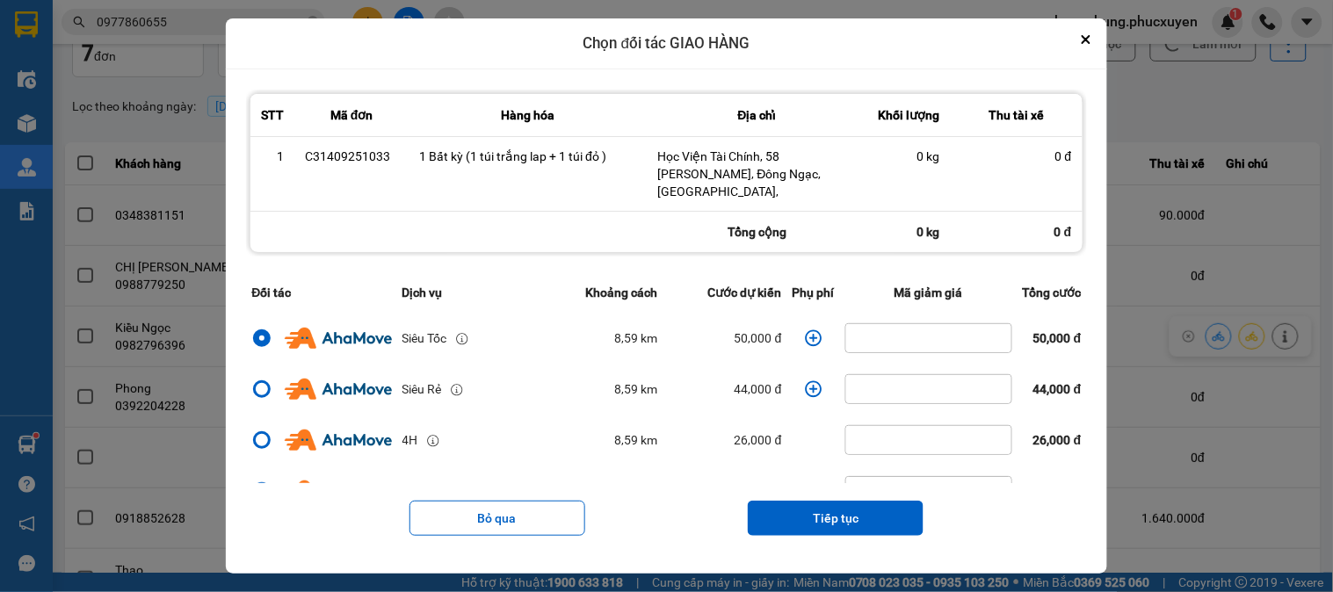
click at [806, 330] on icon "dialog" at bounding box center [813, 338] width 17 height 17
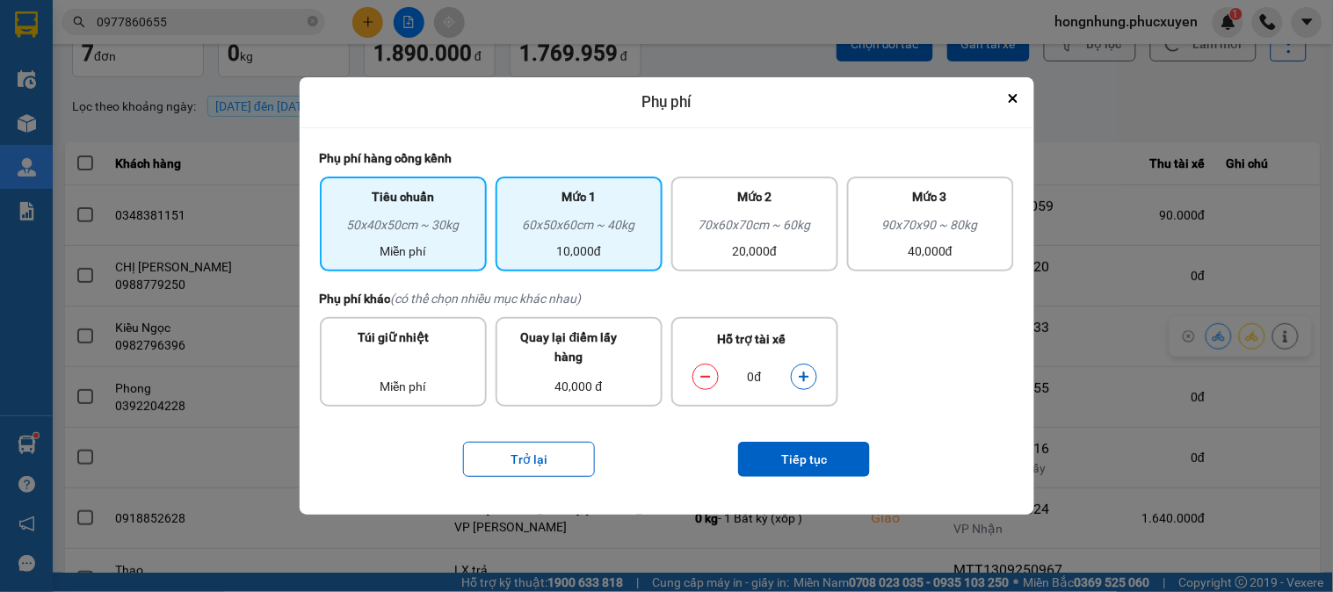
click at [612, 246] on div "10,000đ" at bounding box center [579, 251] width 146 height 19
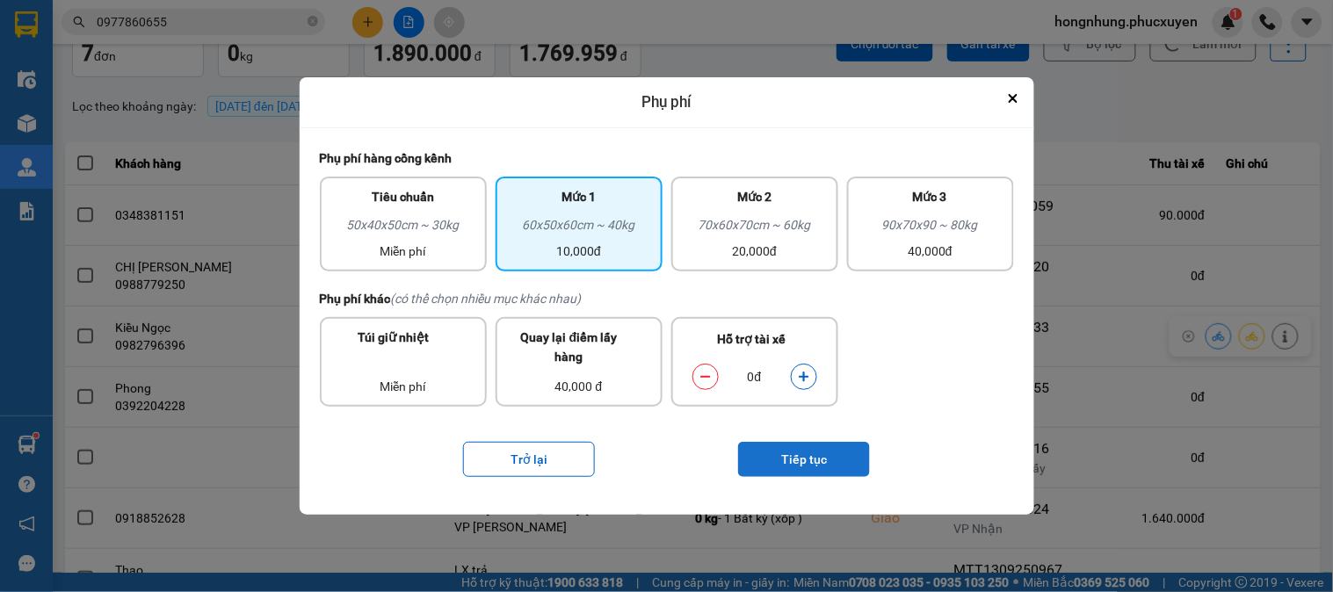
click at [793, 453] on button "Tiếp tục" at bounding box center [804, 459] width 132 height 35
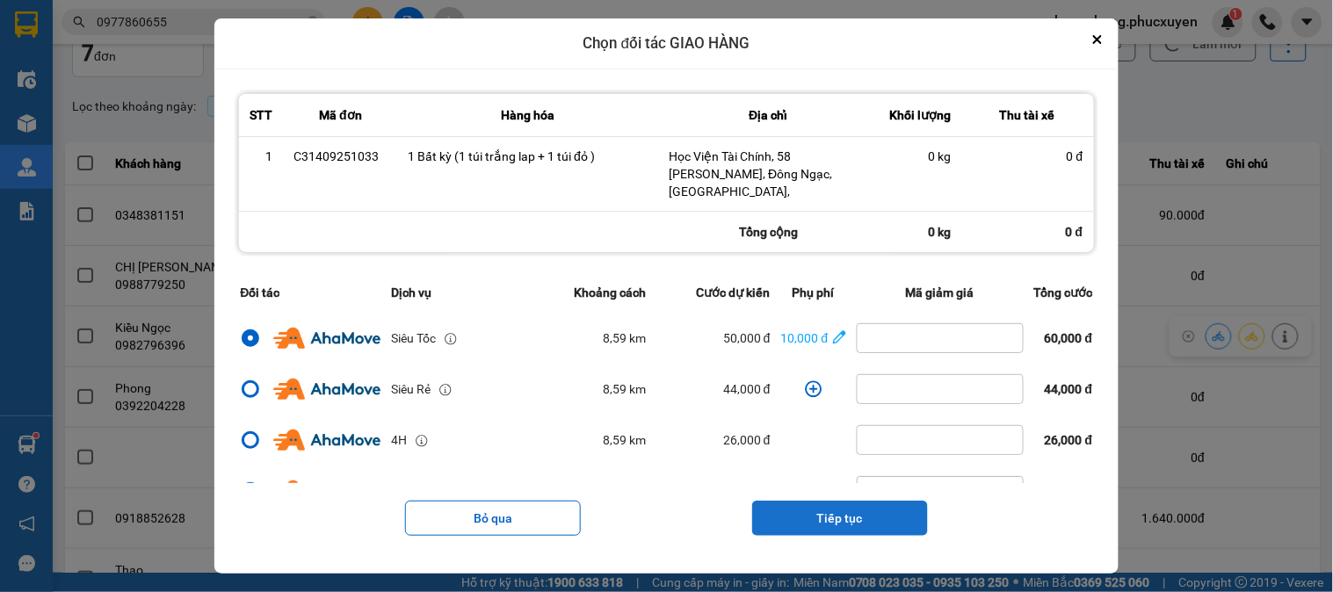
click at [863, 512] on button "Tiếp tục" at bounding box center [840, 518] width 176 height 35
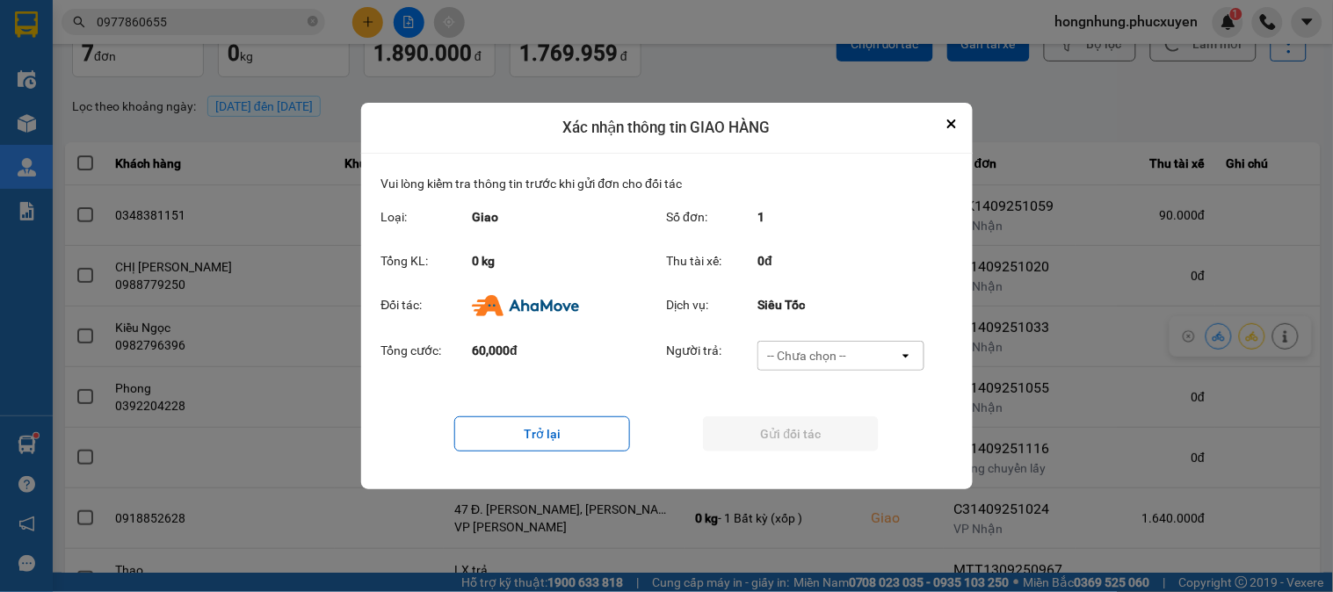
click at [832, 360] on div "-- Chưa chọn --" at bounding box center [806, 356] width 79 height 18
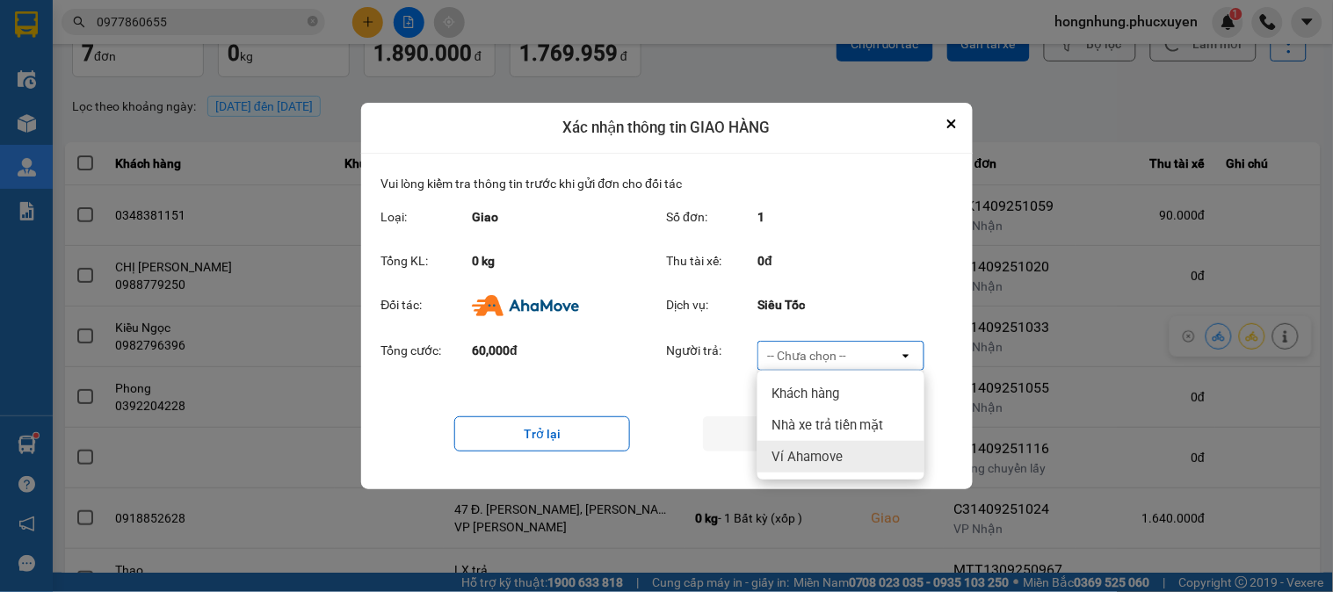
click at [840, 448] on span "Ví Ahamove" at bounding box center [806, 457] width 71 height 18
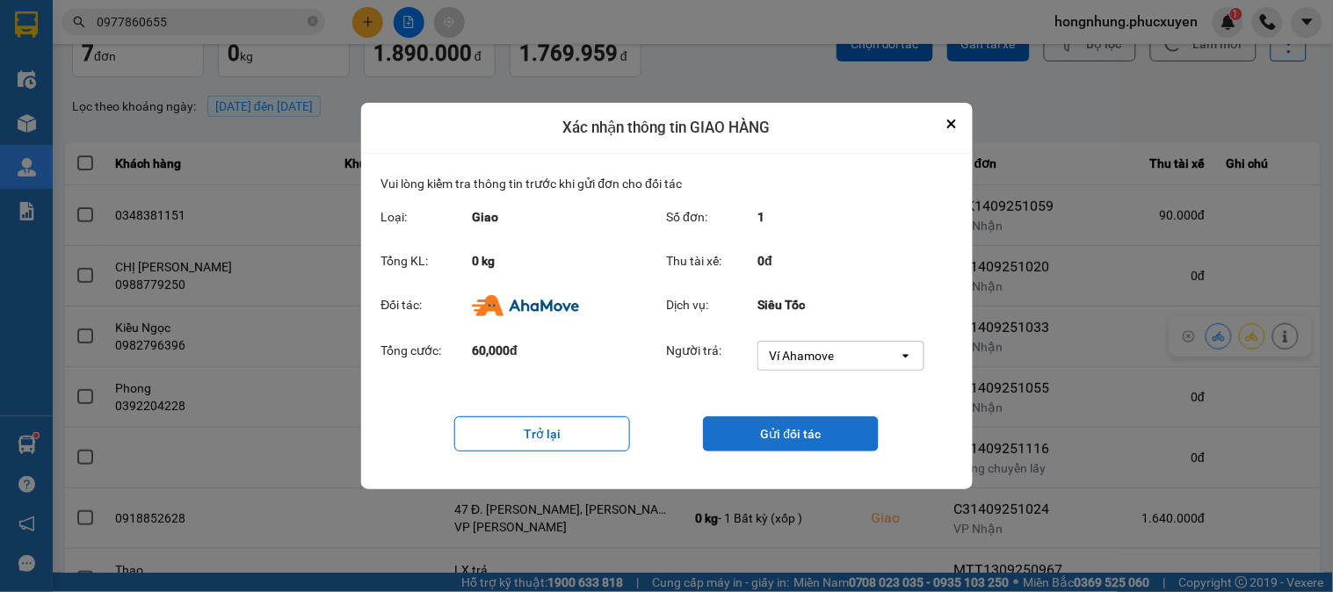
click at [829, 436] on button "Gửi đối tác" at bounding box center [791, 434] width 176 height 35
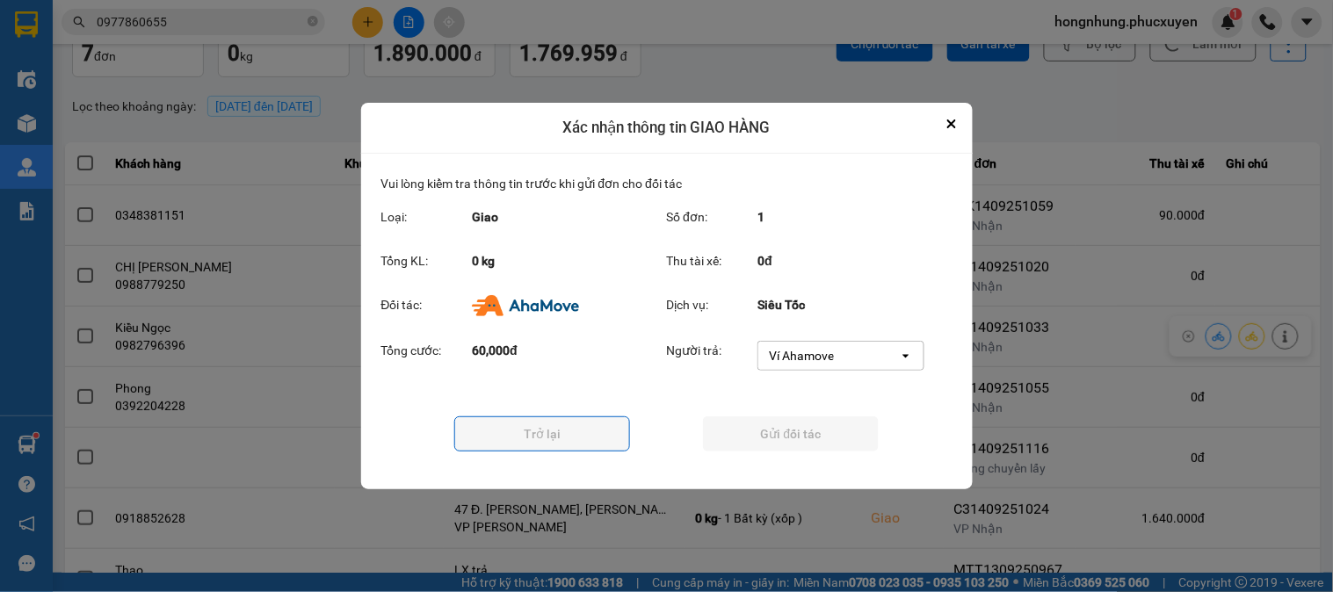
scroll to position [0, 0]
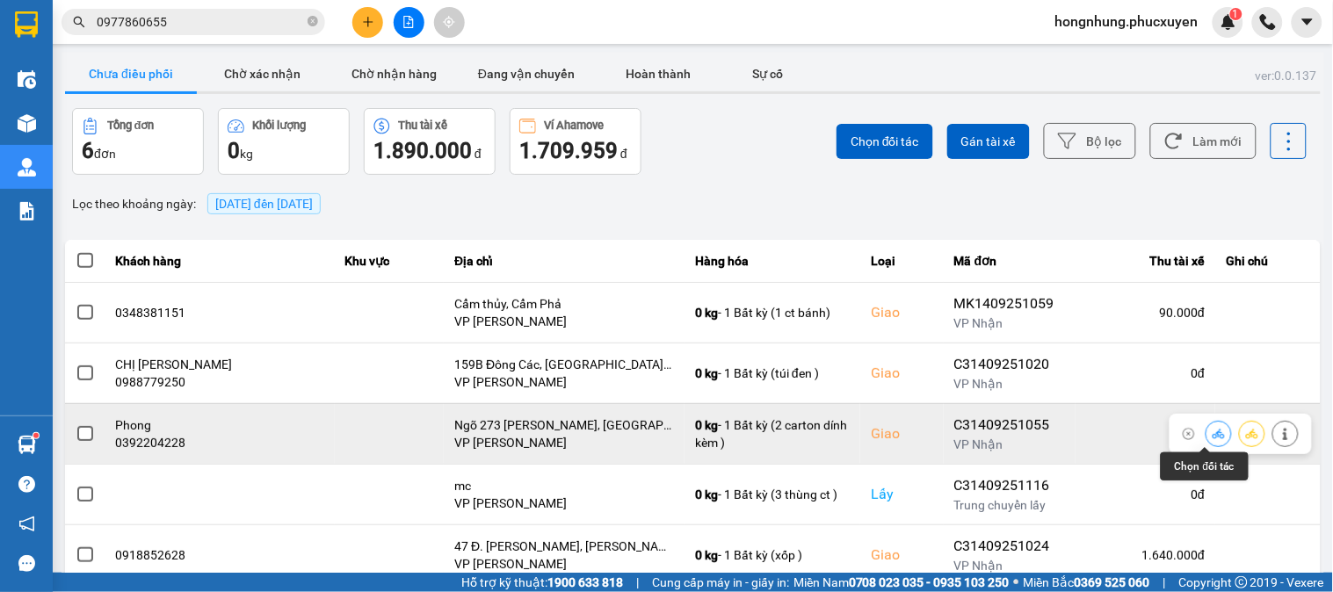
click at [1213, 432] on icon at bounding box center [1219, 434] width 12 height 12
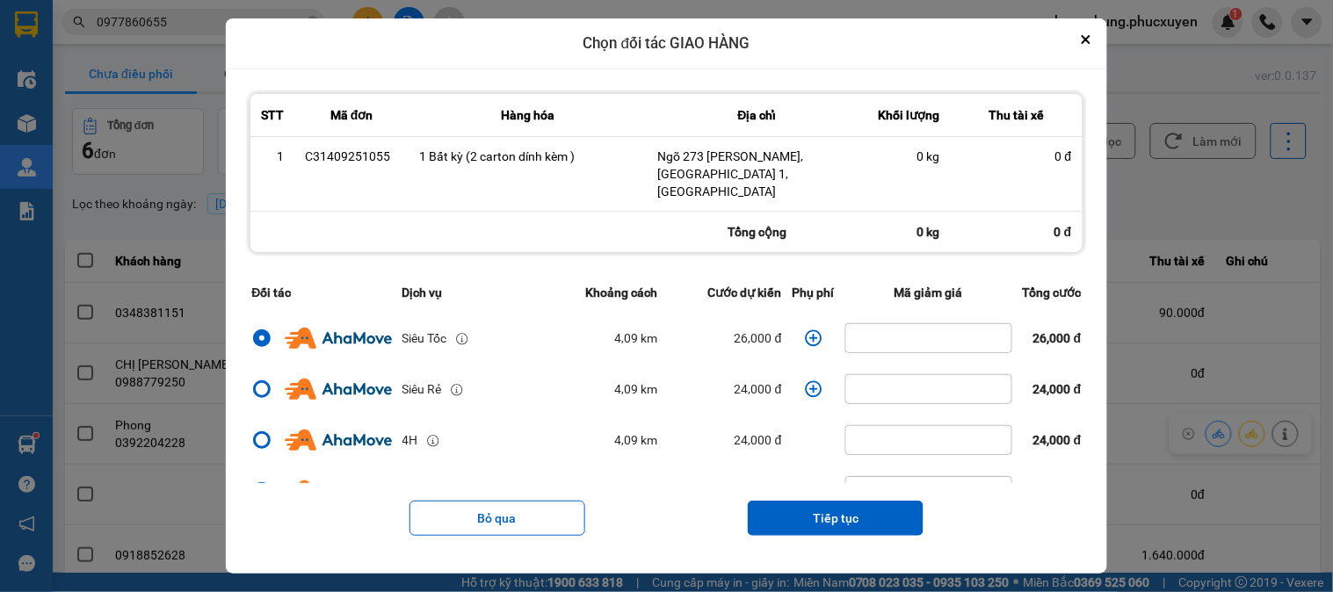
click at [805, 332] on icon "dialog" at bounding box center [813, 338] width 17 height 17
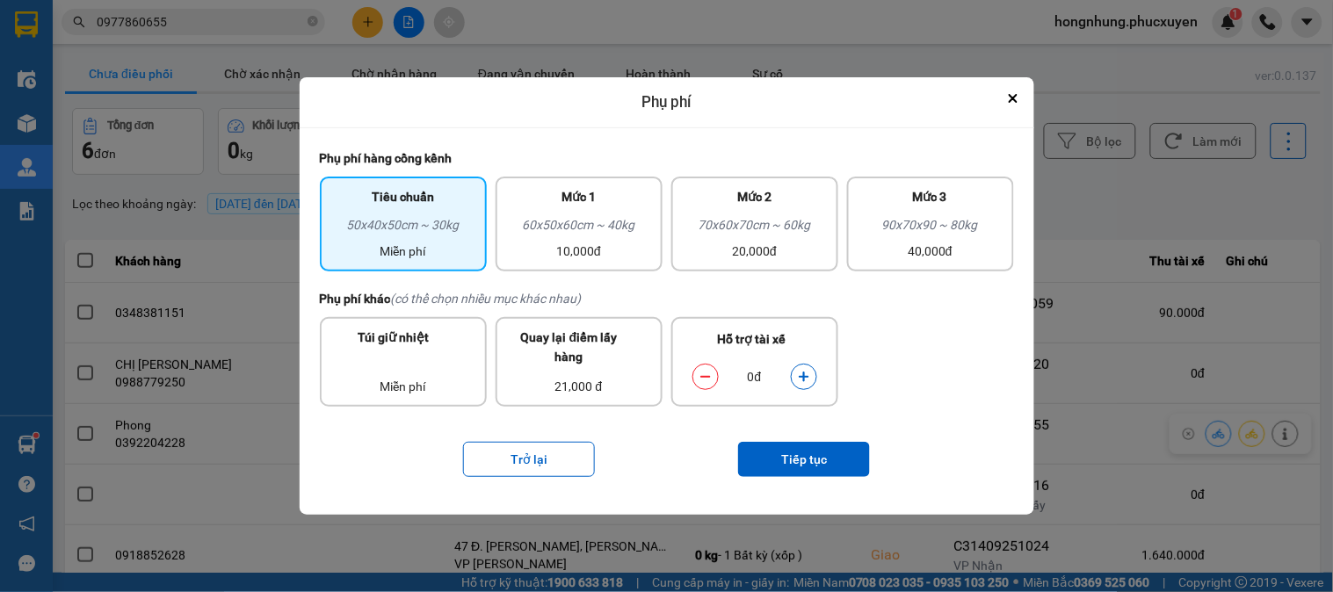
click at [803, 379] on icon "dialog" at bounding box center [804, 377] width 12 height 12
click at [811, 457] on button "Tiếp tục" at bounding box center [804, 459] width 132 height 35
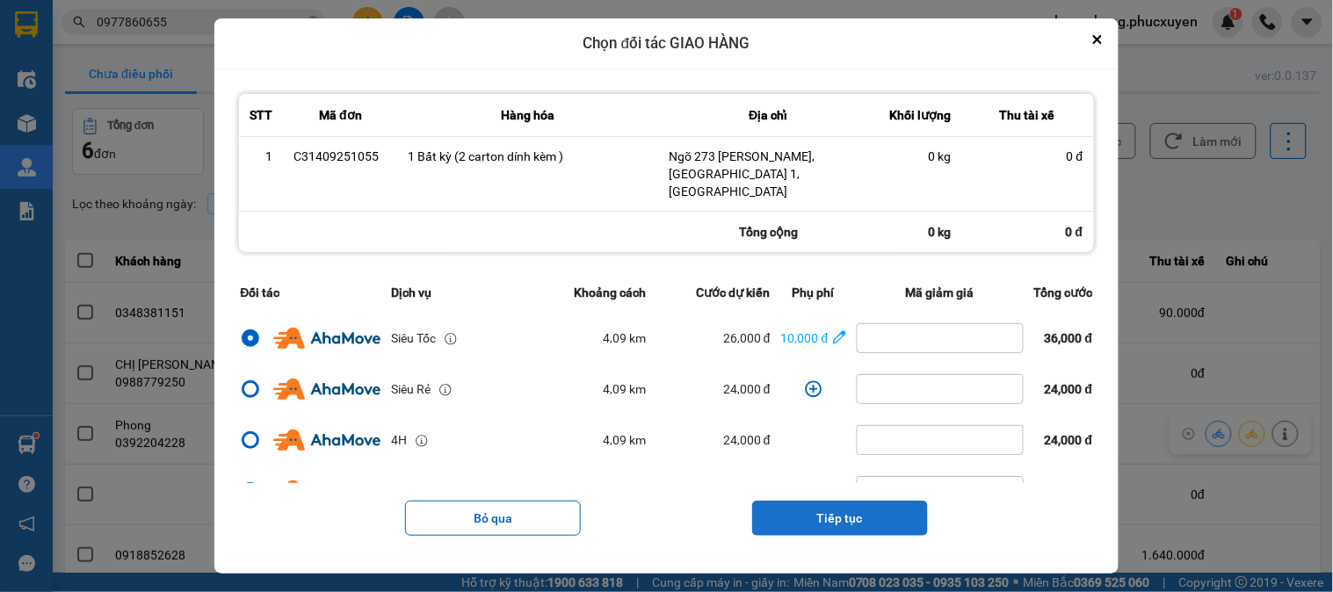
click at [851, 508] on button "Tiếp tục" at bounding box center [840, 518] width 176 height 35
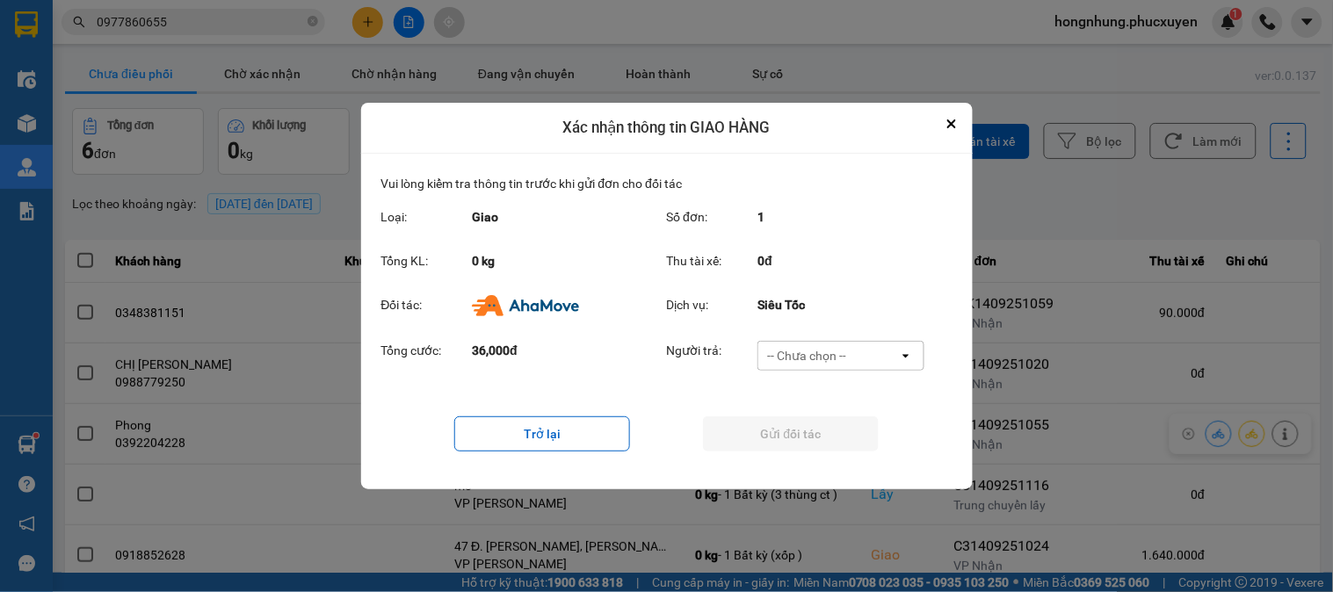
click at [839, 356] on div "-- Chưa chọn --" at bounding box center [806, 356] width 79 height 18
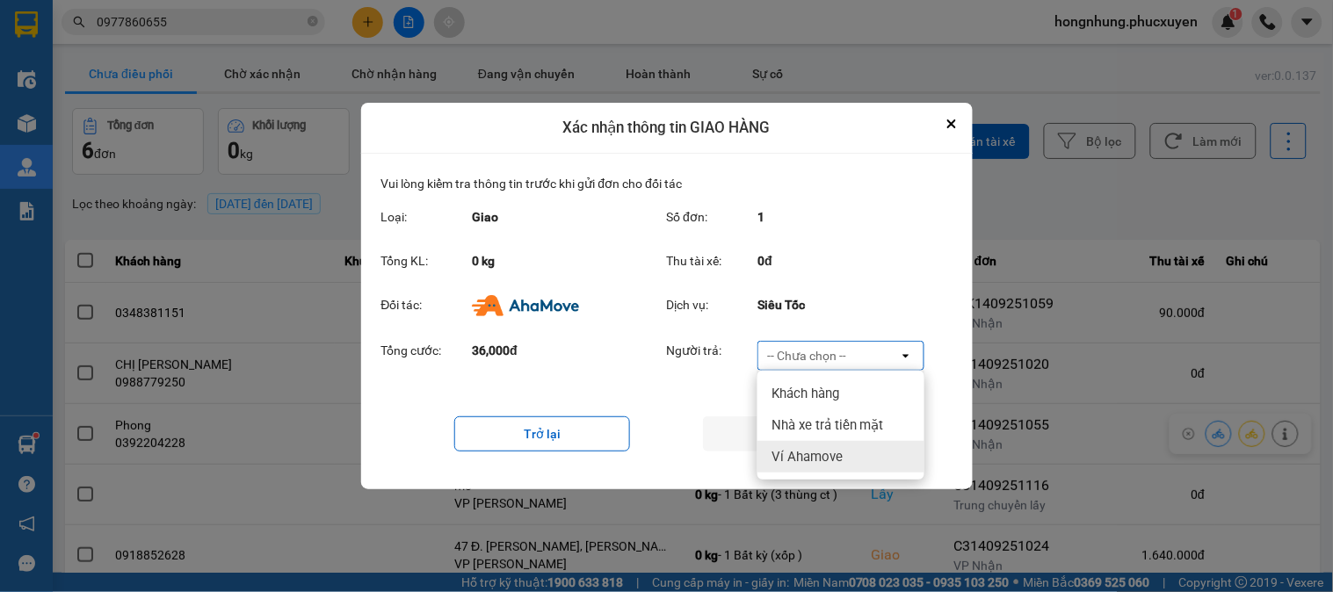
click at [798, 468] on div "Ví Ahamove" at bounding box center [840, 457] width 167 height 32
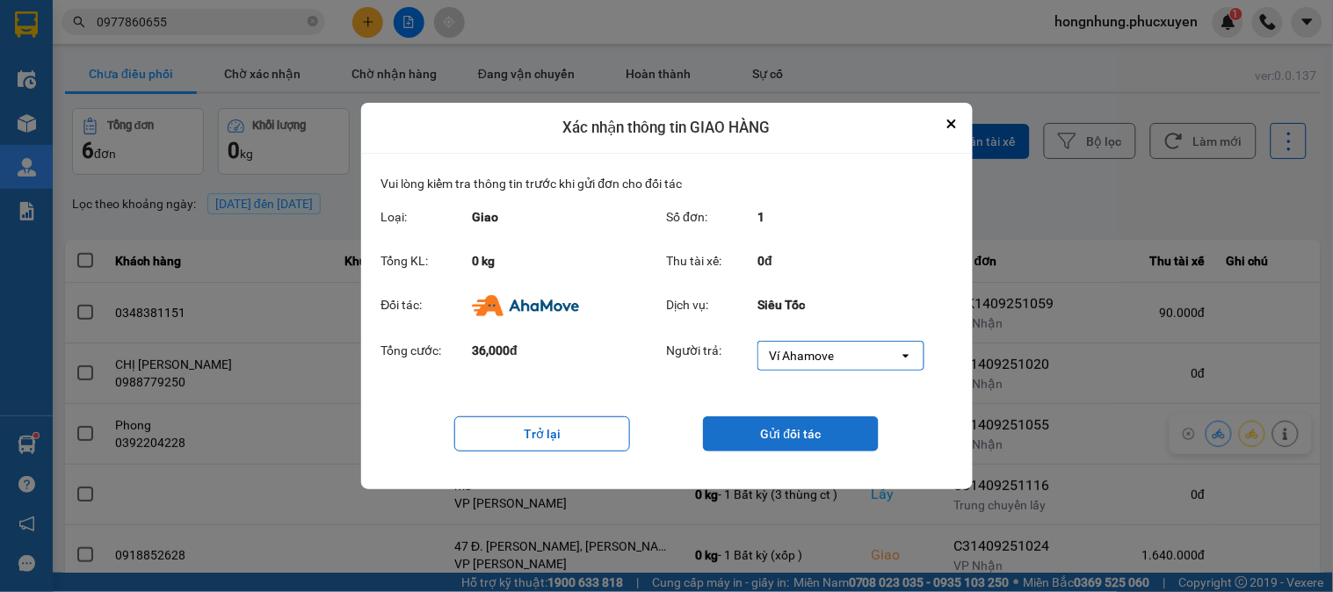
click at [810, 438] on button "Gửi đối tác" at bounding box center [791, 434] width 176 height 35
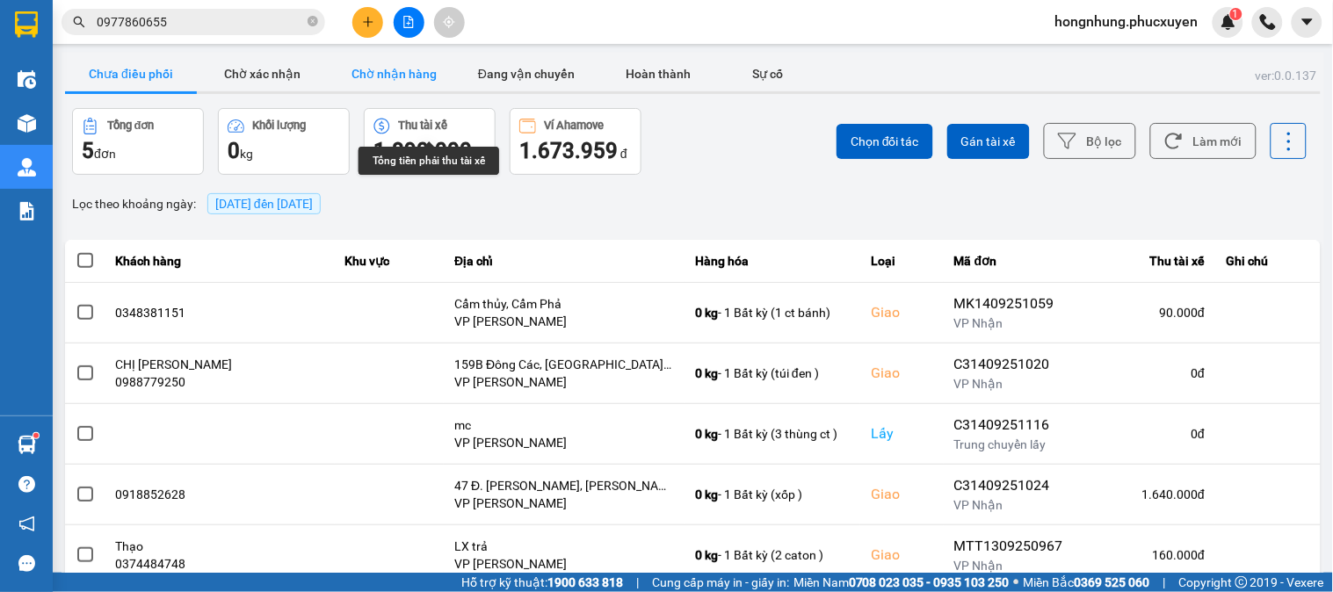
click at [406, 67] on button "Chờ nhận hàng" at bounding box center [395, 73] width 132 height 35
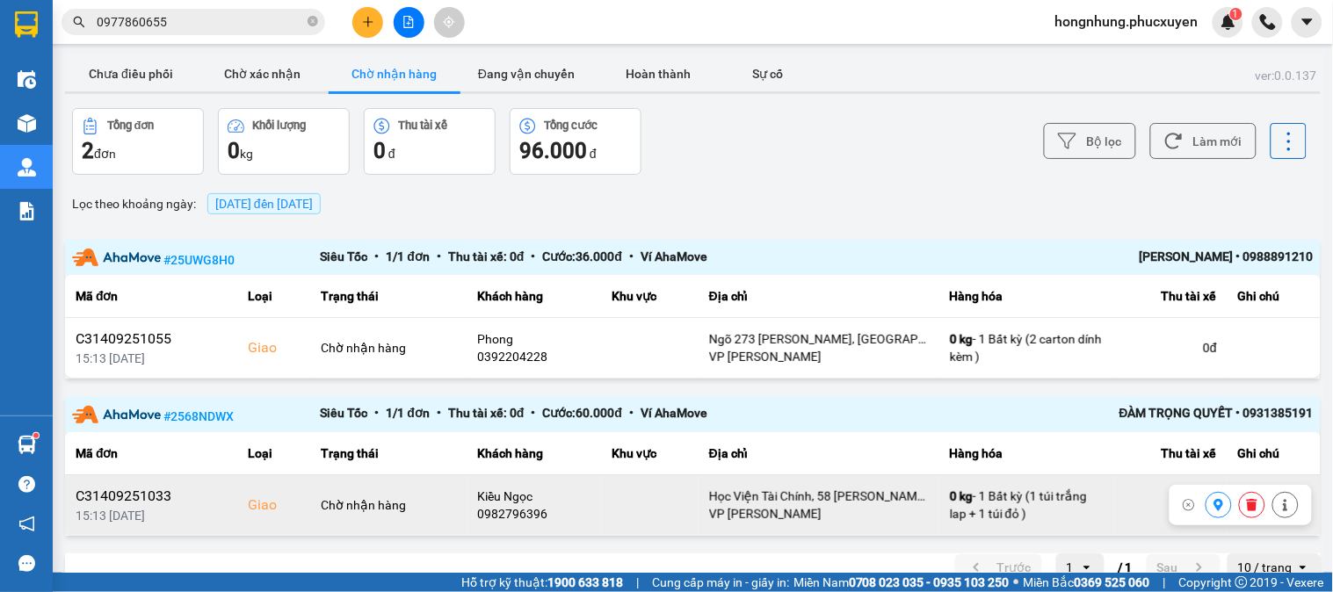
scroll to position [29, 0]
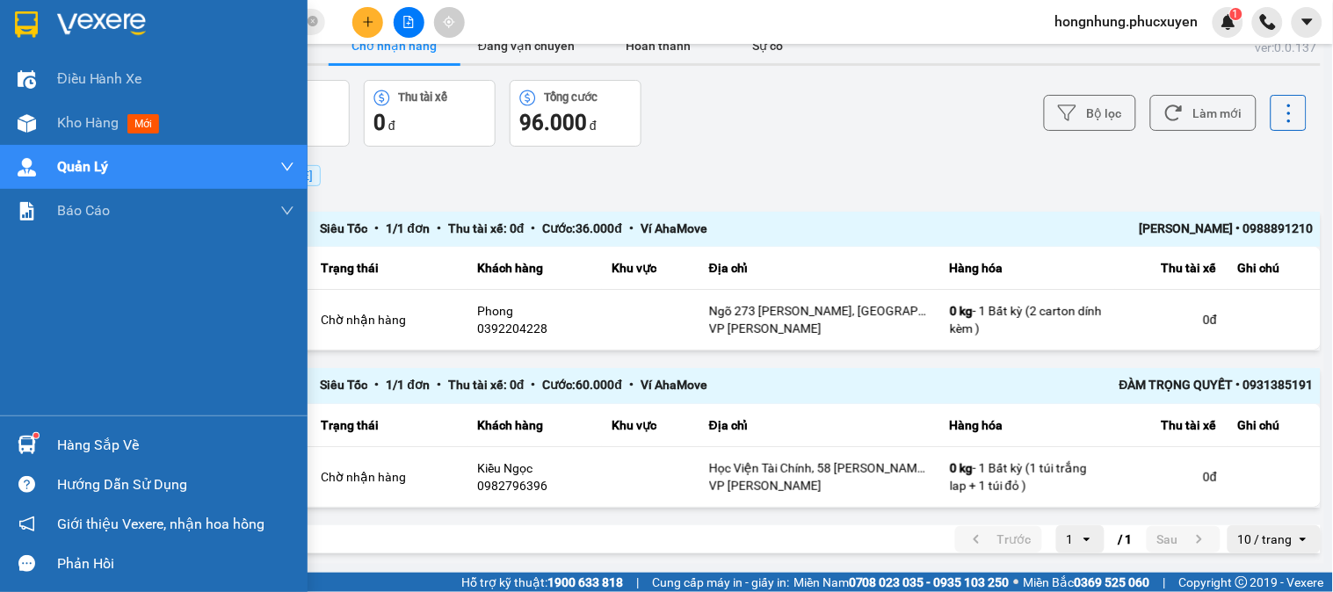
click at [59, 439] on div "Hàng sắp về" at bounding box center [175, 445] width 237 height 26
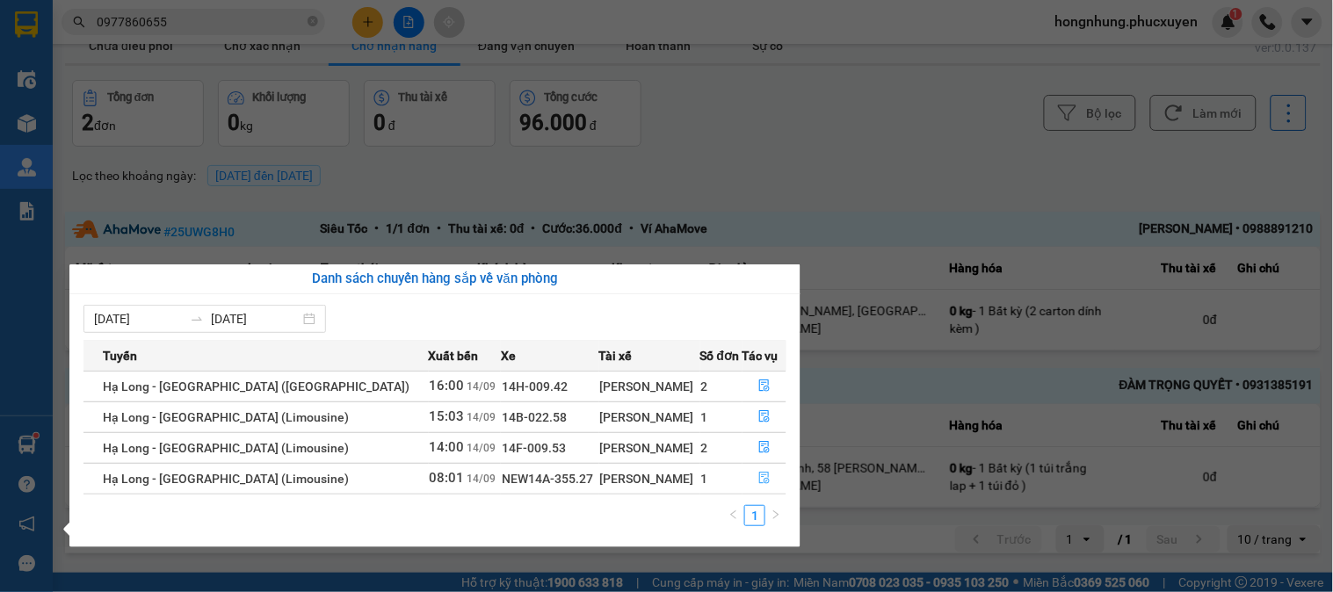
click at [768, 482] on button "button" at bounding box center [764, 479] width 43 height 28
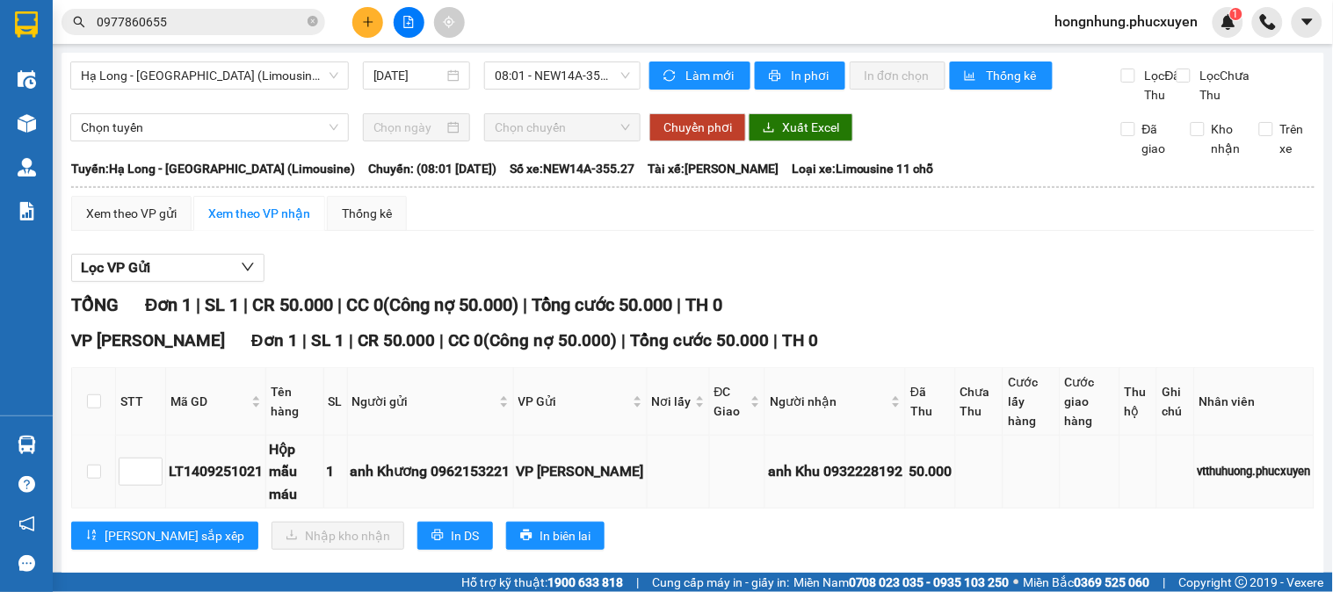
scroll to position [46, 0]
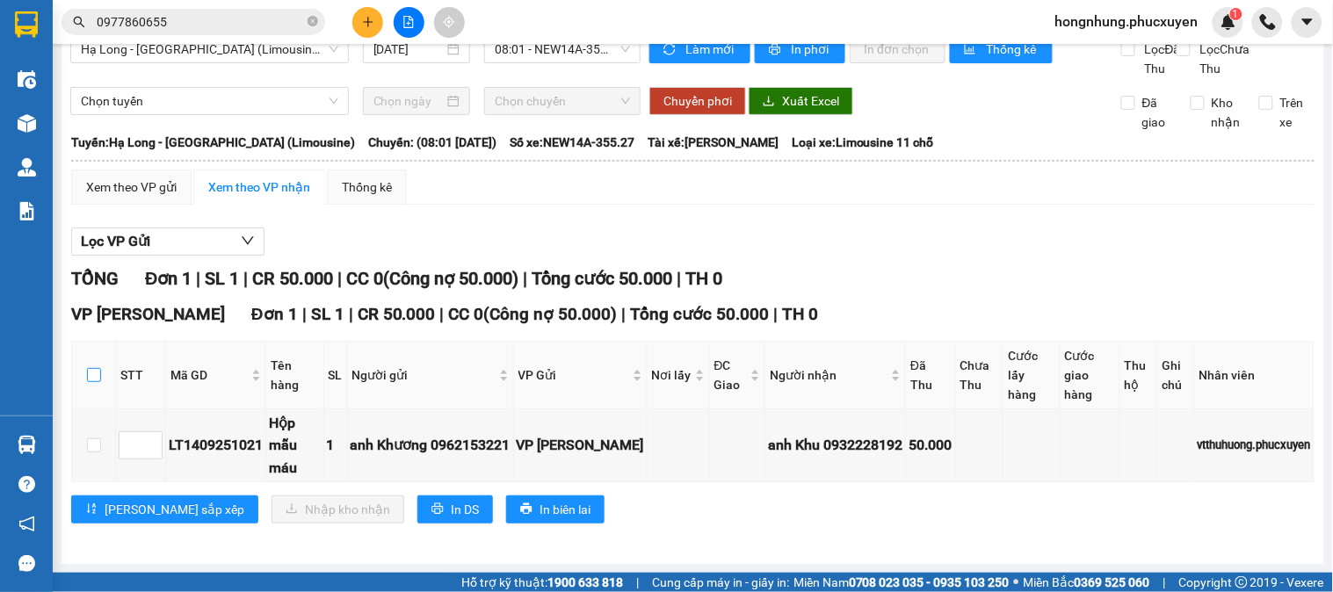
click at [100, 378] on input "checkbox" at bounding box center [94, 375] width 14 height 14
checkbox input "true"
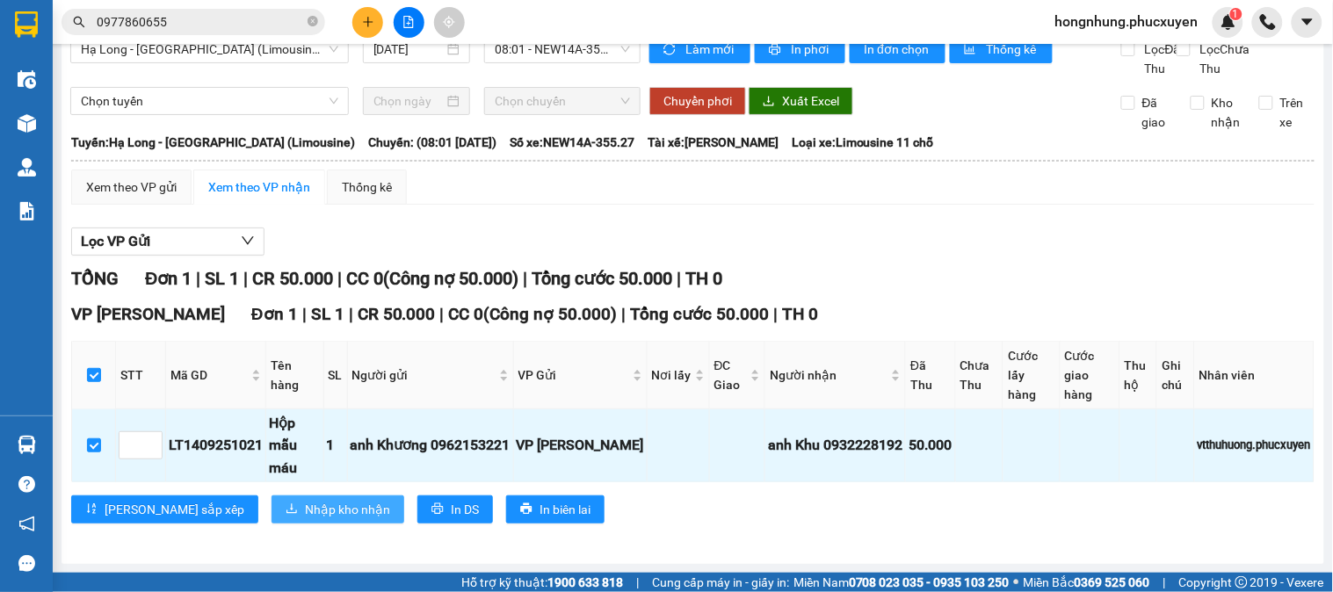
click at [305, 506] on span "Nhập kho nhận" at bounding box center [347, 509] width 85 height 19
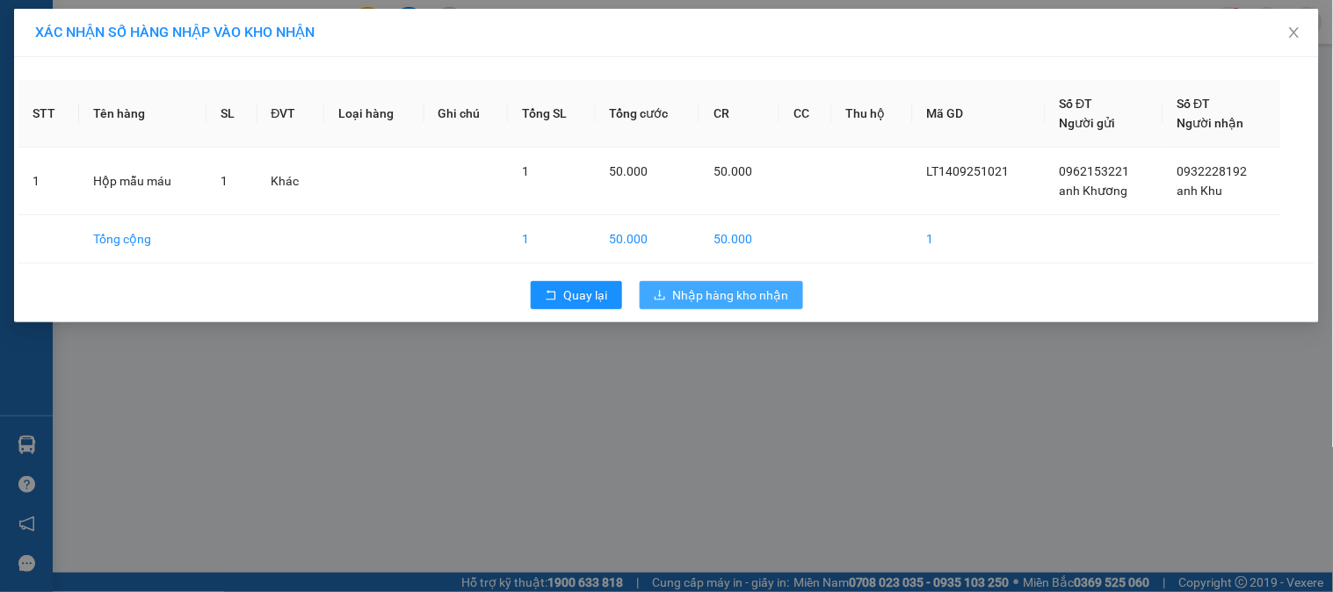
click at [750, 293] on span "Nhập hàng kho nhận" at bounding box center [731, 295] width 116 height 19
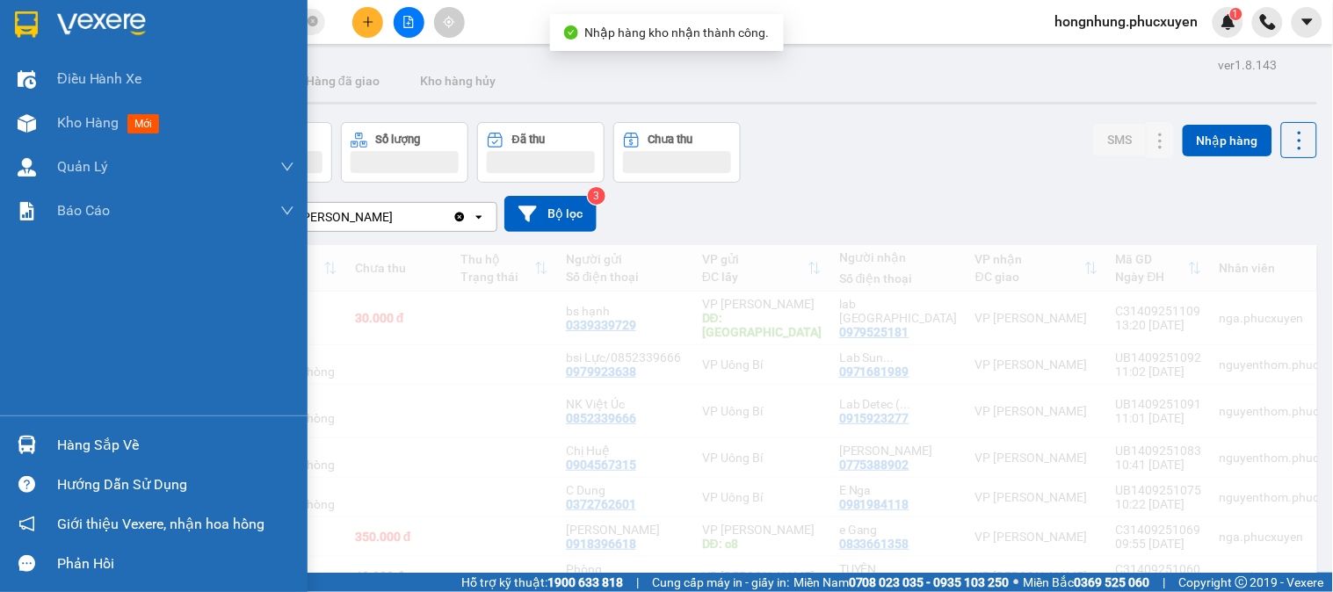
click at [25, 448] on img at bounding box center [27, 445] width 18 height 18
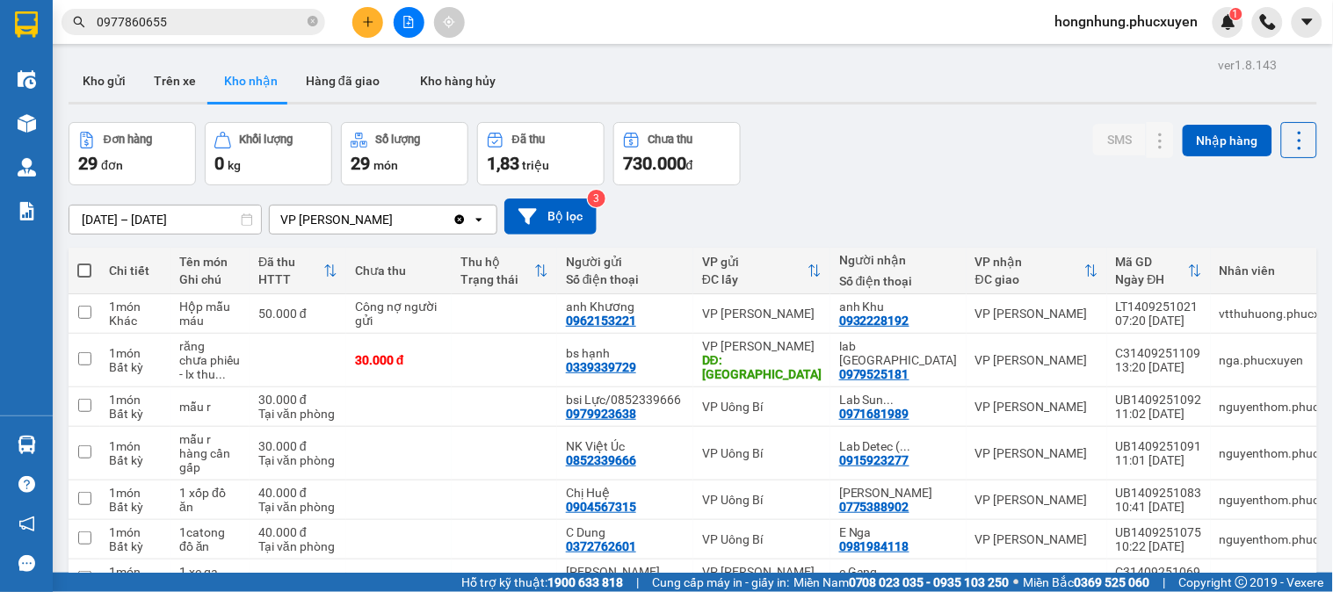
click at [951, 203] on section "Kết quả tìm kiếm ( 89 ) Bộ lọc Mã ĐH Trạng thái Món hàng Thu hộ Tổng cước Chưa …" at bounding box center [666, 296] width 1333 height 592
click at [117, 79] on button "Kho gửi" at bounding box center [104, 81] width 71 height 42
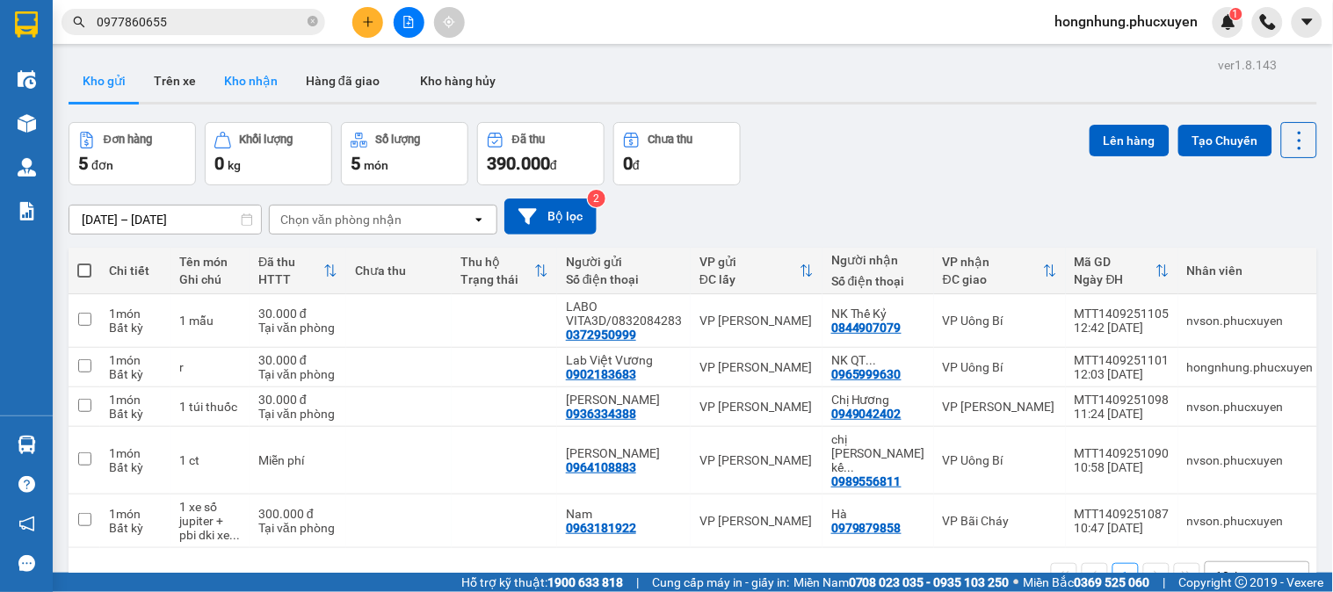
click at [250, 92] on button "Kho nhận" at bounding box center [251, 81] width 82 height 42
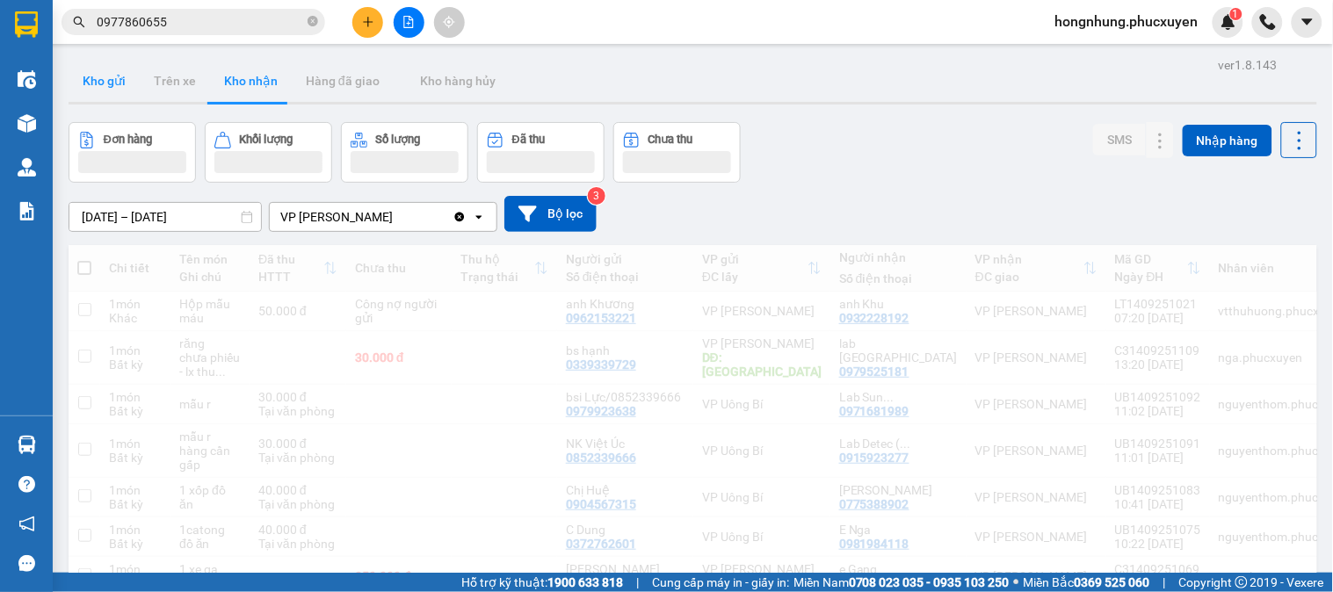
click at [110, 86] on button "Kho gửi" at bounding box center [104, 81] width 71 height 42
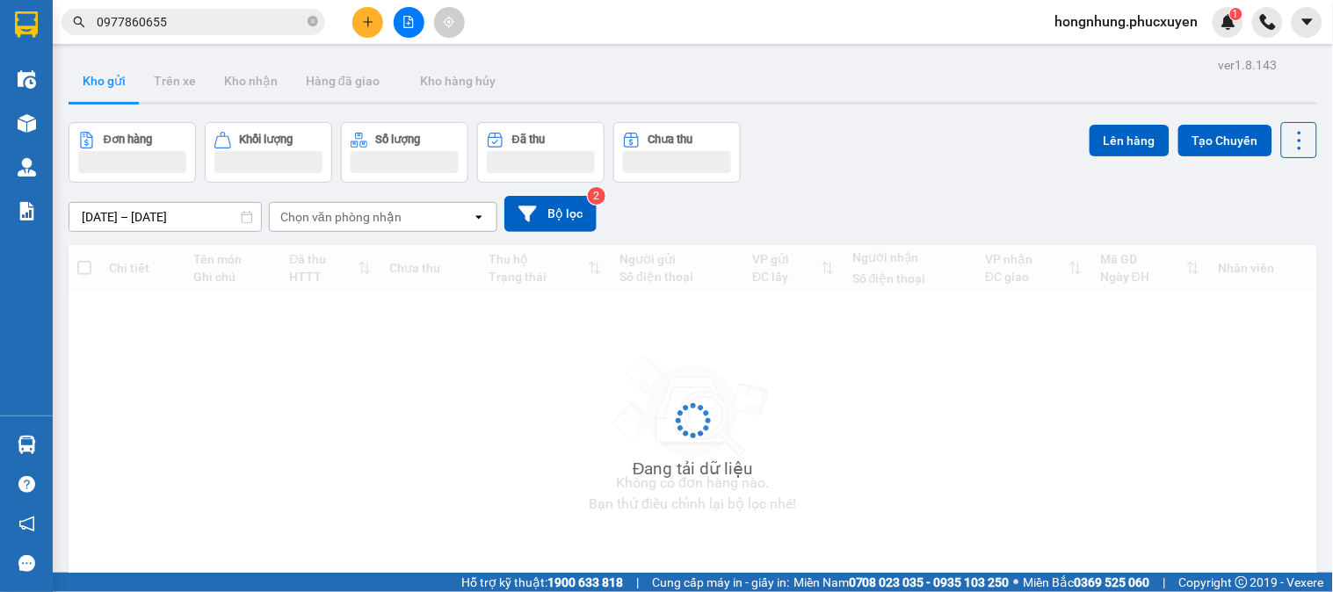
click at [110, 86] on button "Kho gửi" at bounding box center [104, 81] width 71 height 42
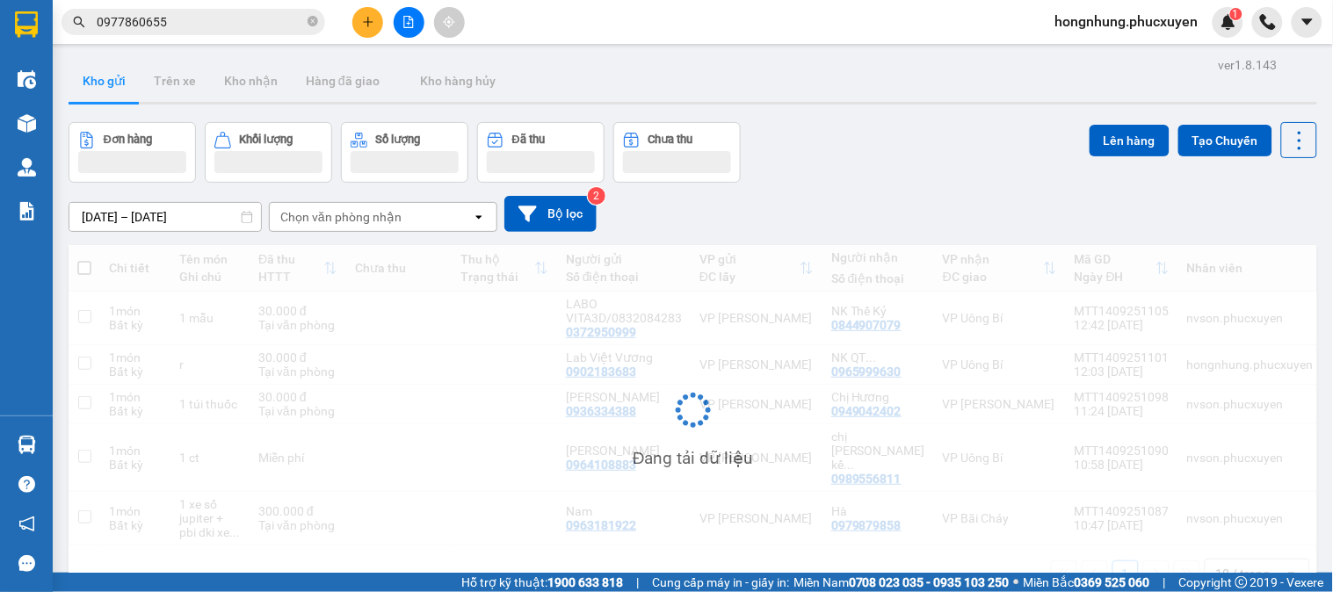
click at [110, 86] on button "Kho gửi" at bounding box center [104, 81] width 71 height 42
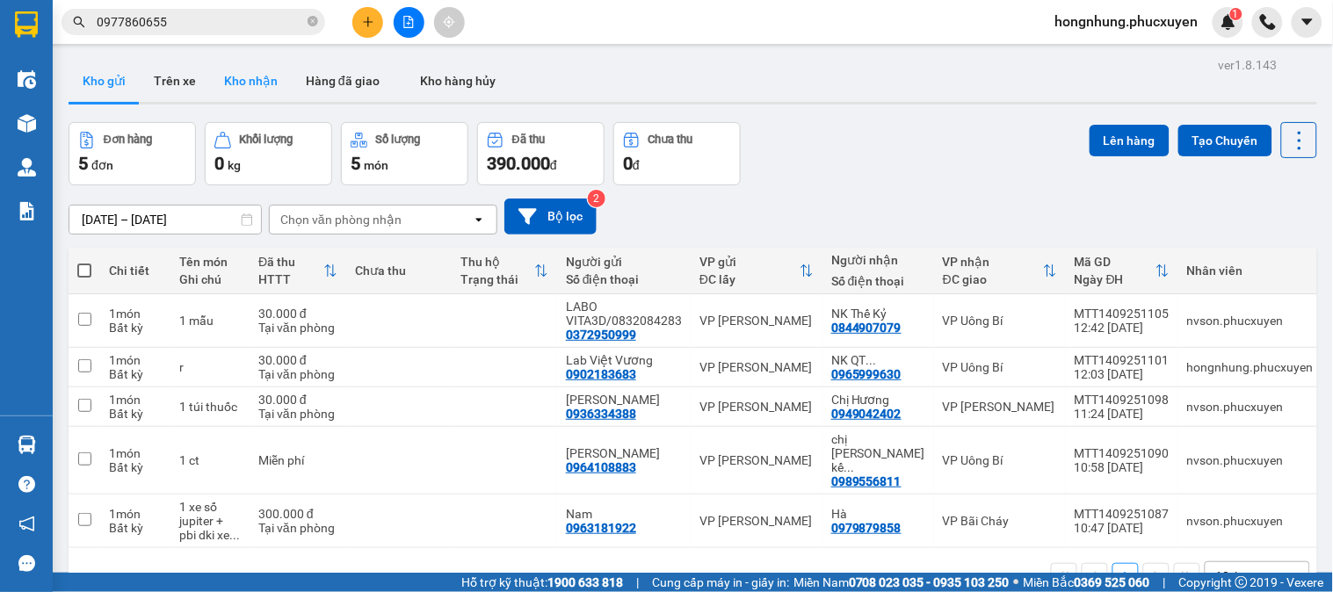
click at [250, 88] on button "Kho nhận" at bounding box center [251, 81] width 82 height 42
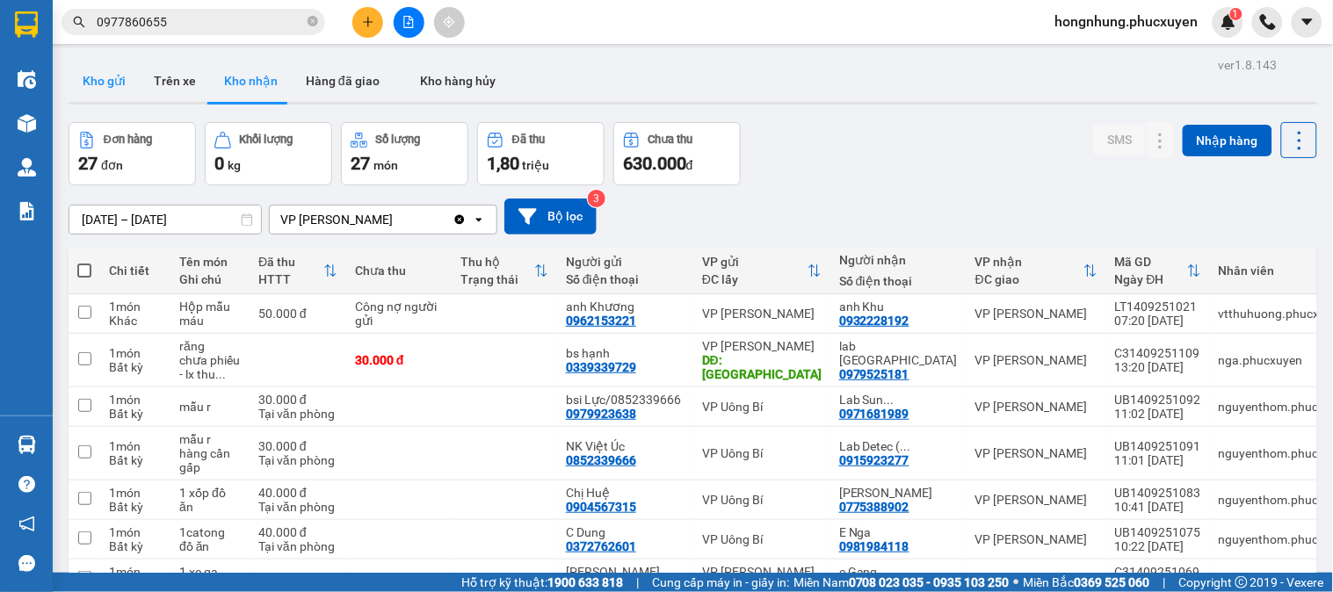
click at [89, 89] on button "Kho gửi" at bounding box center [104, 81] width 71 height 42
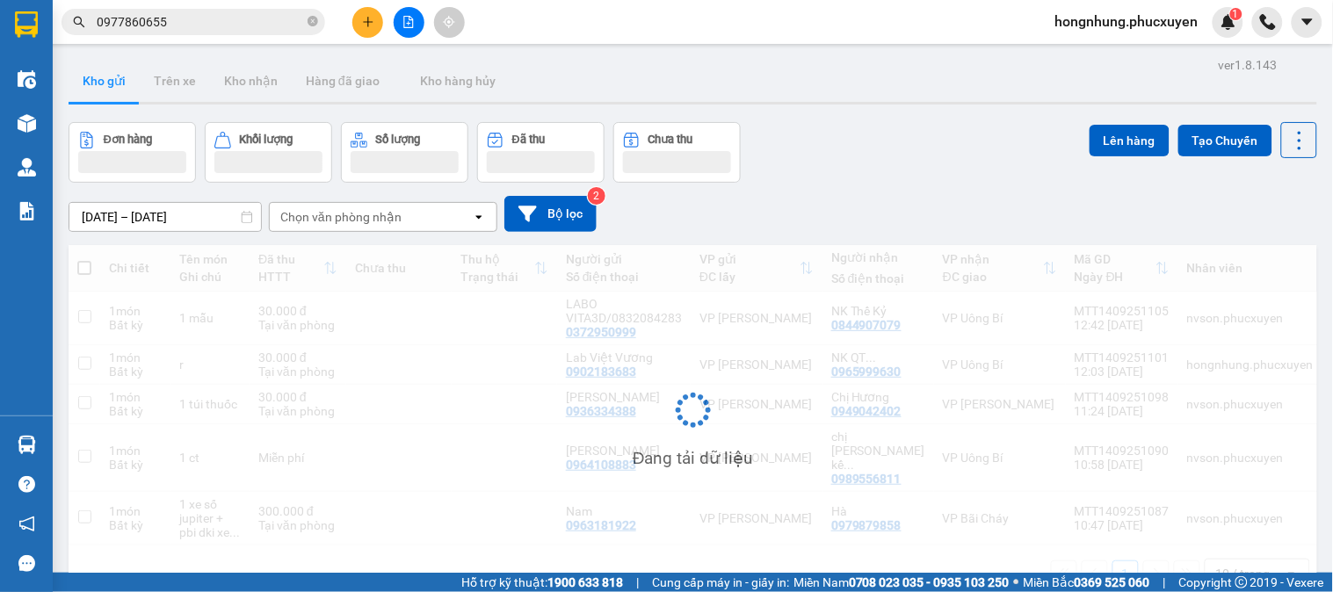
click at [89, 89] on button "Kho gửi" at bounding box center [104, 81] width 71 height 42
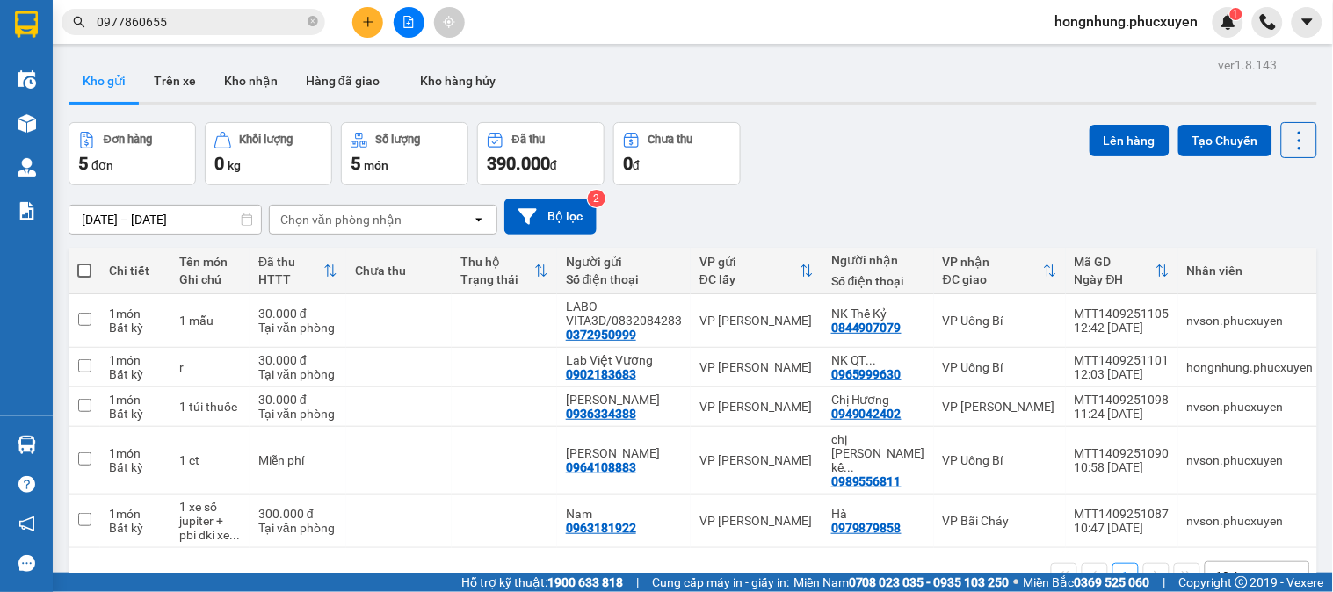
click at [897, 179] on div "Đơn hàng 5 đơn Khối lượng 0 kg Số lượng 5 món Đã thu 390.000 đ Chưa thu 0 đ Lên…" at bounding box center [693, 153] width 1249 height 63
click at [240, 79] on button "Kho nhận" at bounding box center [251, 81] width 82 height 42
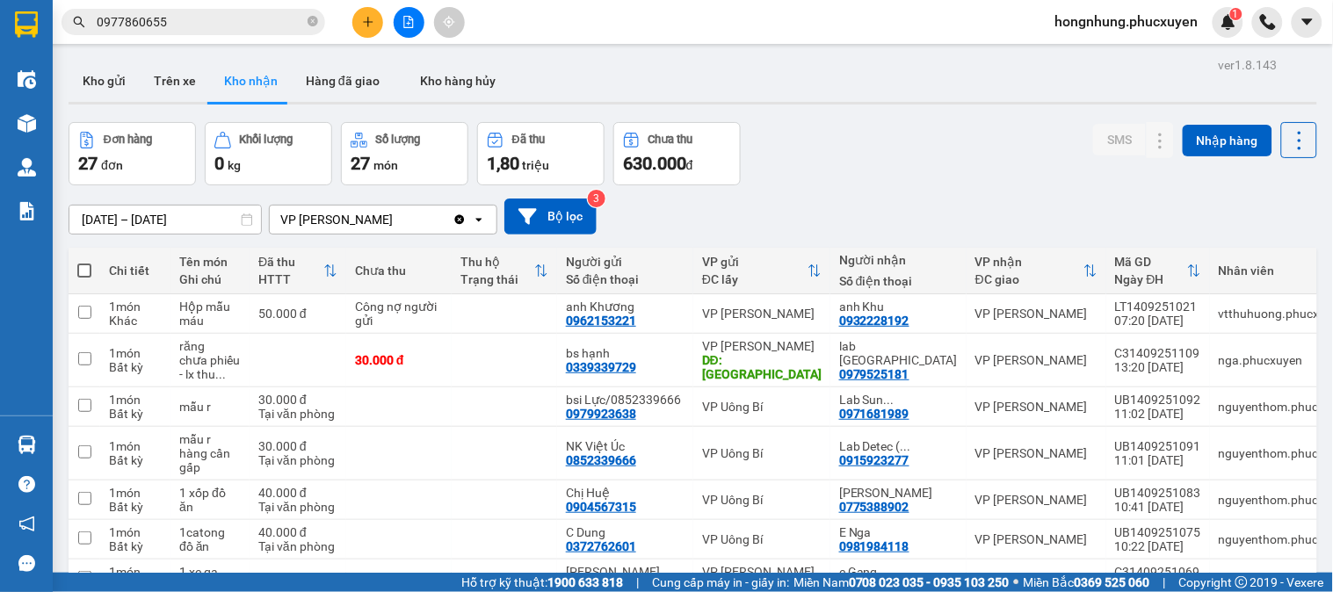
click at [919, 203] on div "[DATE] – [DATE] Press the down arrow key to interact with the calendar and sele…" at bounding box center [693, 217] width 1249 height 36
click at [101, 73] on button "Kho gửi" at bounding box center [104, 81] width 71 height 42
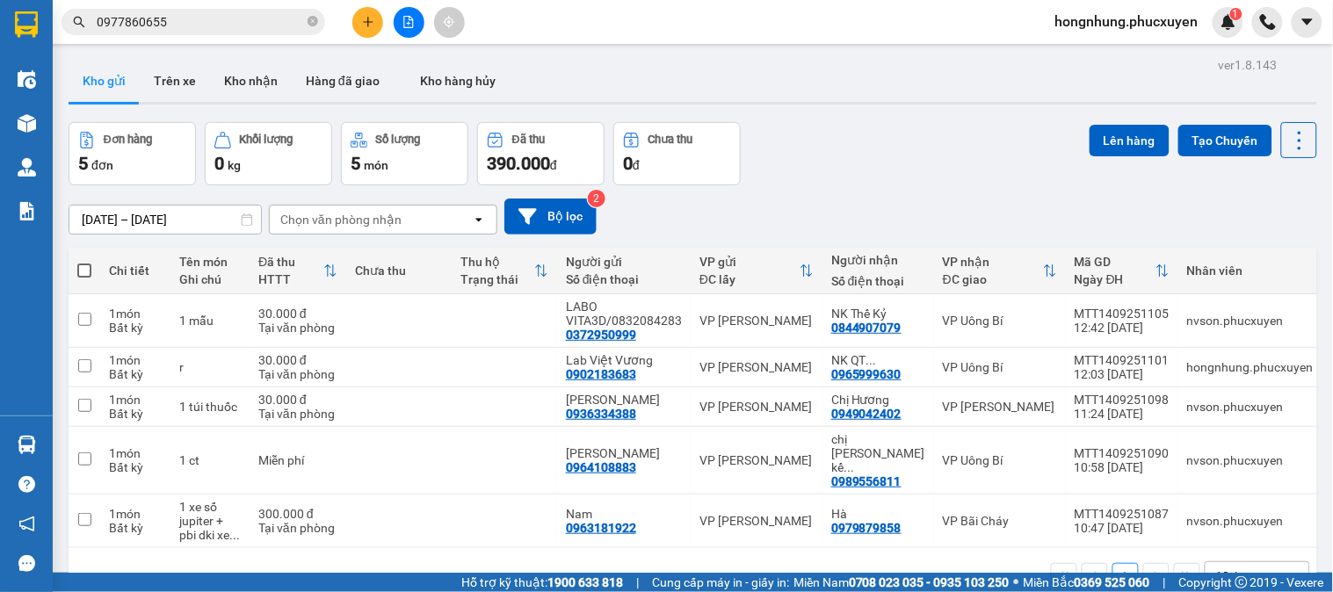
click at [60, 435] on main "ver 1.8.143 Kho gửi Trên xe Kho nhận Hàng đã giao Kho hàng hủy Đơn hàng 5 đơn K…" at bounding box center [666, 286] width 1333 height 573
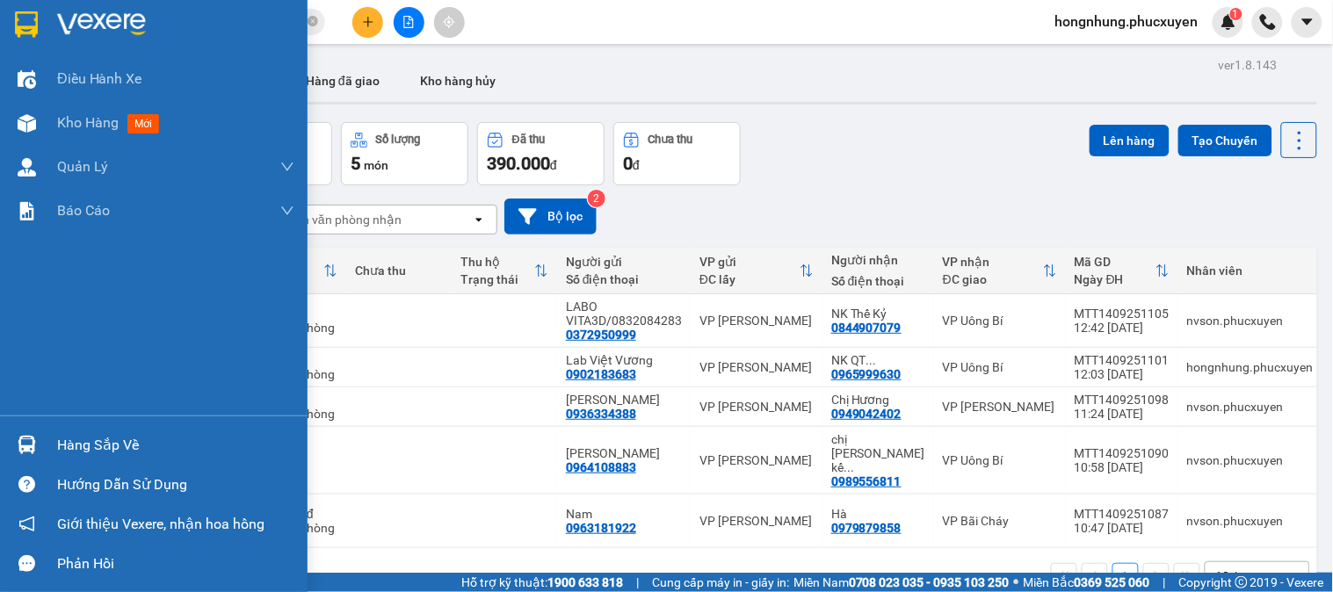
click at [26, 442] on img at bounding box center [27, 445] width 18 height 18
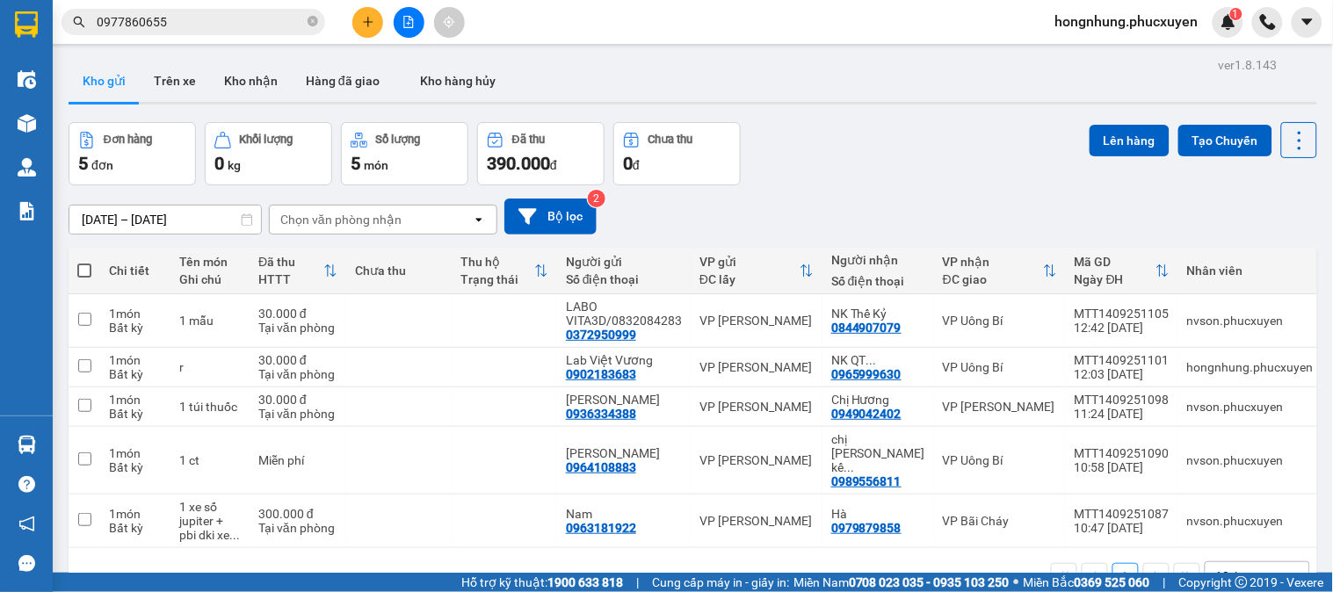
click at [874, 160] on section "Kết quả tìm kiếm ( 89 ) Bộ lọc Mã ĐH Trạng thái Món hàng Thu hộ Tổng cước Chưa …" at bounding box center [666, 296] width 1333 height 592
click at [230, 79] on button "Kho nhận" at bounding box center [251, 81] width 82 height 42
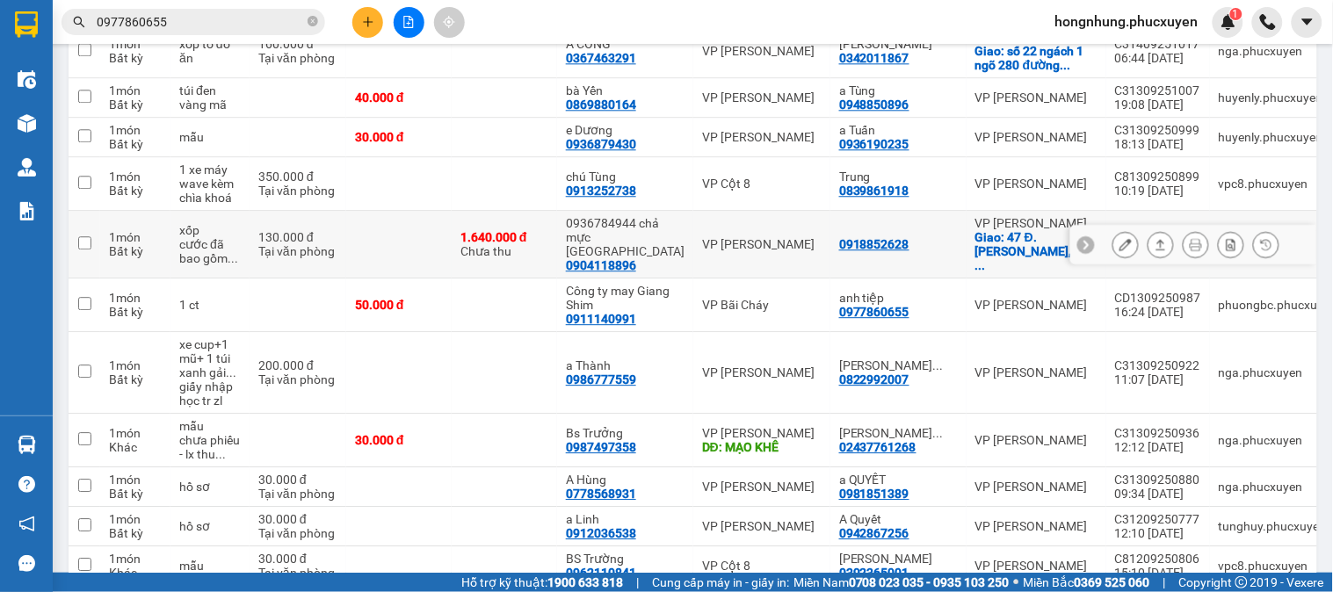
scroll to position [1148, 0]
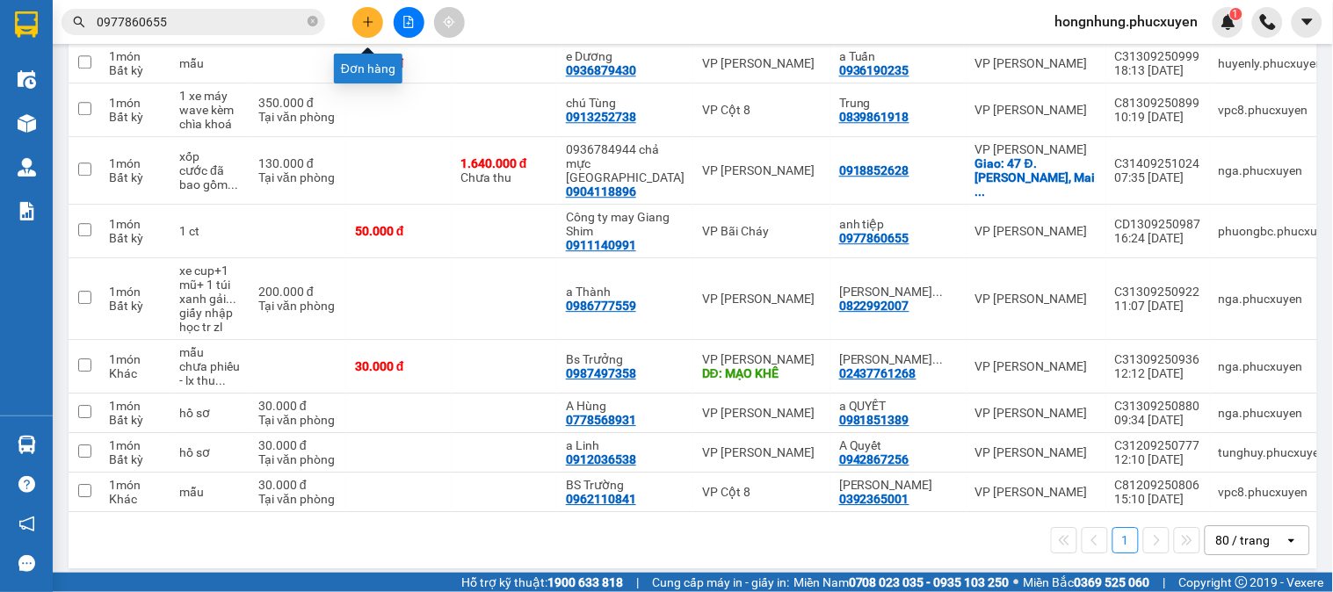
click at [378, 19] on button at bounding box center [367, 22] width 31 height 31
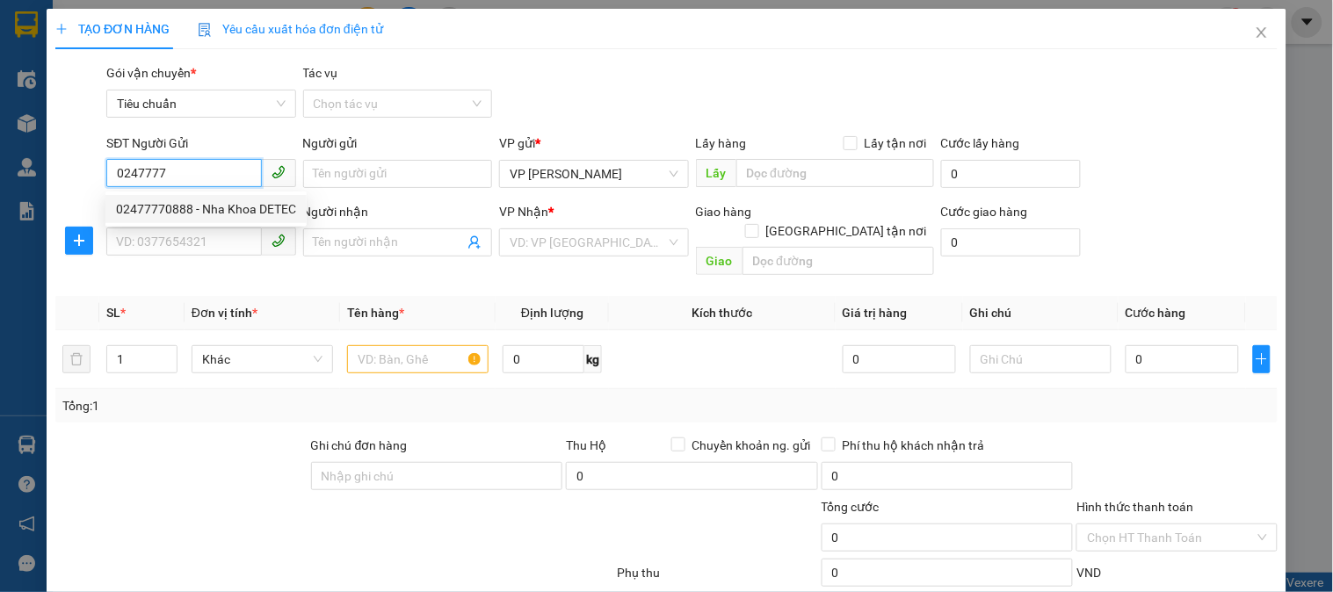
click at [221, 211] on div "02477770888 - Nha Khoa DETEC" at bounding box center [206, 208] width 180 height 19
type input "02477770888"
type input "Nha Khoa DETEC"
type input "02477770888"
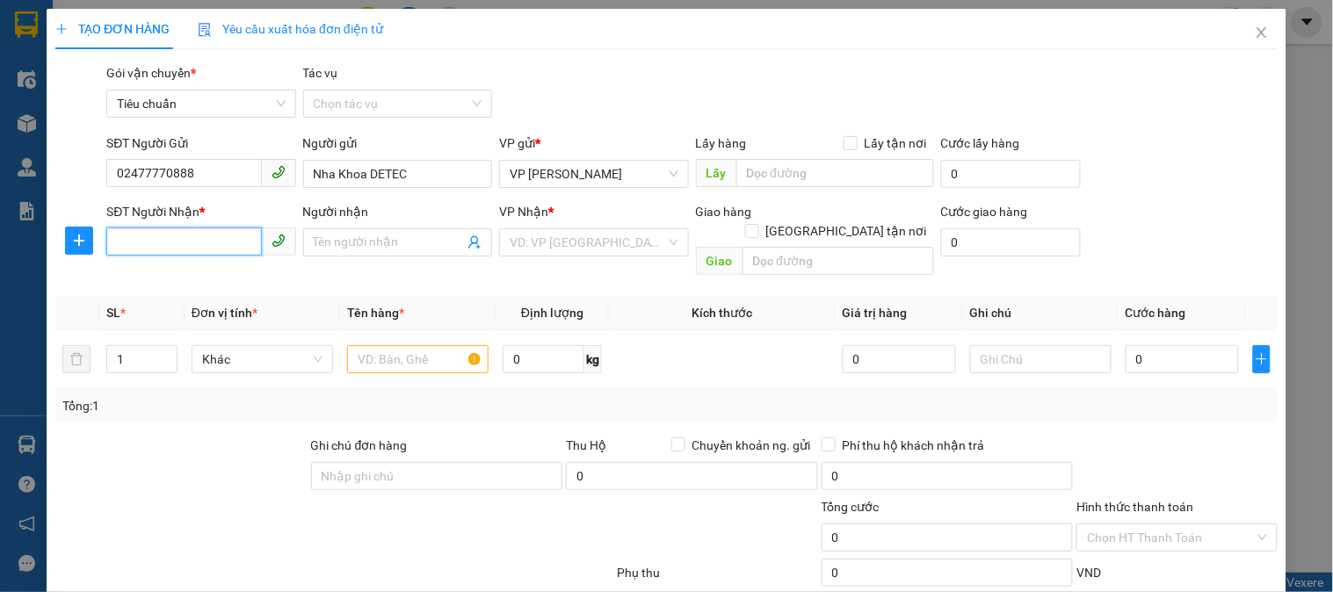
click at [216, 239] on input "SĐT Người Nhận *" at bounding box center [183, 242] width 155 height 28
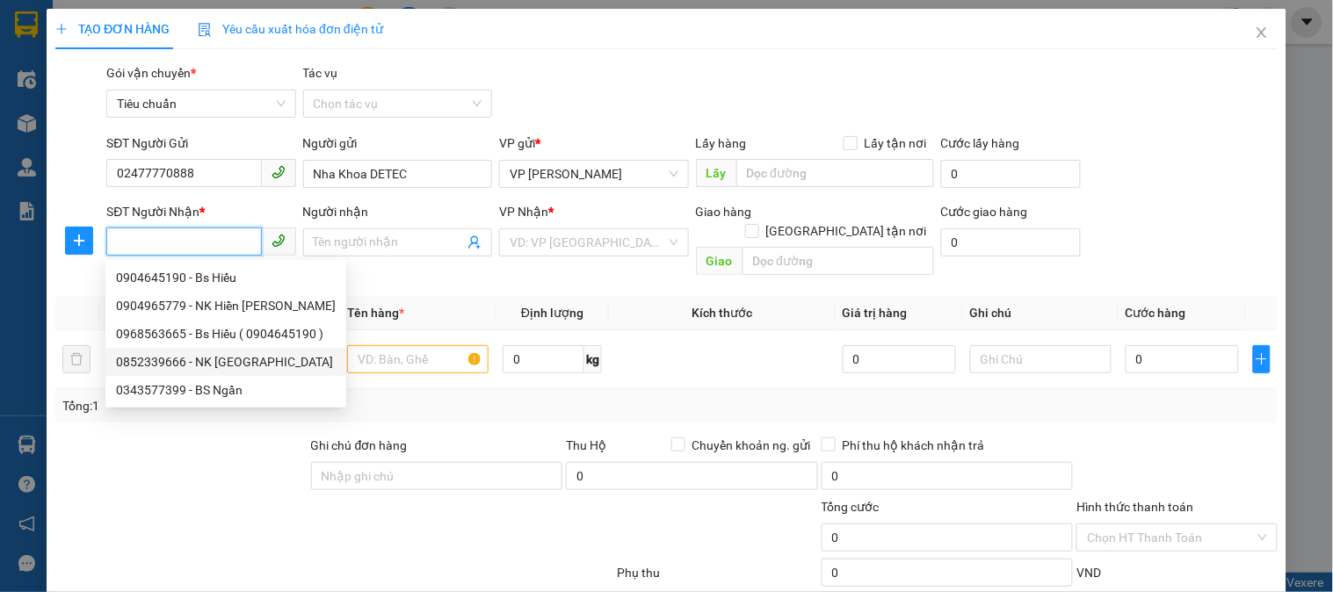
click at [213, 365] on div "0852339666 - NK [GEOGRAPHIC_DATA]" at bounding box center [226, 361] width 220 height 19
type input "0852339666"
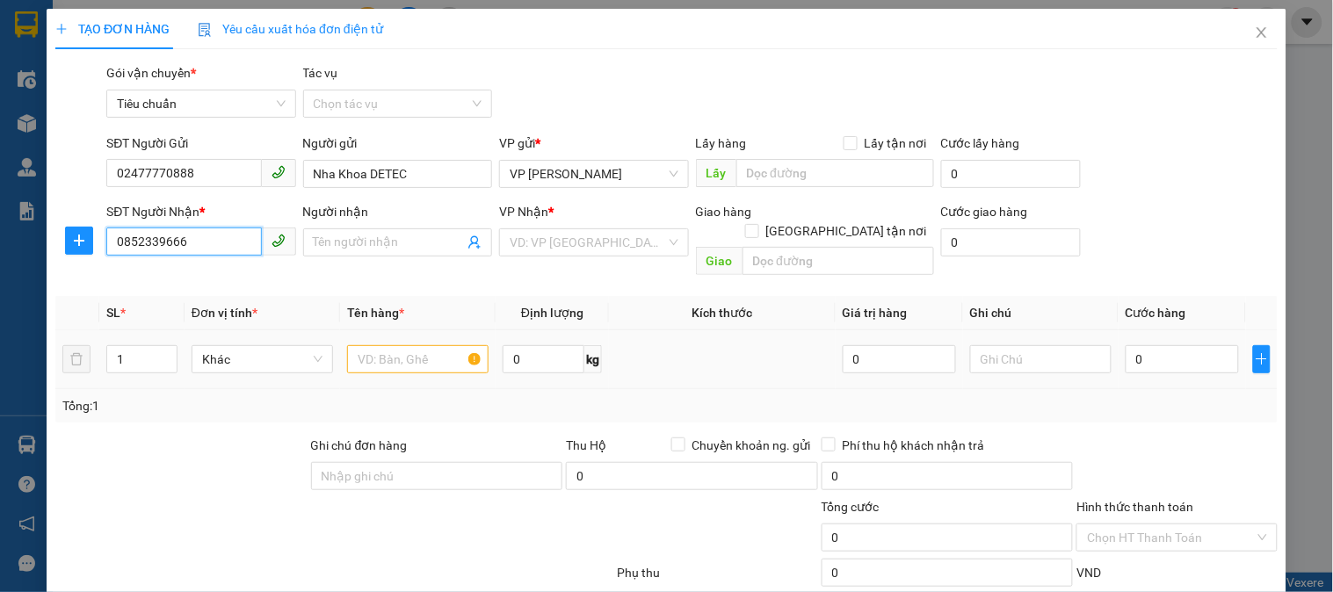
type input "NK Việt Úc"
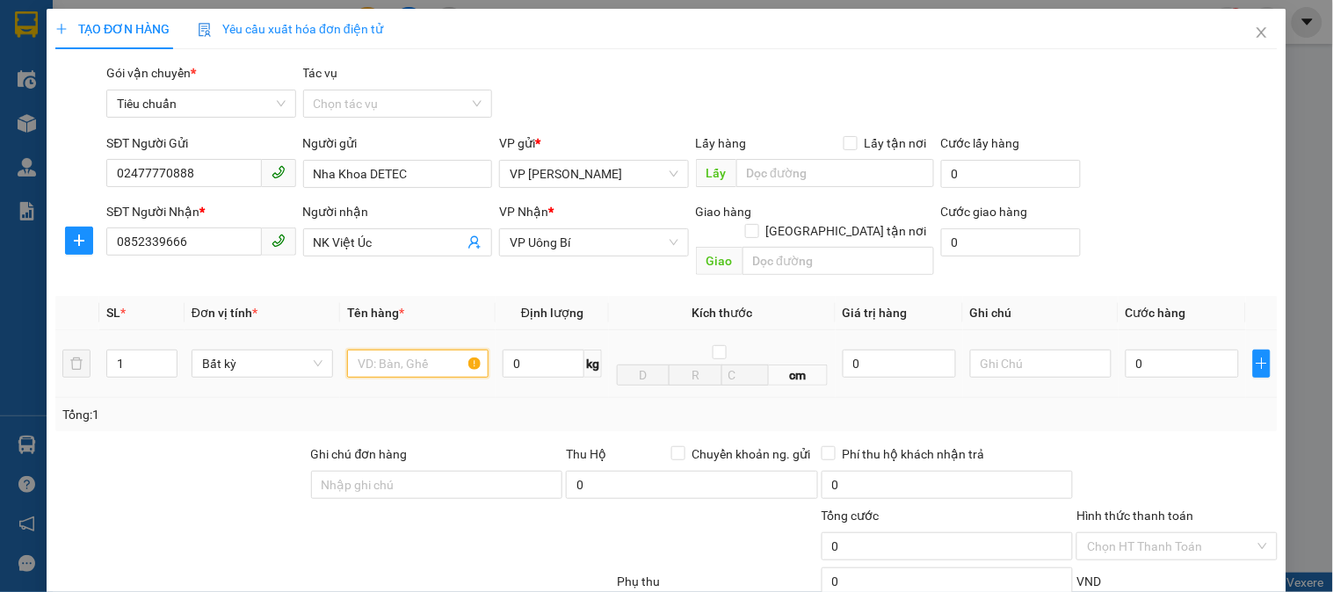
click at [425, 350] on input "text" at bounding box center [417, 364] width 141 height 28
type input "r"
click at [1187, 350] on input "0" at bounding box center [1182, 364] width 113 height 28
type input "3"
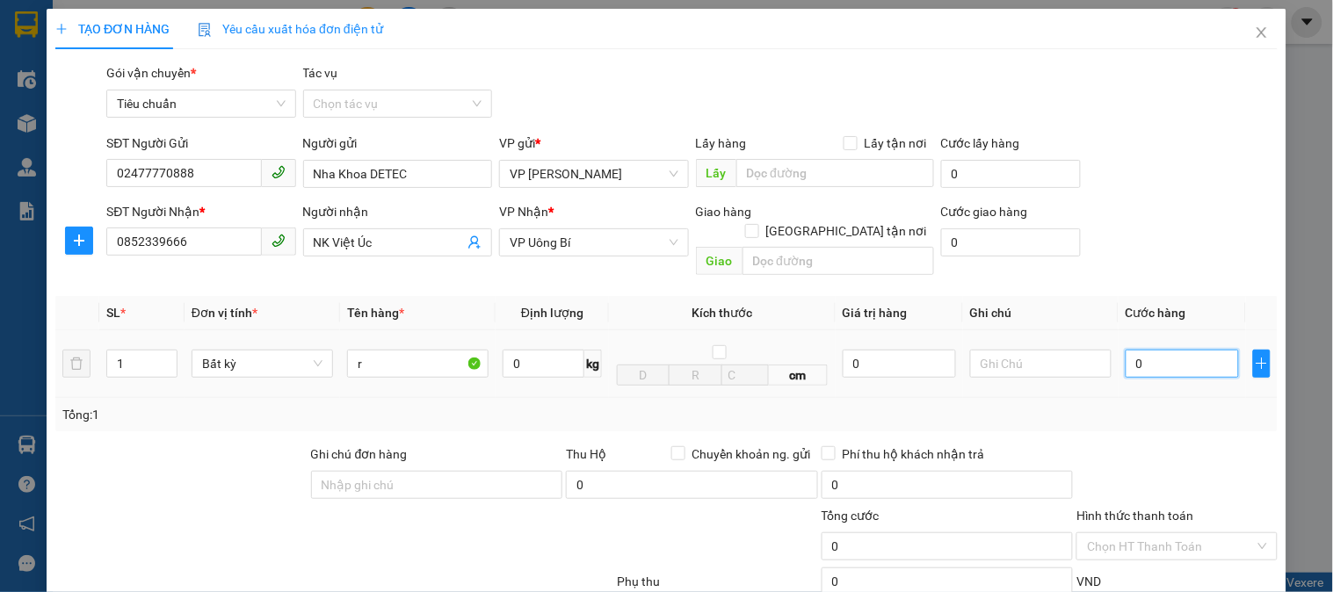
type input "3"
type input "30"
type input "30.000"
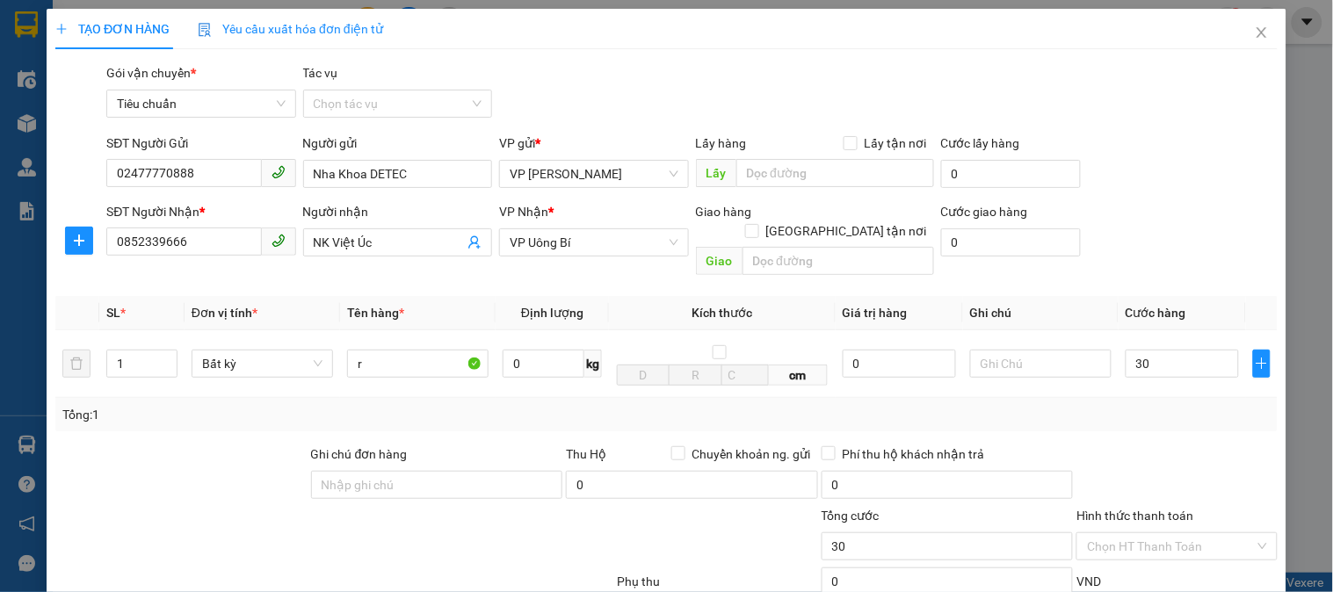
type input "30.000"
click at [1213, 445] on div at bounding box center [1177, 476] width 204 height 62
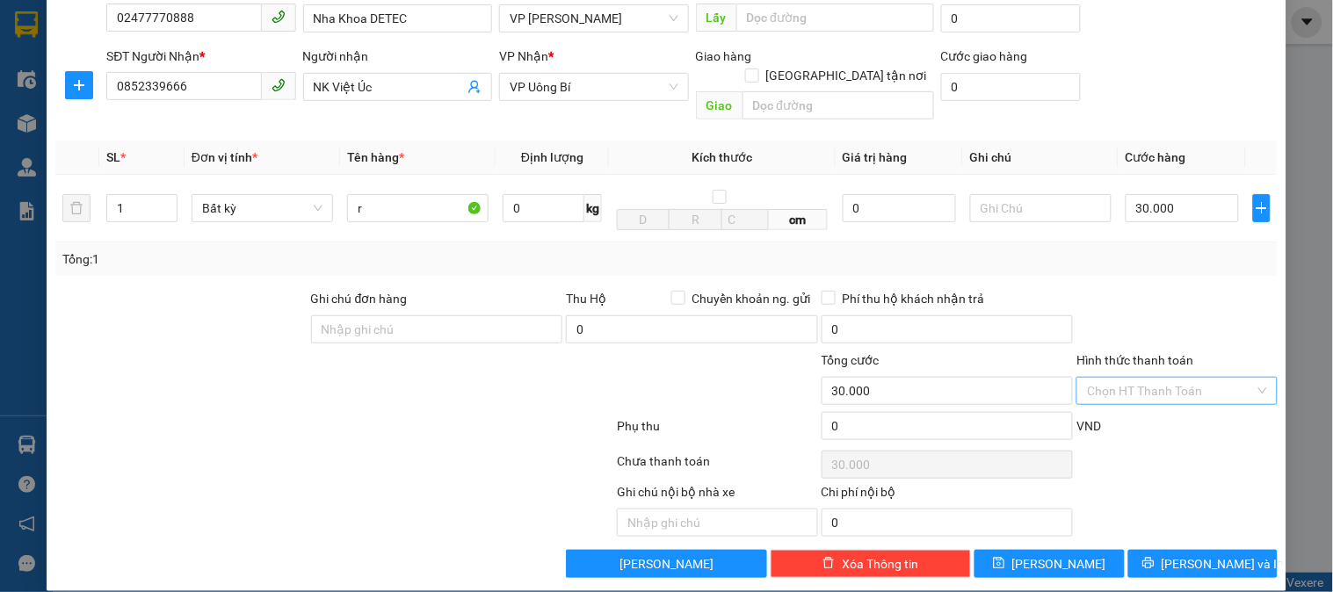
click at [1178, 378] on input "Hình thức thanh toán" at bounding box center [1170, 391] width 167 height 26
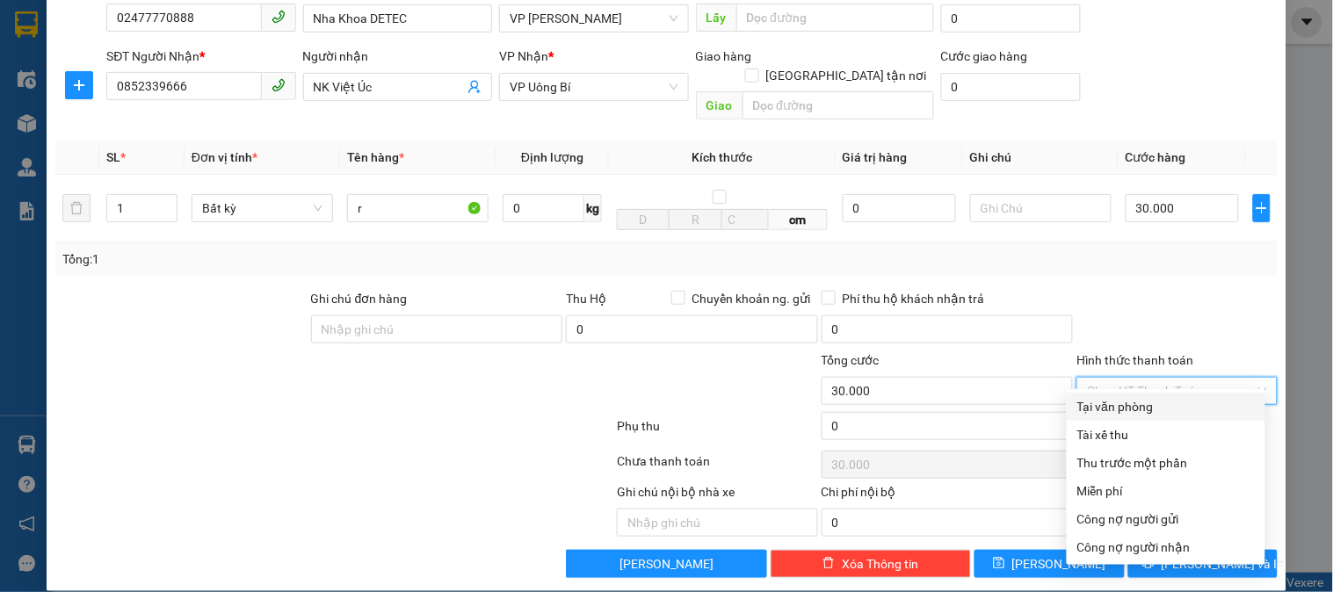
click at [1158, 404] on div "Tại văn phòng" at bounding box center [1165, 406] width 177 height 19
type input "0"
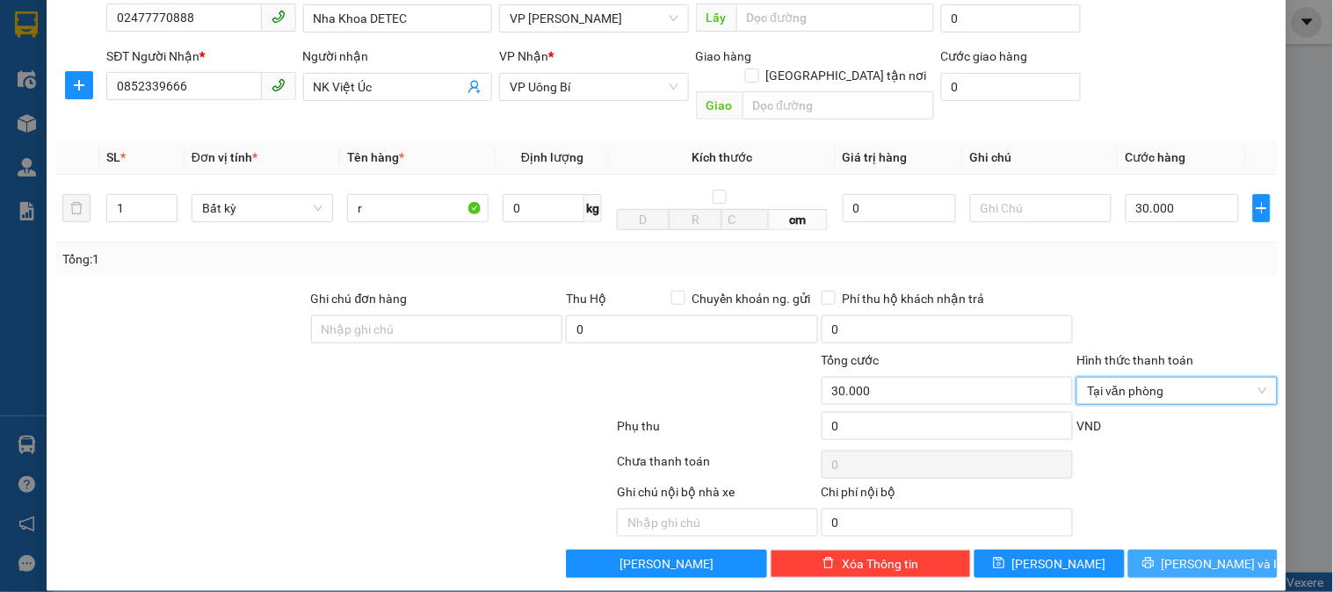
click at [1183, 554] on span "[PERSON_NAME] và In" at bounding box center [1223, 563] width 123 height 19
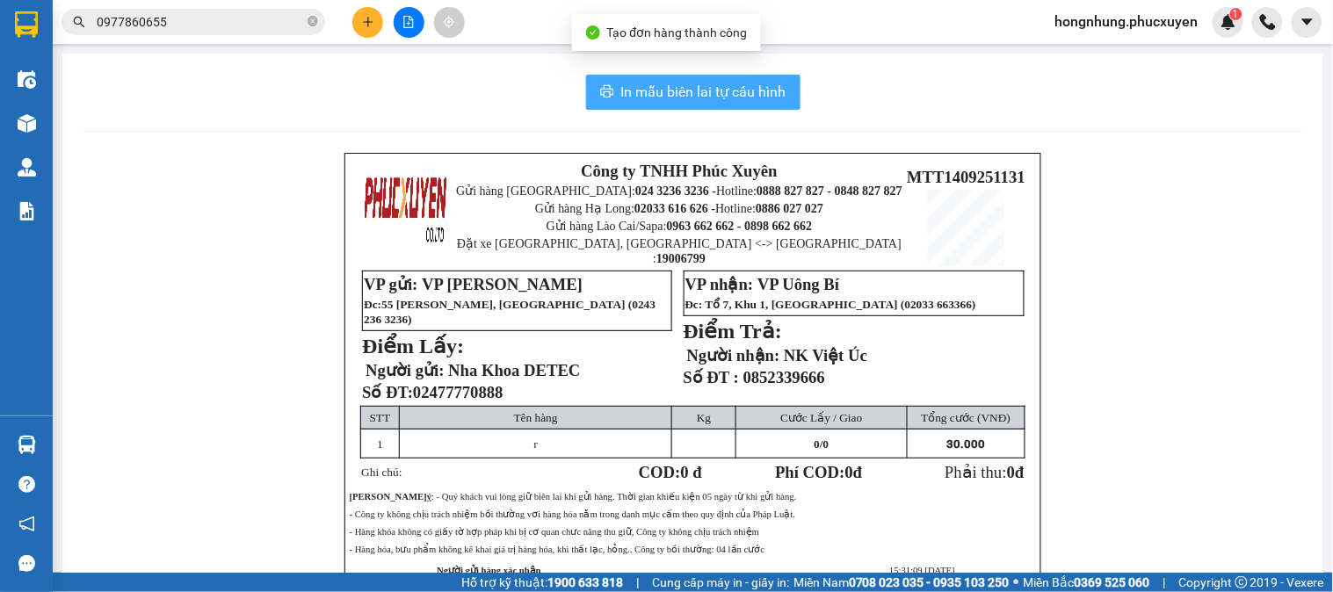
click at [743, 98] on span "In mẫu biên lai tự cấu hình" at bounding box center [703, 92] width 165 height 22
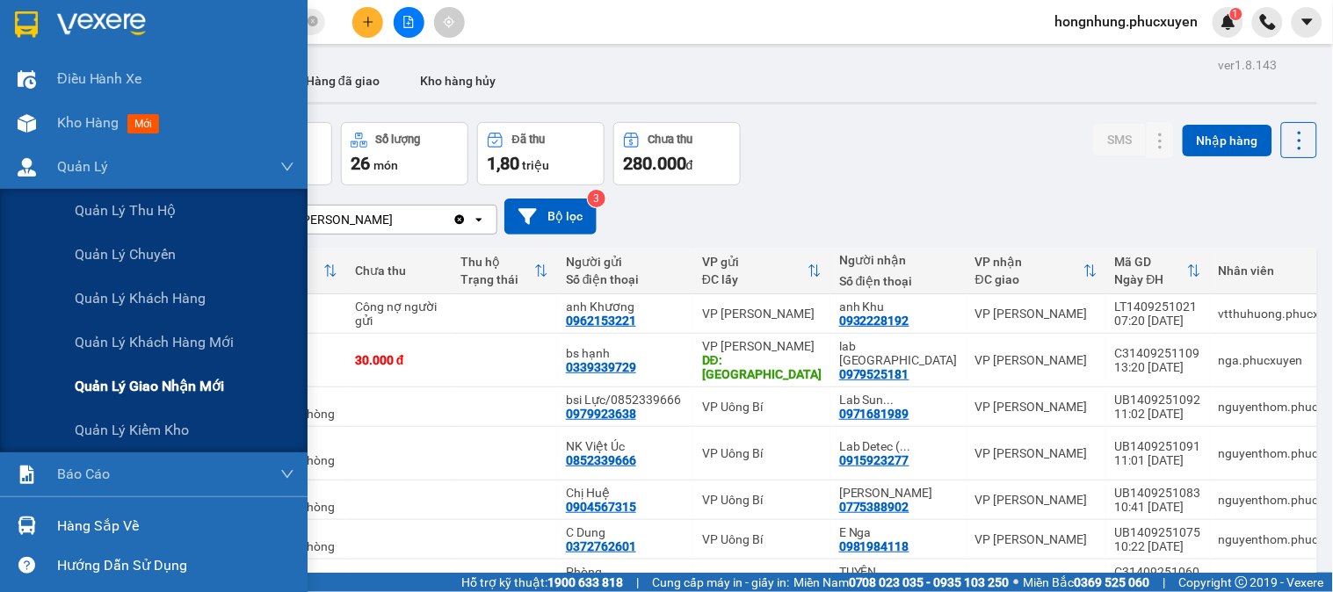
drag, startPoint x: 187, startPoint y: 402, endPoint x: 305, endPoint y: 274, distance: 173.5
click at [186, 402] on div "Quản lý giao nhận mới" at bounding box center [185, 387] width 220 height 44
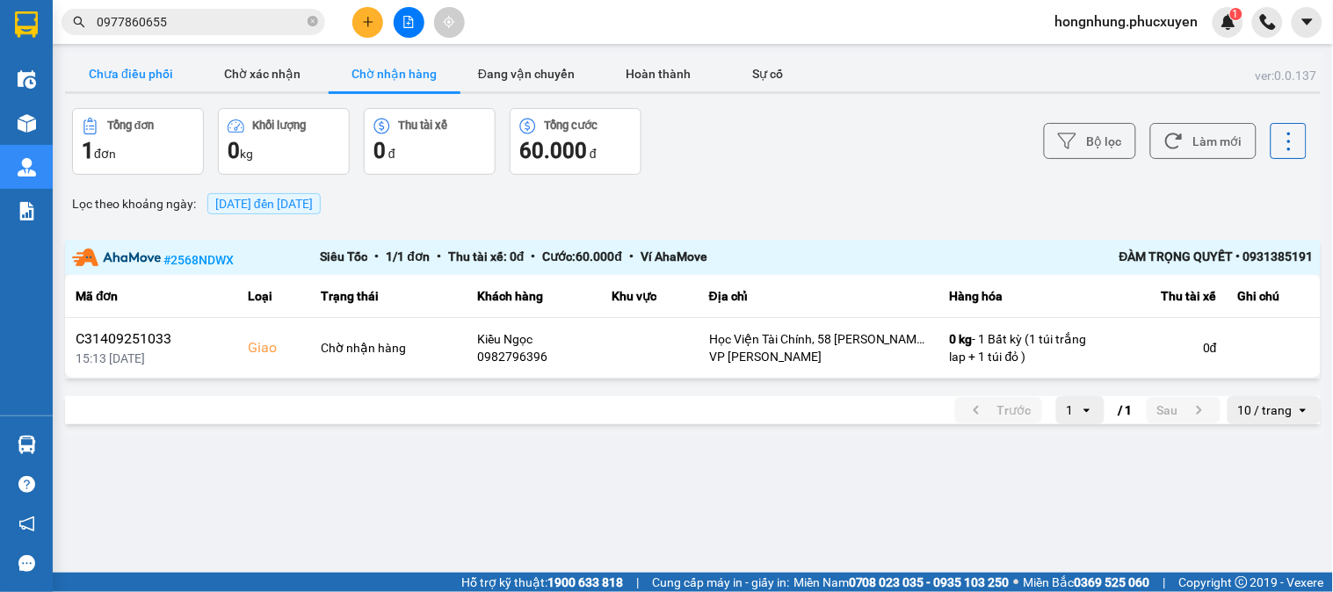
click at [138, 76] on button "Chưa điều phối" at bounding box center [131, 73] width 132 height 35
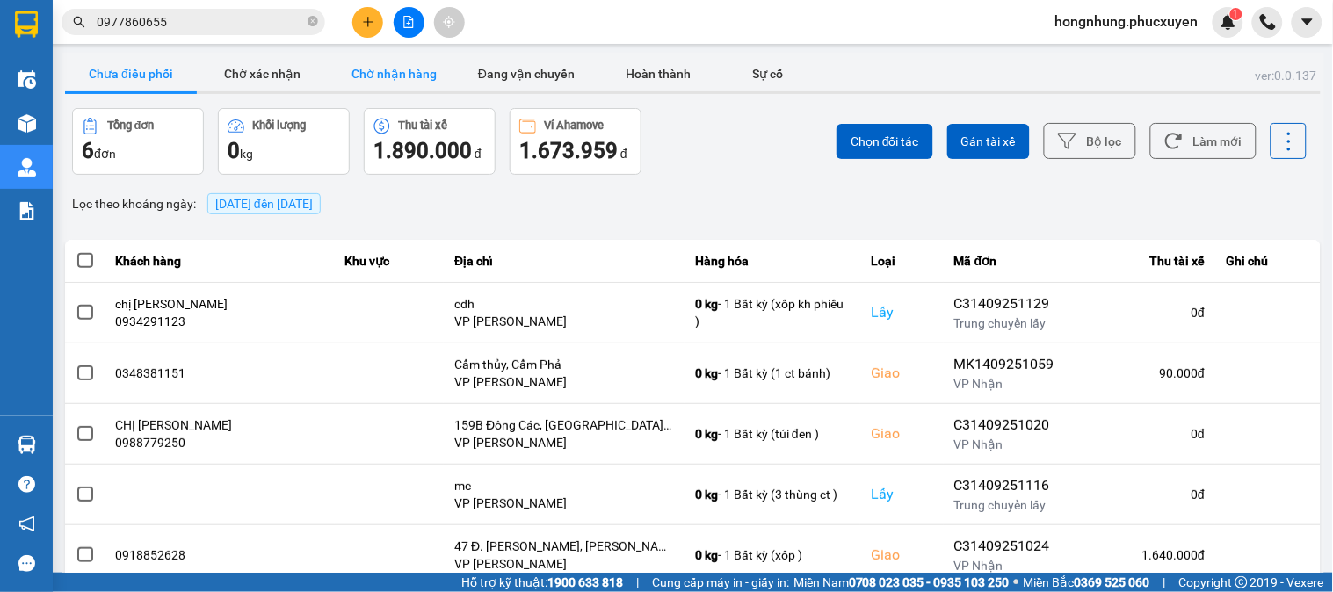
click at [378, 80] on button "Chờ nhận hàng" at bounding box center [395, 73] width 132 height 35
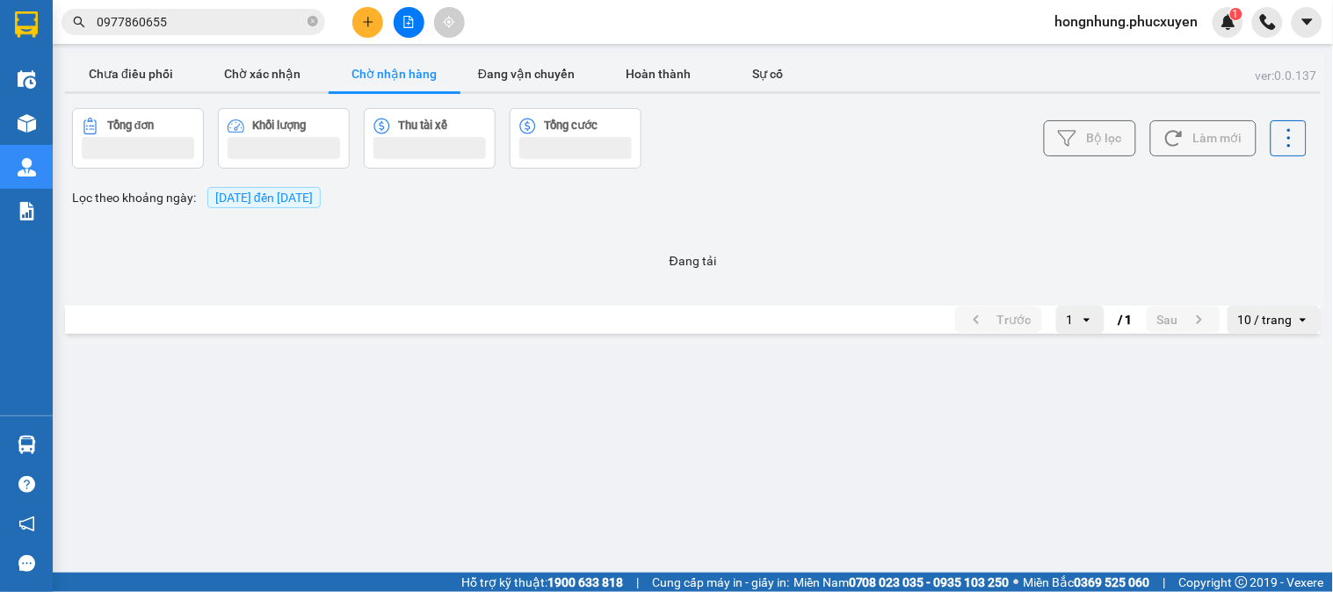
click at [379, 77] on button "Chờ nhận hàng" at bounding box center [395, 73] width 132 height 35
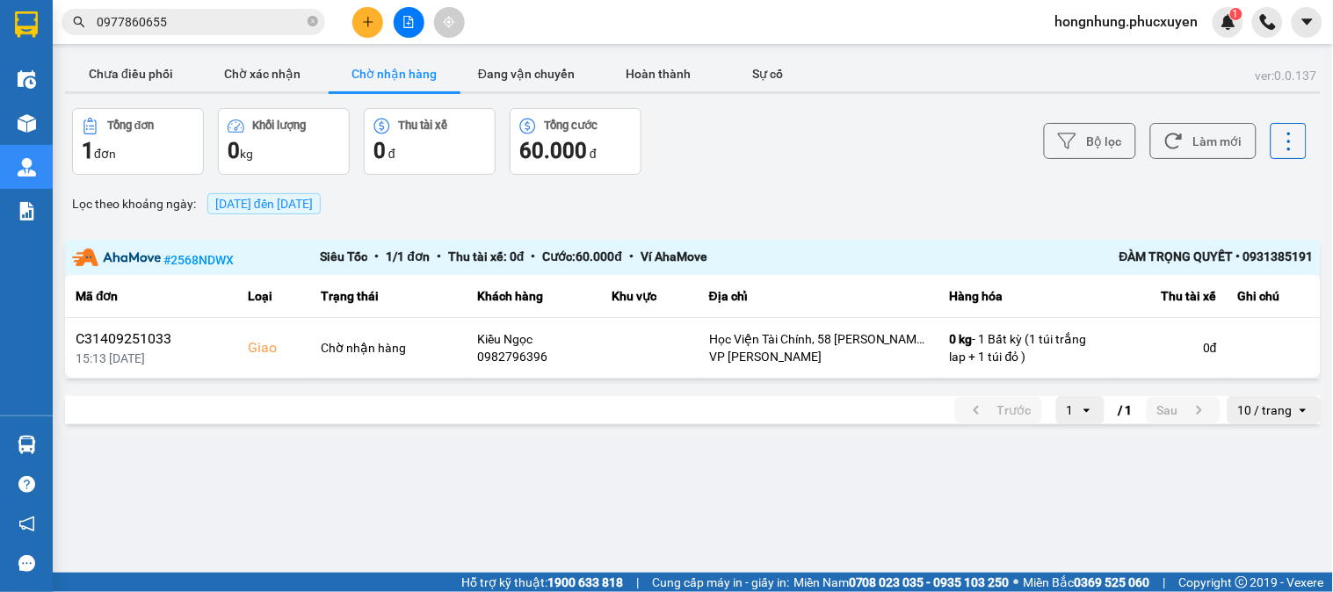
click at [379, 77] on button "Chờ nhận hàng" at bounding box center [395, 73] width 132 height 35
click at [125, 74] on button "Chưa điều phối" at bounding box center [131, 73] width 132 height 35
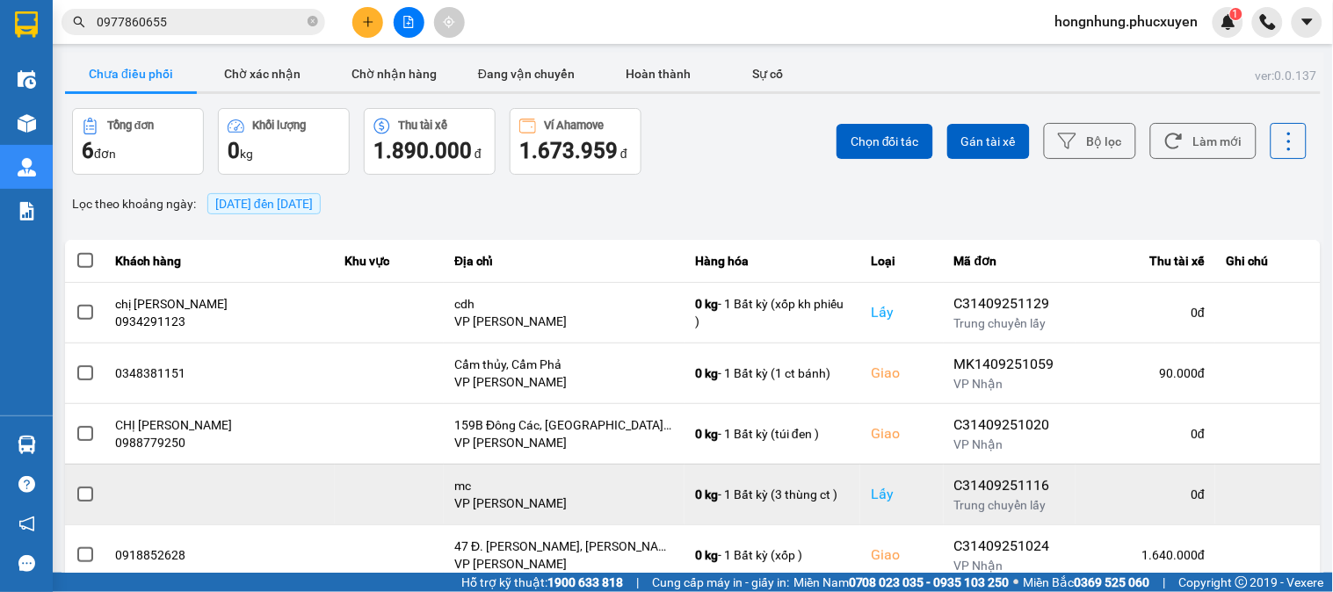
scroll to position [98, 0]
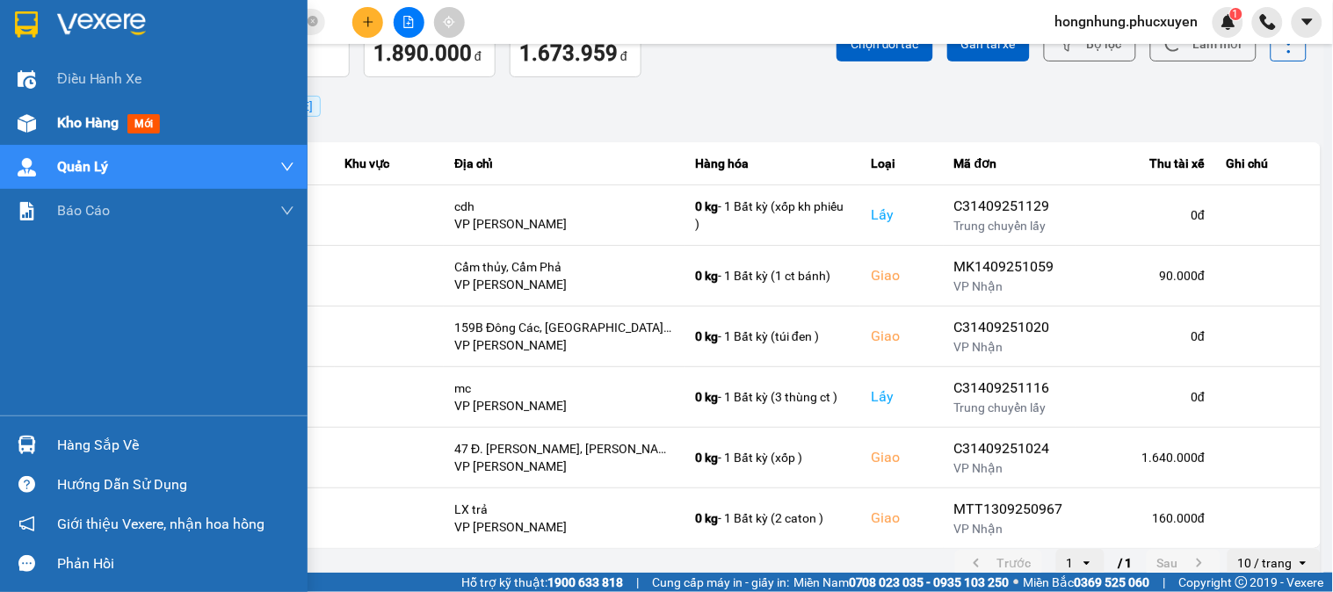
click at [35, 125] on img at bounding box center [27, 123] width 18 height 18
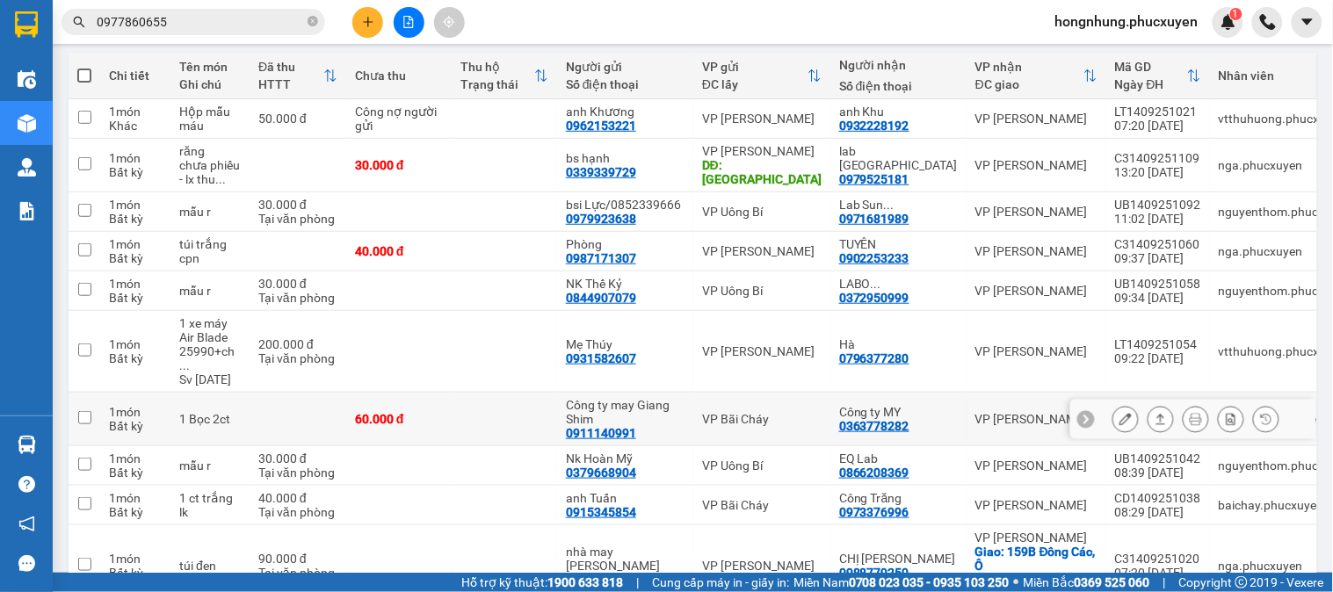
scroll to position [293, 0]
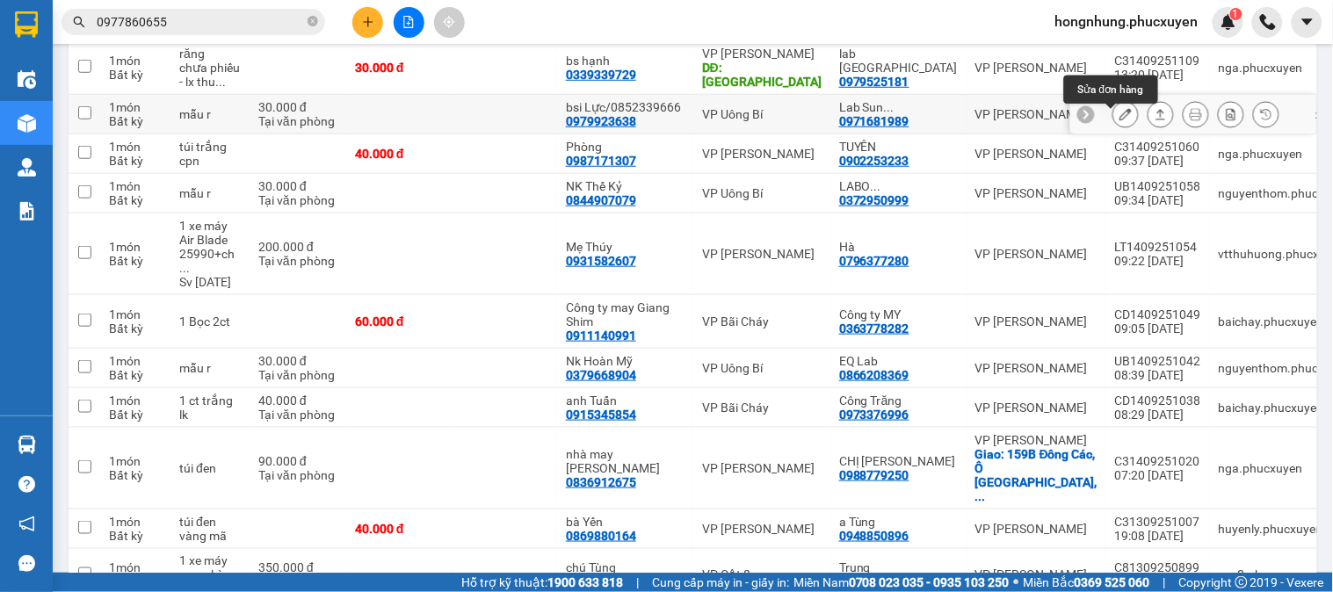
click at [1113, 124] on button at bounding box center [1125, 114] width 25 height 31
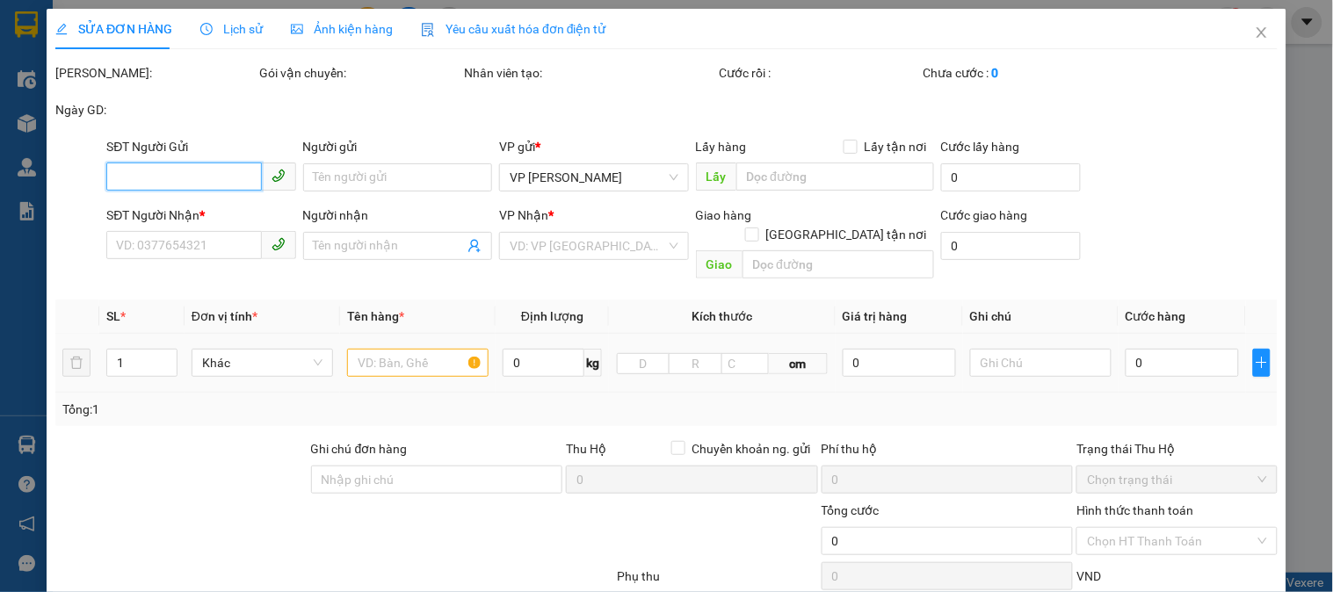
scroll to position [151, 0]
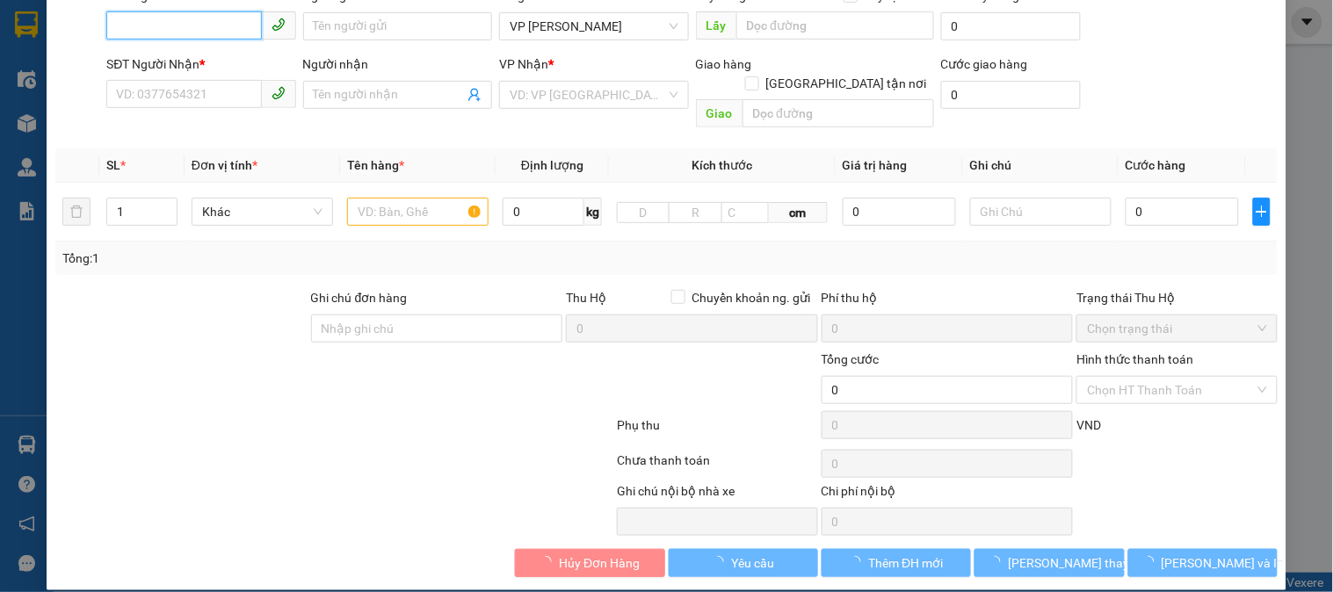
type input "0979923638"
type input "bsi Lực/0852339666"
type input "0971681989"
type input "Lab Sun Dental/0936411005"
type input "30.000"
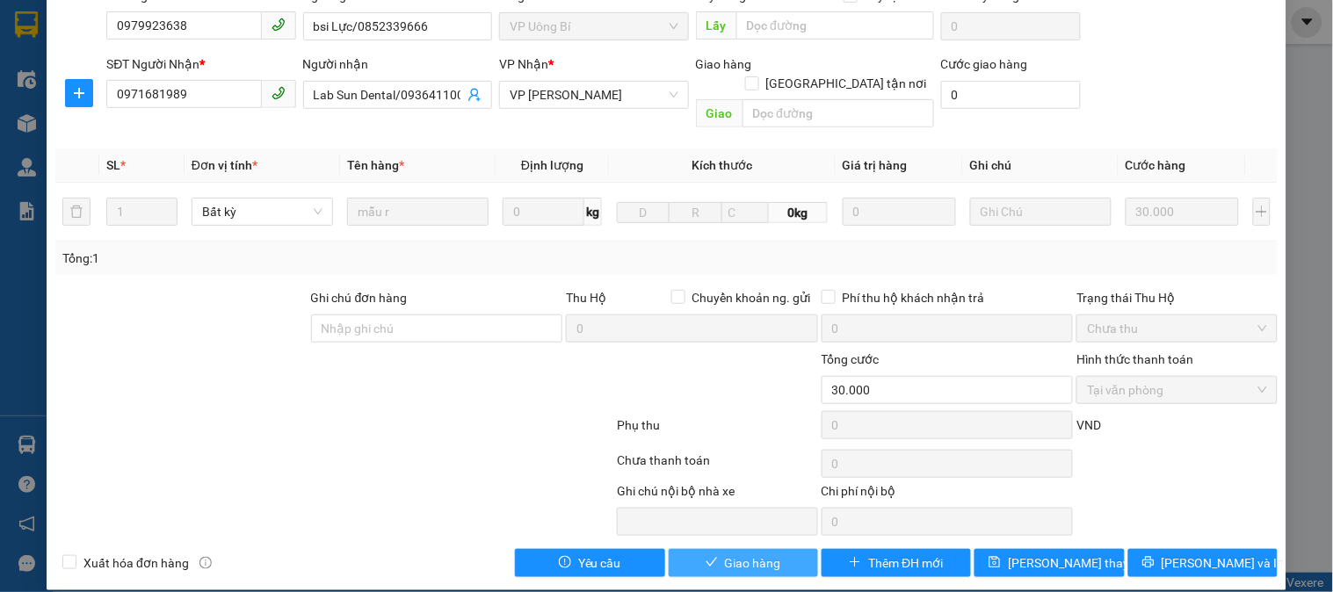
click at [735, 554] on span "Giao hàng" at bounding box center [753, 563] width 56 height 19
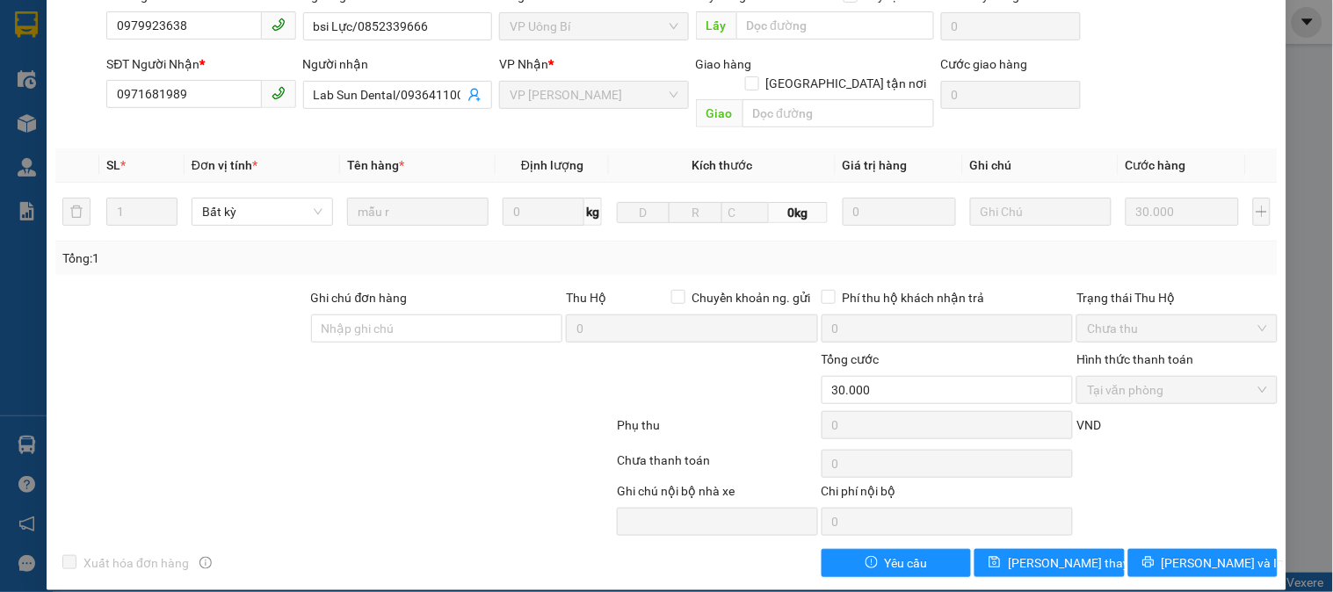
scroll to position [0, 0]
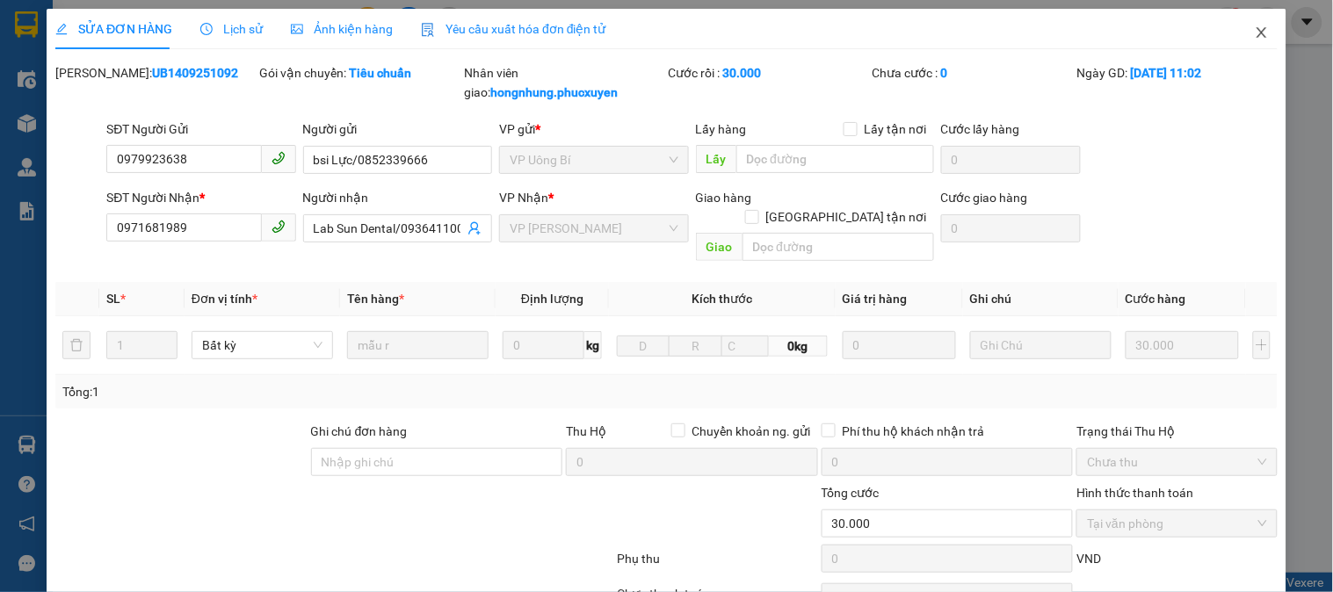
click at [1255, 30] on icon "close" at bounding box center [1262, 32] width 14 height 14
